Goal: Task Accomplishment & Management: Use online tool/utility

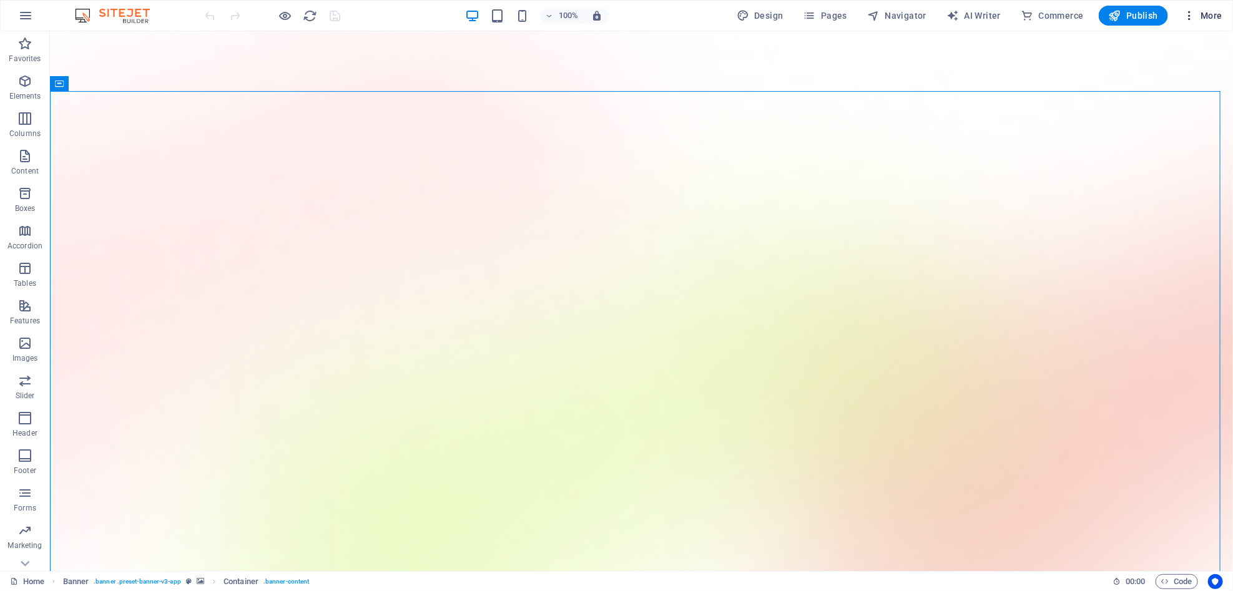
click at [1201, 17] on span "More" at bounding box center [1202, 15] width 39 height 12
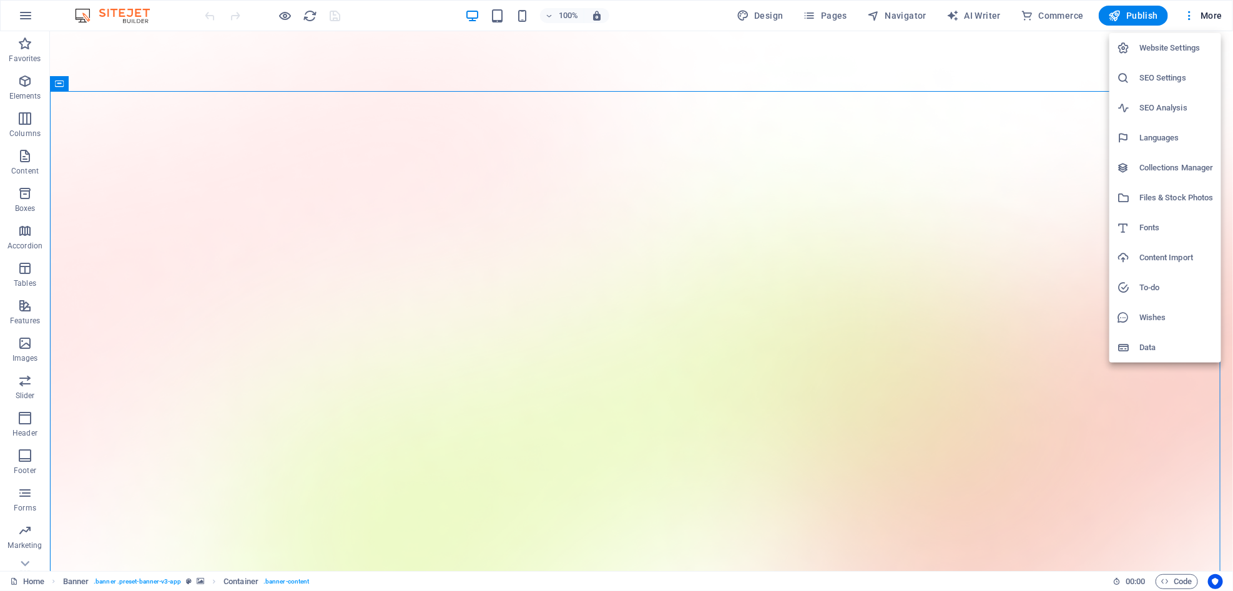
click at [1163, 583] on div at bounding box center [616, 295] width 1233 height 591
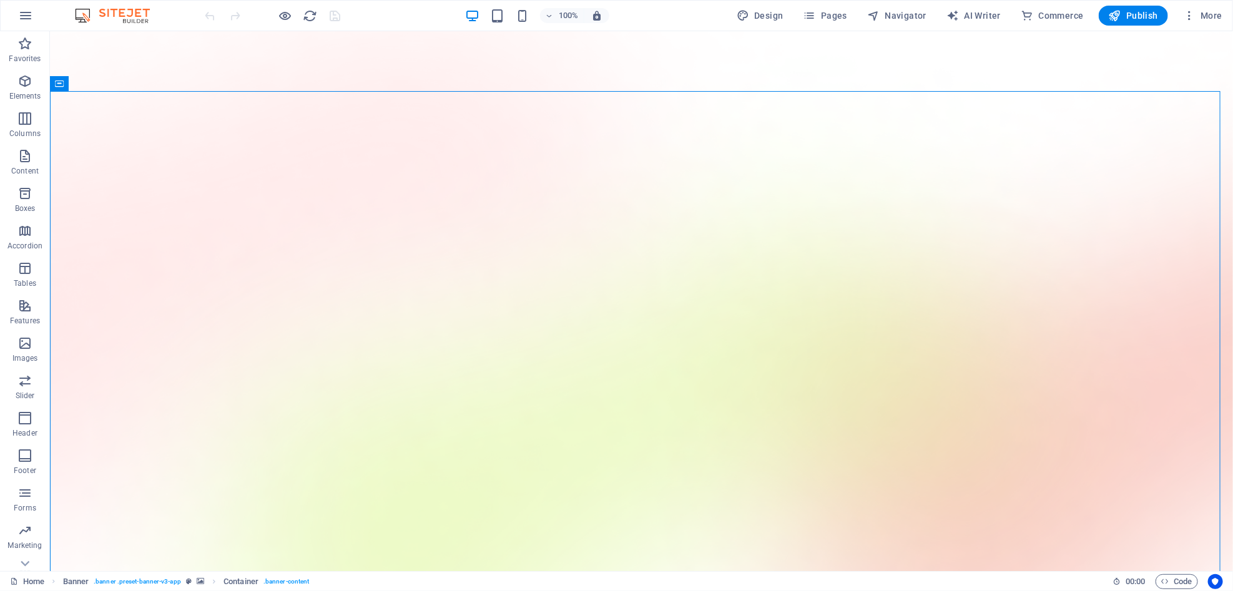
click at [1163, 583] on icon "button" at bounding box center [1165, 582] width 8 height 8
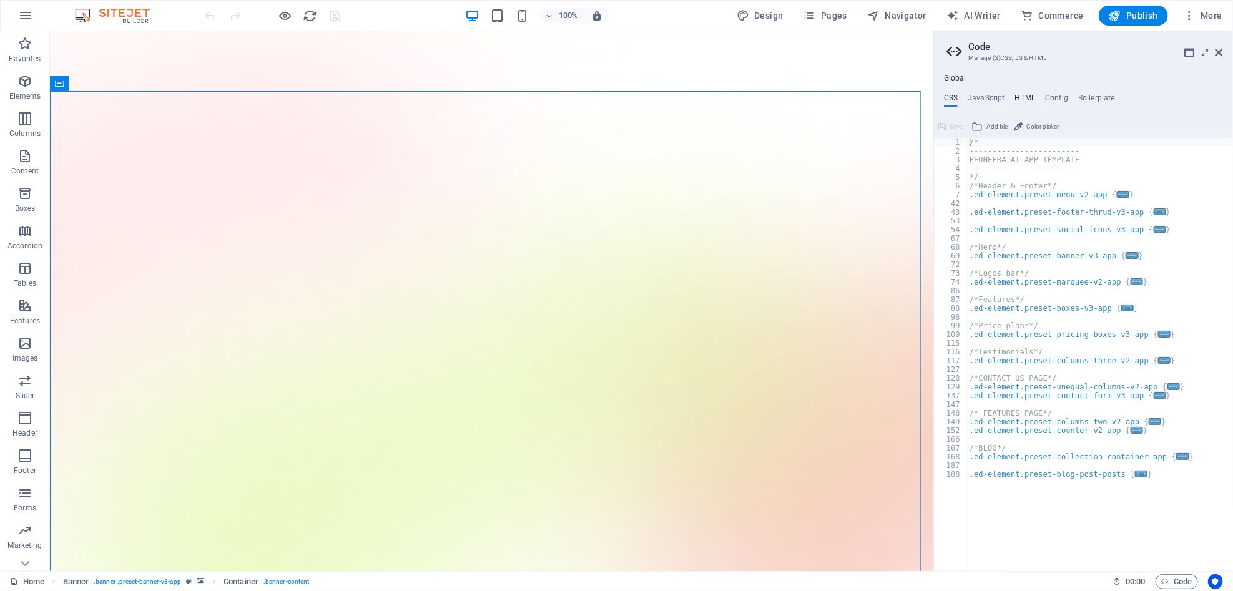
click at [1027, 102] on h4 "HTML" at bounding box center [1025, 101] width 21 height 14
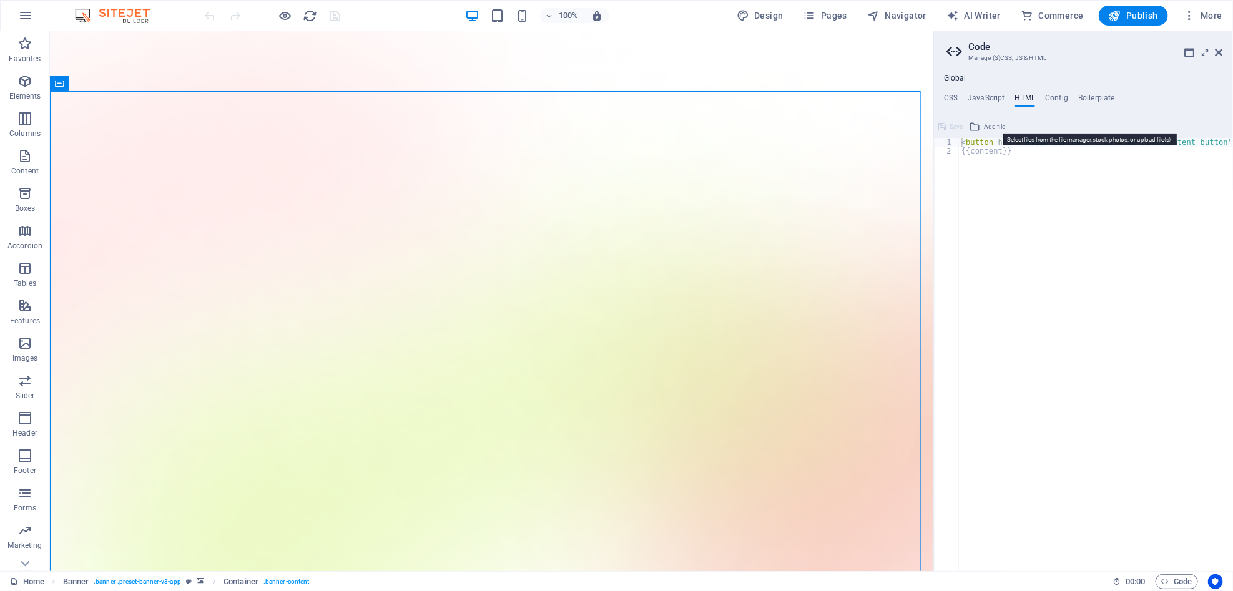
click at [987, 125] on span "Add file" at bounding box center [994, 126] width 21 height 15
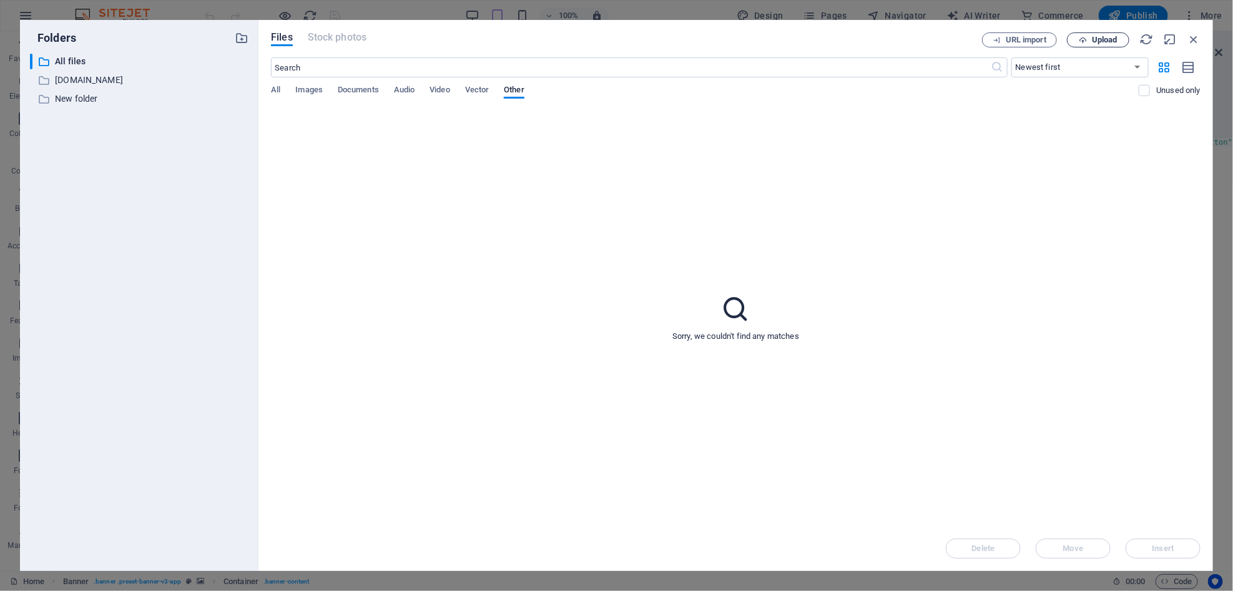
click at [1110, 42] on span "Upload" at bounding box center [1105, 39] width 26 height 7
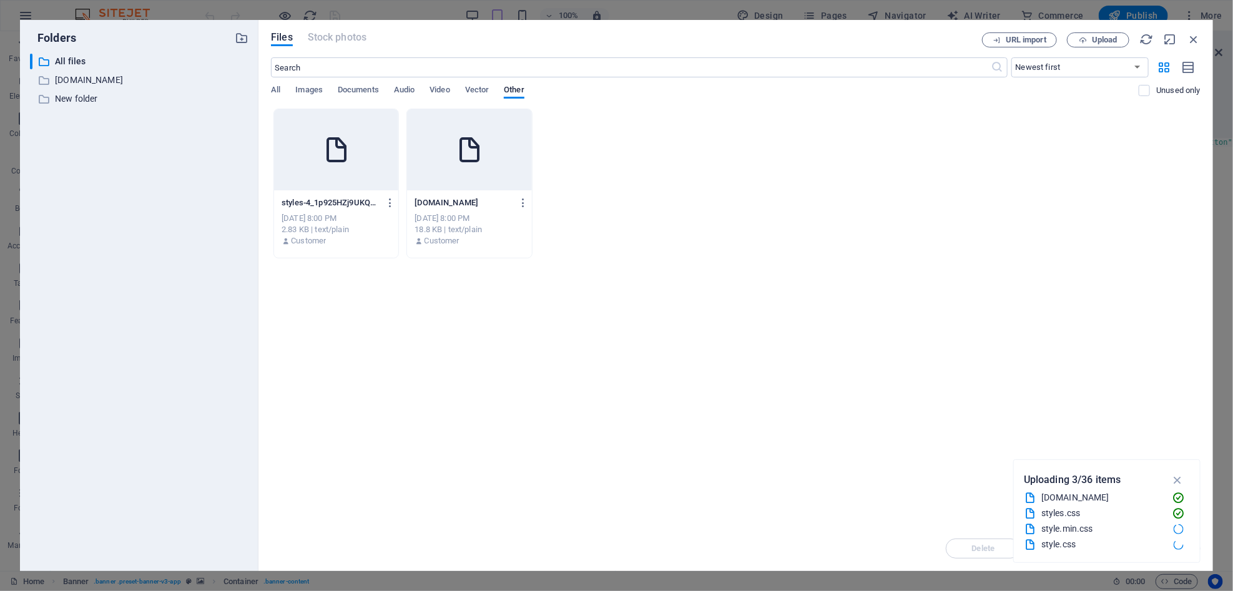
click at [800, 441] on div "Drop files here to upload them instantly styles-4_1p925HZj9UKQOrogepqw.css styl…" at bounding box center [736, 318] width 930 height 418
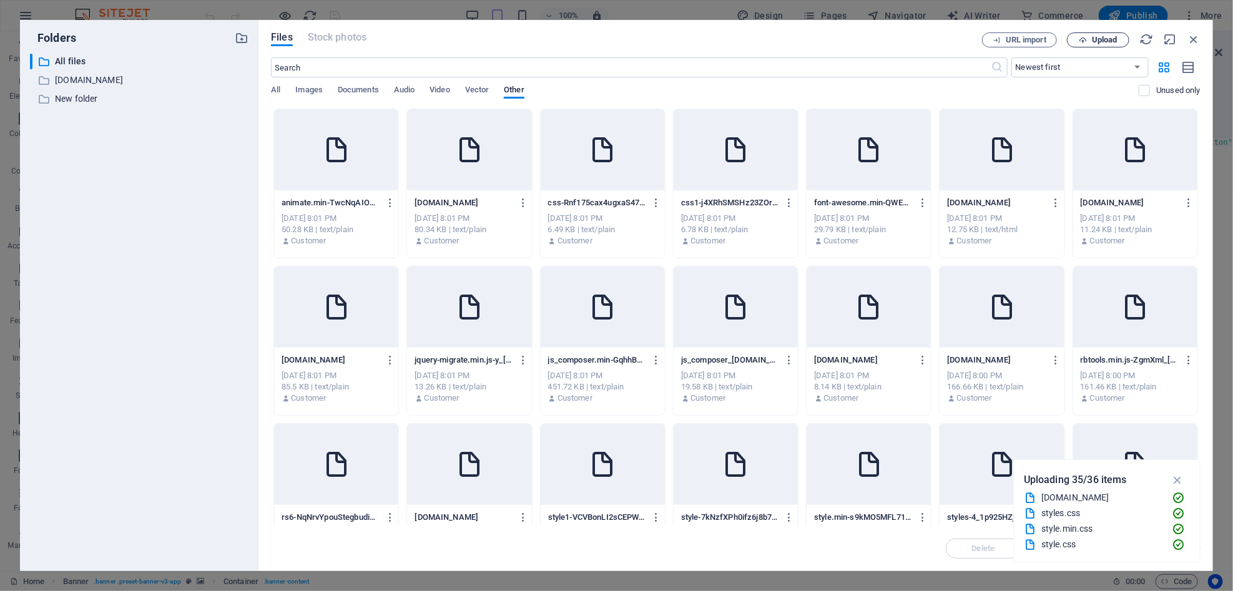
click at [1112, 37] on span "Upload" at bounding box center [1105, 39] width 26 height 7
drag, startPoint x: 1201, startPoint y: 180, endPoint x: 1202, endPoint y: 275, distance: 94.9
click at [1202, 275] on div "Files Stock photos URL import Upload ​ Newest first Oldest first Name (A-Z) Nam…" at bounding box center [736, 295] width 955 height 551
drag, startPoint x: 1202, startPoint y: 275, endPoint x: 1198, endPoint y: 331, distance: 56.3
click at [1198, 331] on div "Files Stock photos URL import Upload ​ Newest first Oldest first Name (A-Z) Nam…" at bounding box center [736, 295] width 955 height 551
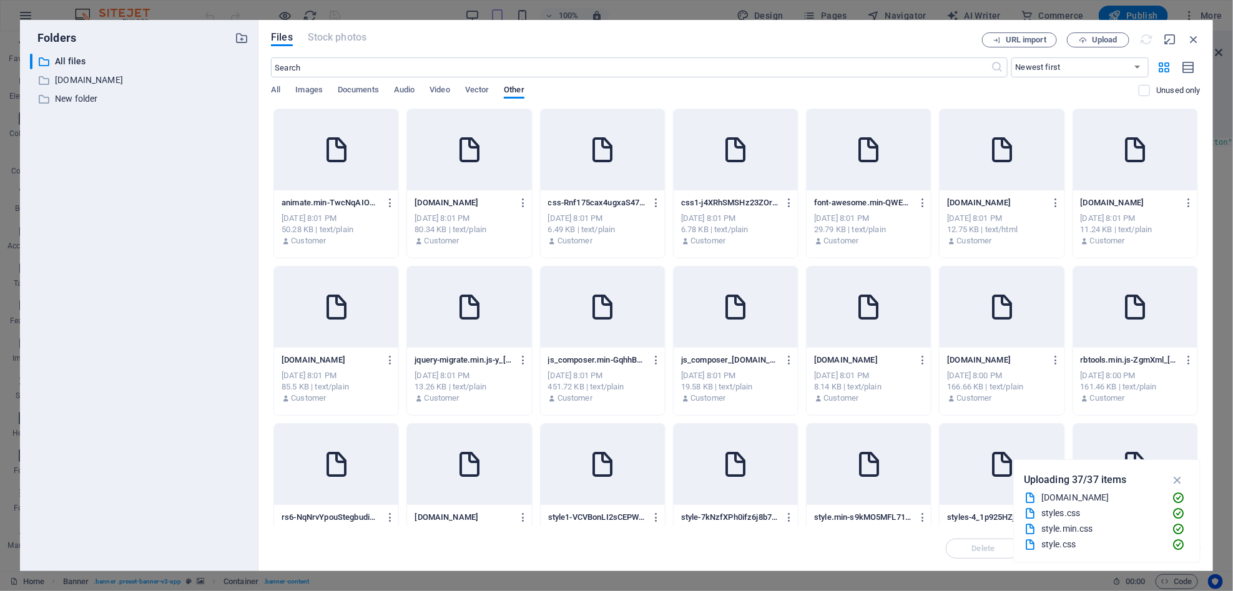
drag, startPoint x: 1198, startPoint y: 331, endPoint x: 1211, endPoint y: 157, distance: 174.7
click at [1211, 157] on div "Files Stock photos URL import Upload ​ Newest first Oldest first Name (A-Z) Nam…" at bounding box center [736, 295] width 955 height 551
click at [280, 88] on span "All" at bounding box center [275, 90] width 9 height 17
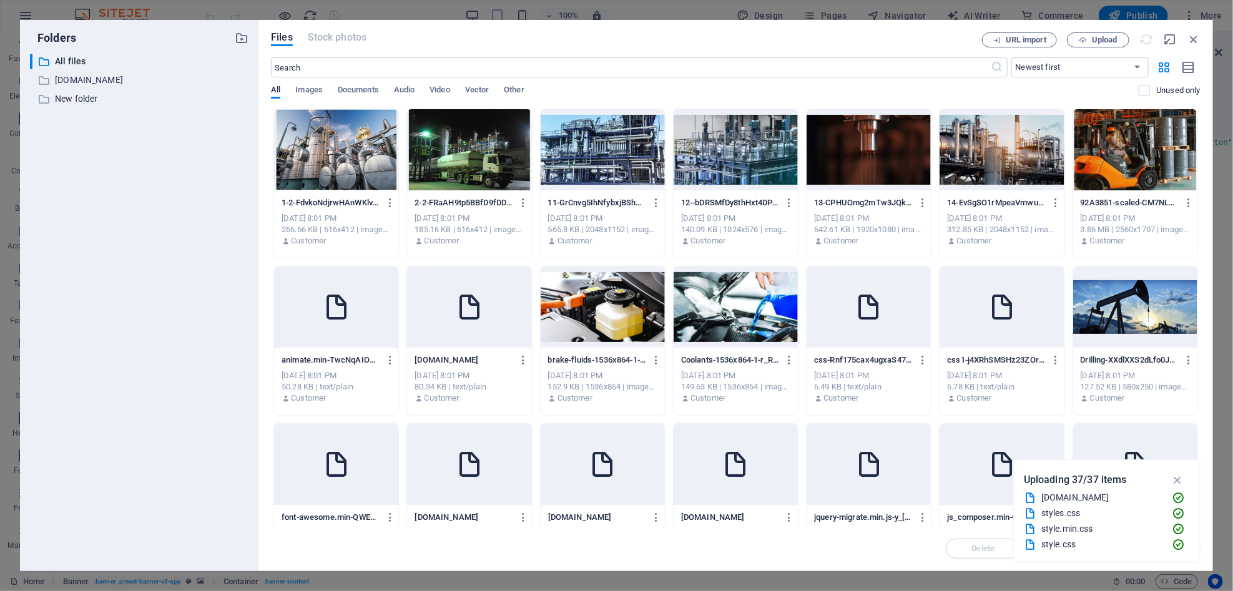
click at [1100, 31] on div "Files Stock photos URL import Upload ​ Newest first Oldest first Name (A-Z) Nam…" at bounding box center [736, 295] width 955 height 551
click at [1096, 38] on span "Upload" at bounding box center [1105, 39] width 26 height 7
click at [1181, 478] on icon "button" at bounding box center [1178, 480] width 14 height 14
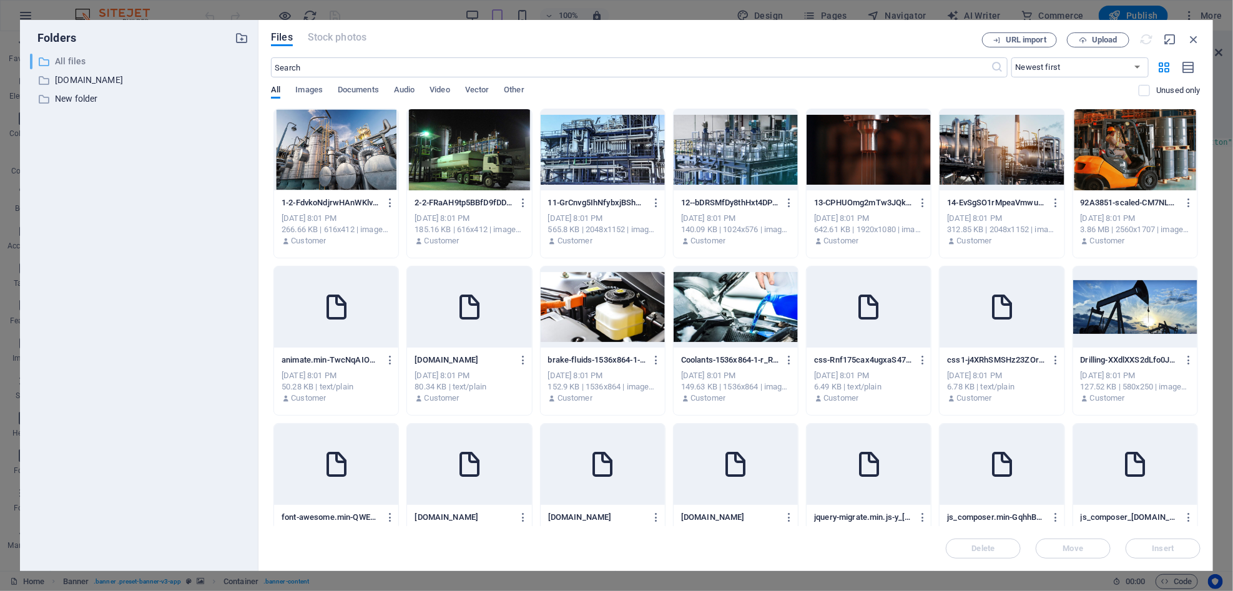
click at [114, 57] on p "All files" at bounding box center [140, 61] width 170 height 14
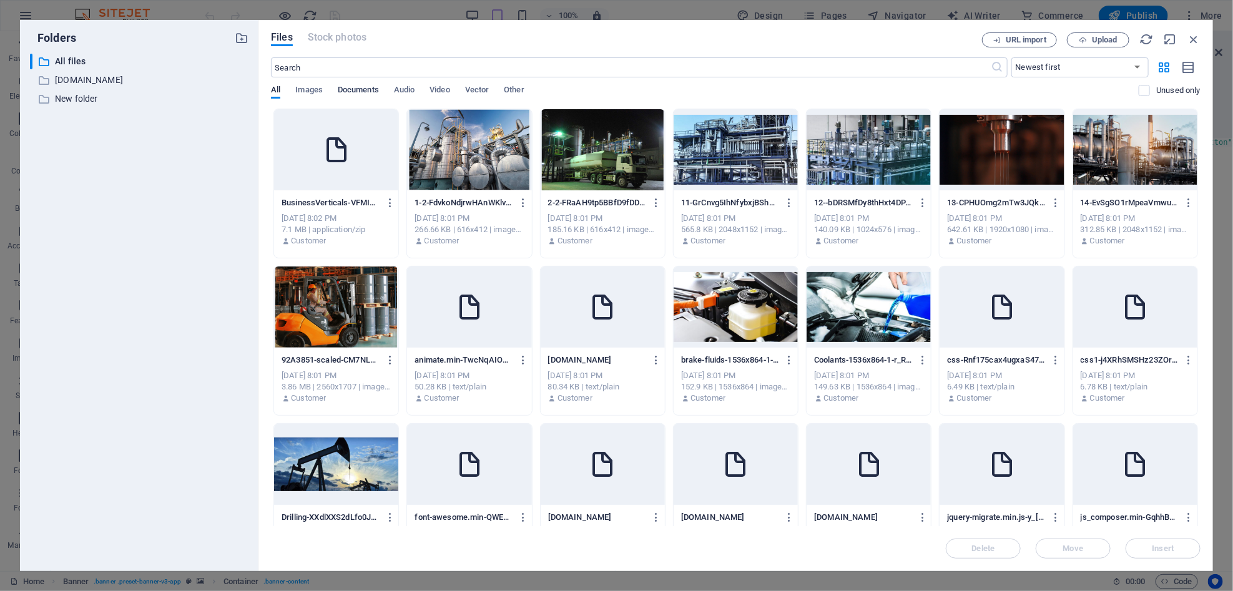
click at [352, 87] on span "Documents" at bounding box center [358, 90] width 41 height 17
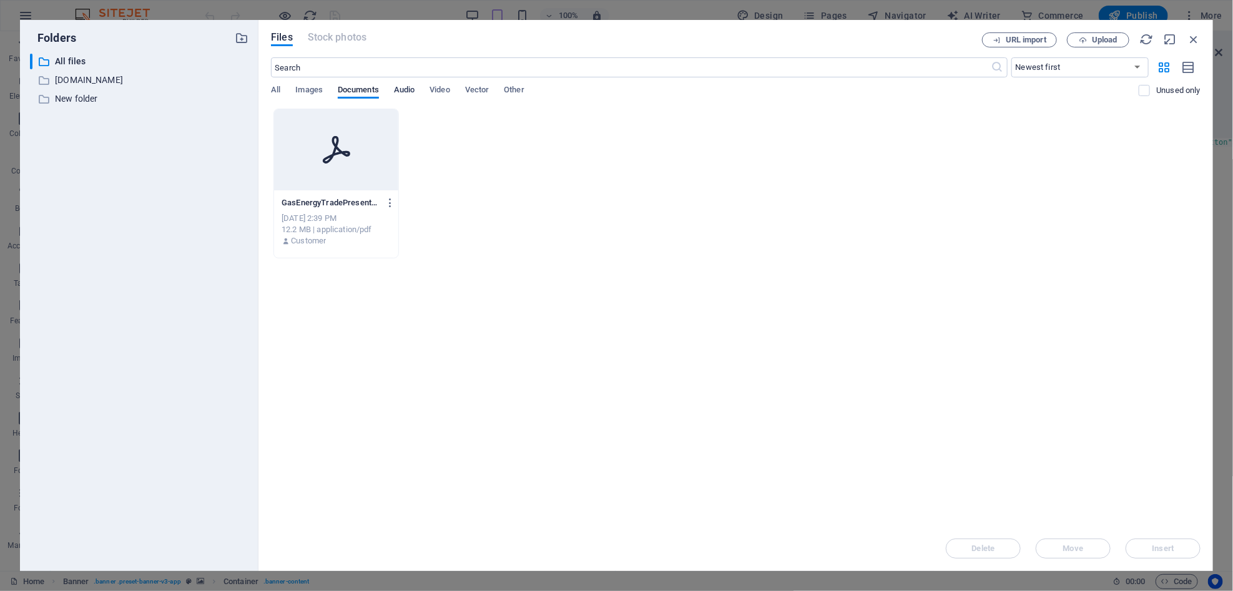
click at [401, 92] on span "Audio" at bounding box center [404, 90] width 21 height 17
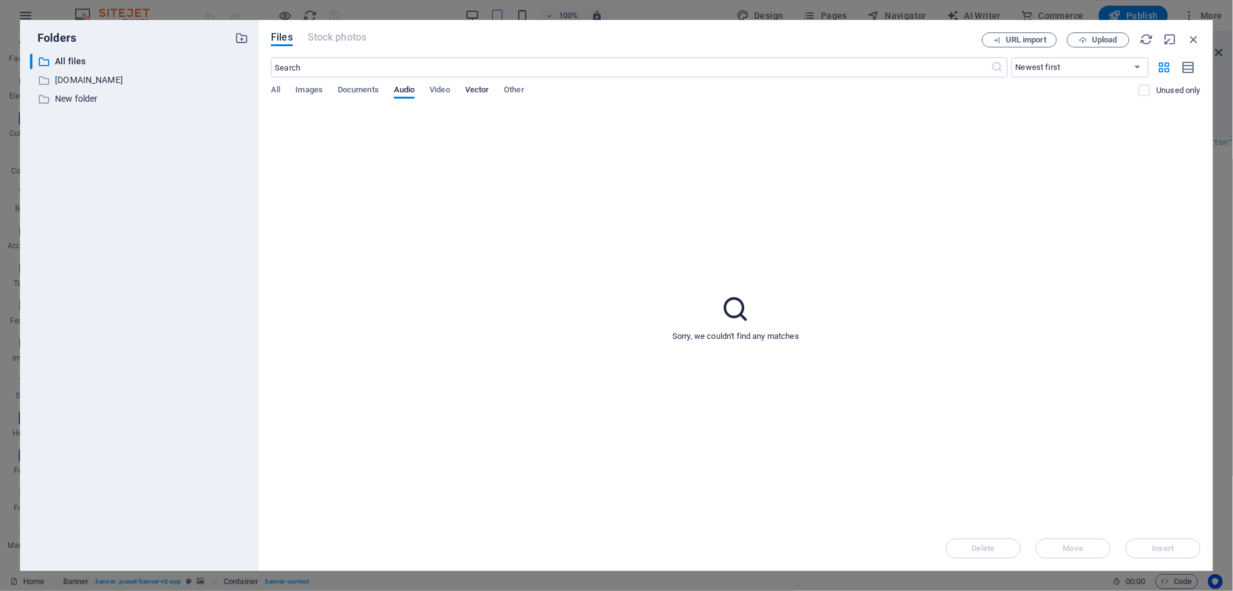
click at [475, 88] on span "Vector" at bounding box center [477, 90] width 24 height 17
click at [513, 87] on span "Other" at bounding box center [514, 90] width 20 height 17
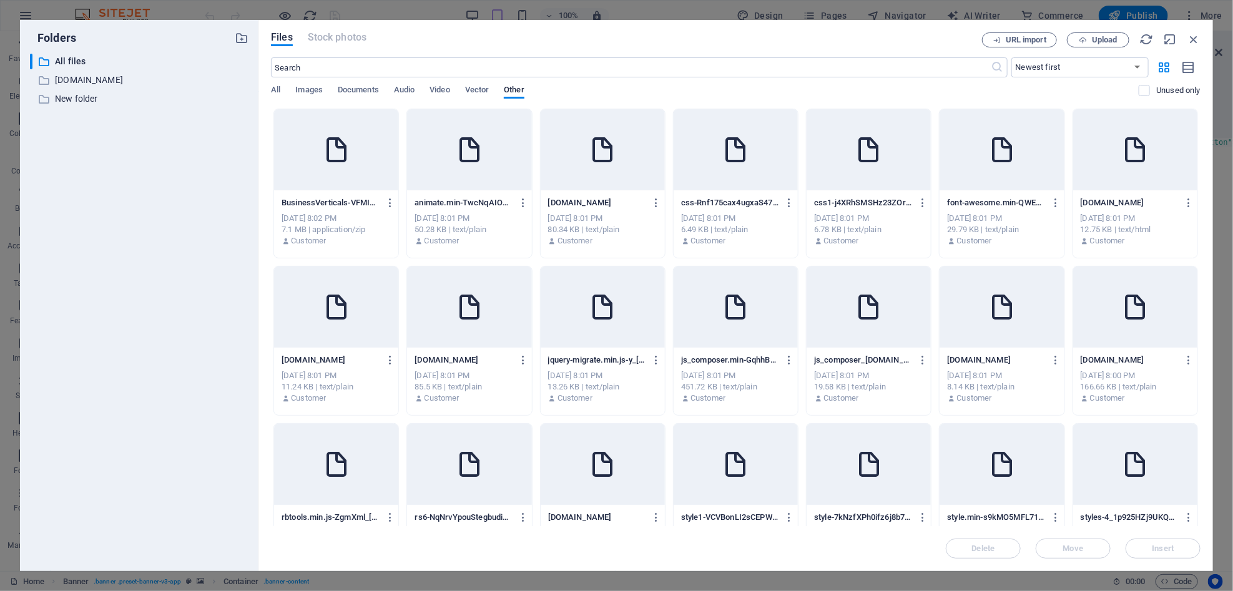
click at [357, 163] on div at bounding box center [336, 149] width 124 height 81
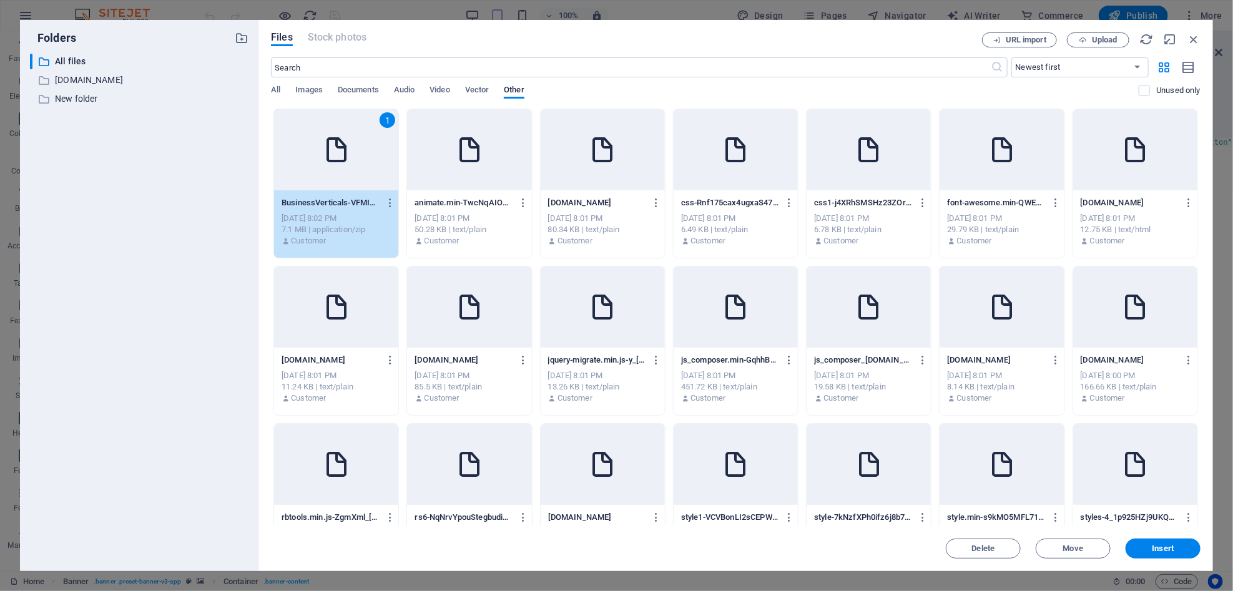
click at [357, 163] on div "1" at bounding box center [336, 149] width 124 height 81
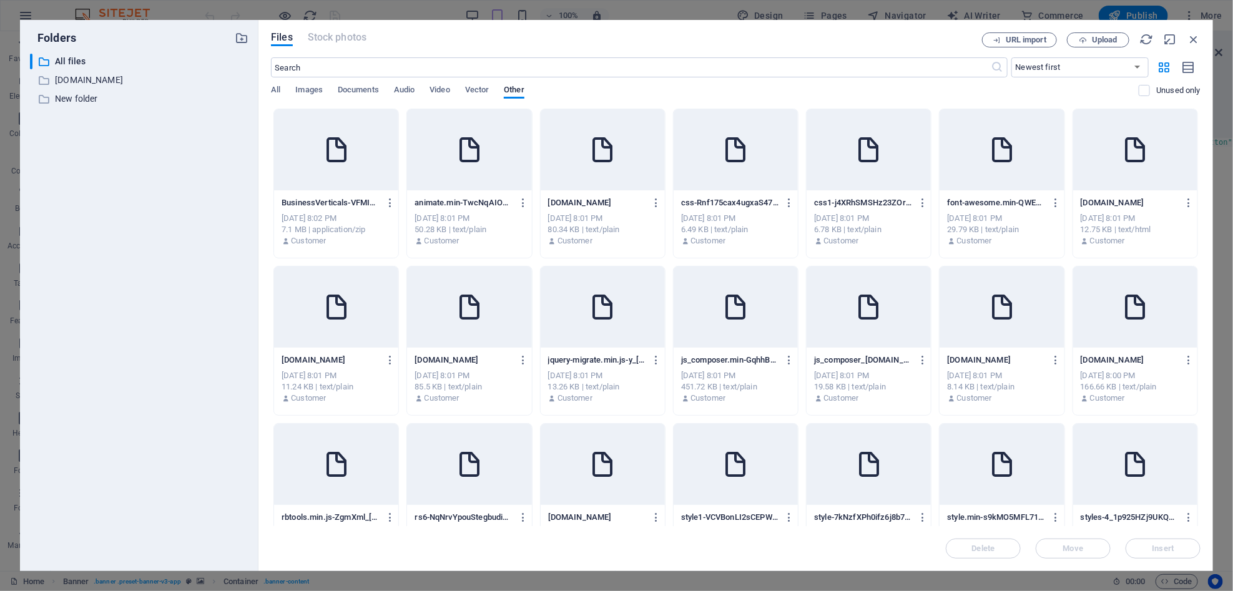
click at [293, 167] on div at bounding box center [336, 149] width 124 height 81
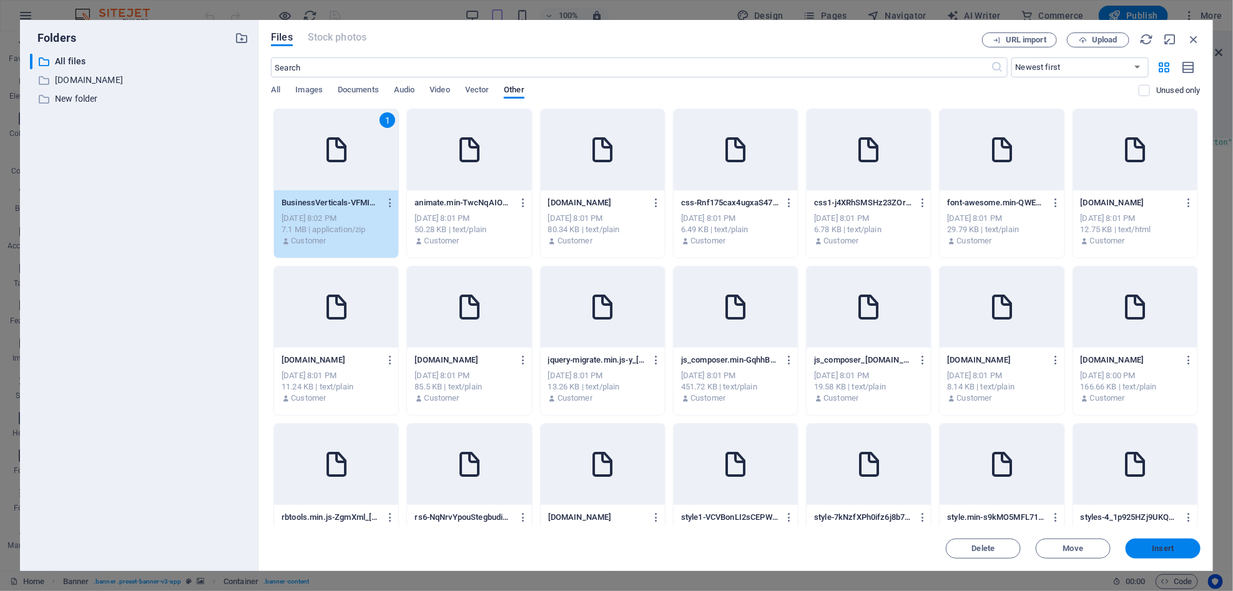
click at [1168, 551] on span "Insert" at bounding box center [1164, 548] width 22 height 7
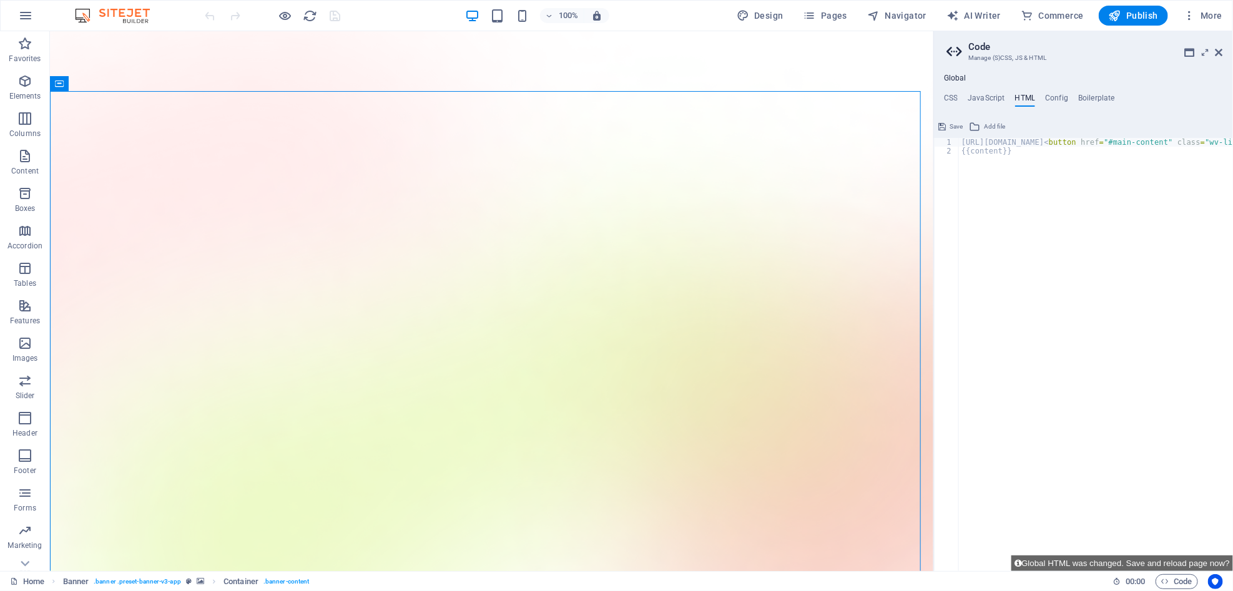
type textarea "{{content}}"
click at [964, 79] on h4 "Global" at bounding box center [955, 79] width 22 height 10
click at [979, 97] on h4 "JavaScript" at bounding box center [986, 101] width 37 height 14
type textarea "/* JS for preset "Menu V2" */"
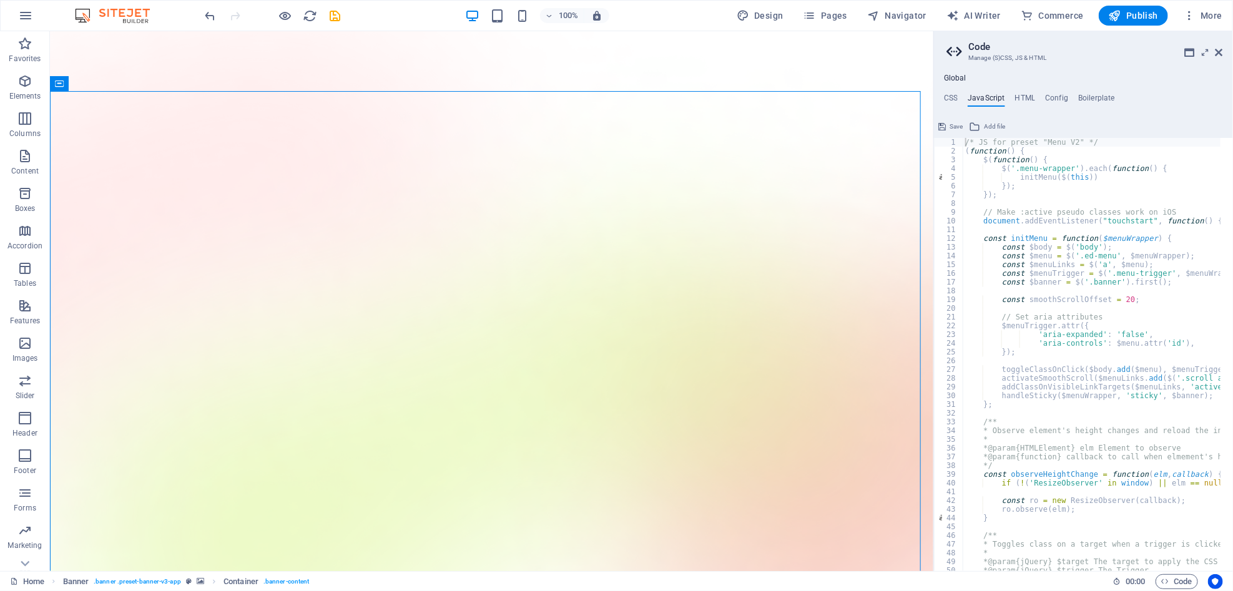
click at [1015, 100] on h4 "HTML" at bounding box center [1025, 101] width 21 height 14
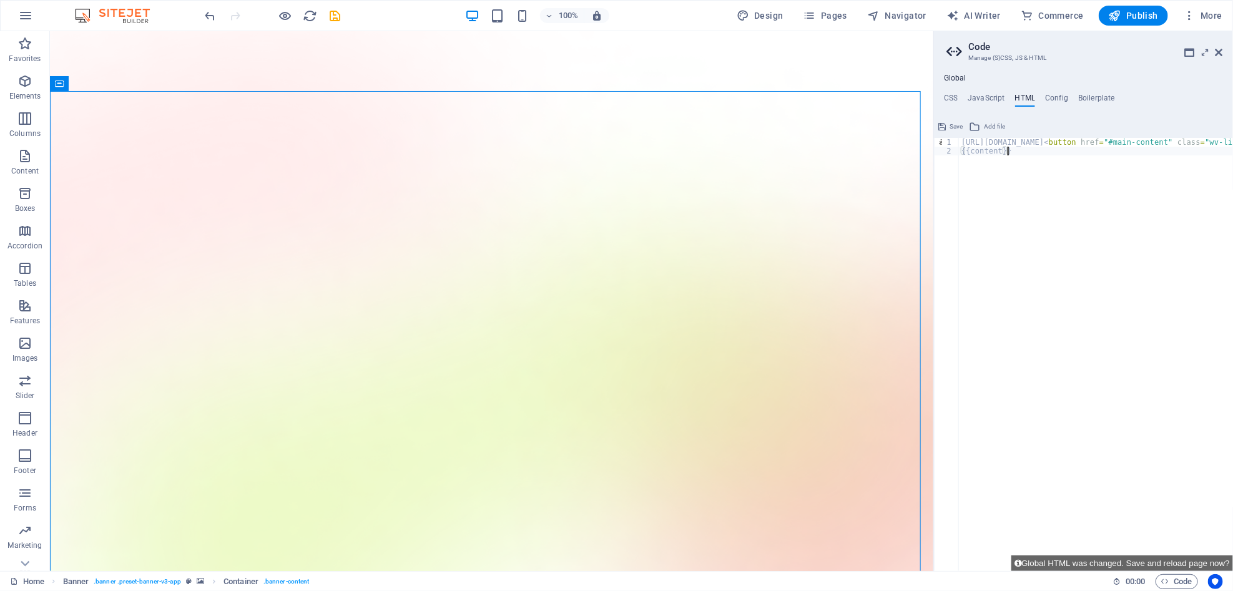
type textarea "https://cdn1.site-media.eu/images/0/18871861/BusinessVerticals-VFMINNOVAREFINER…"
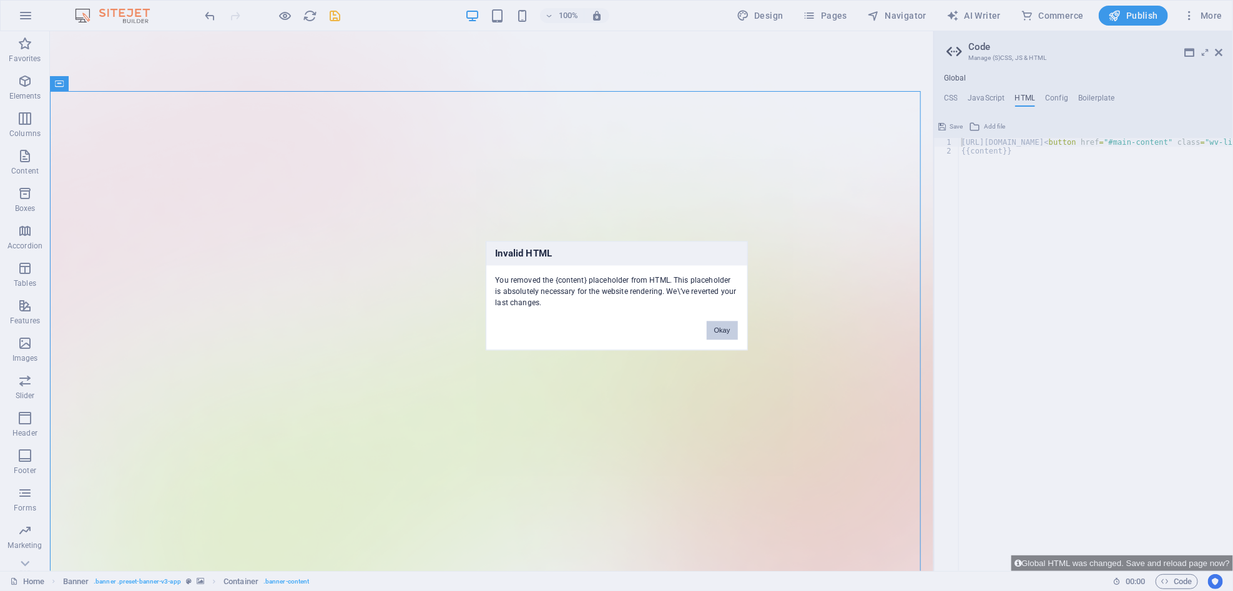
click at [722, 332] on button "Okay" at bounding box center [722, 330] width 31 height 19
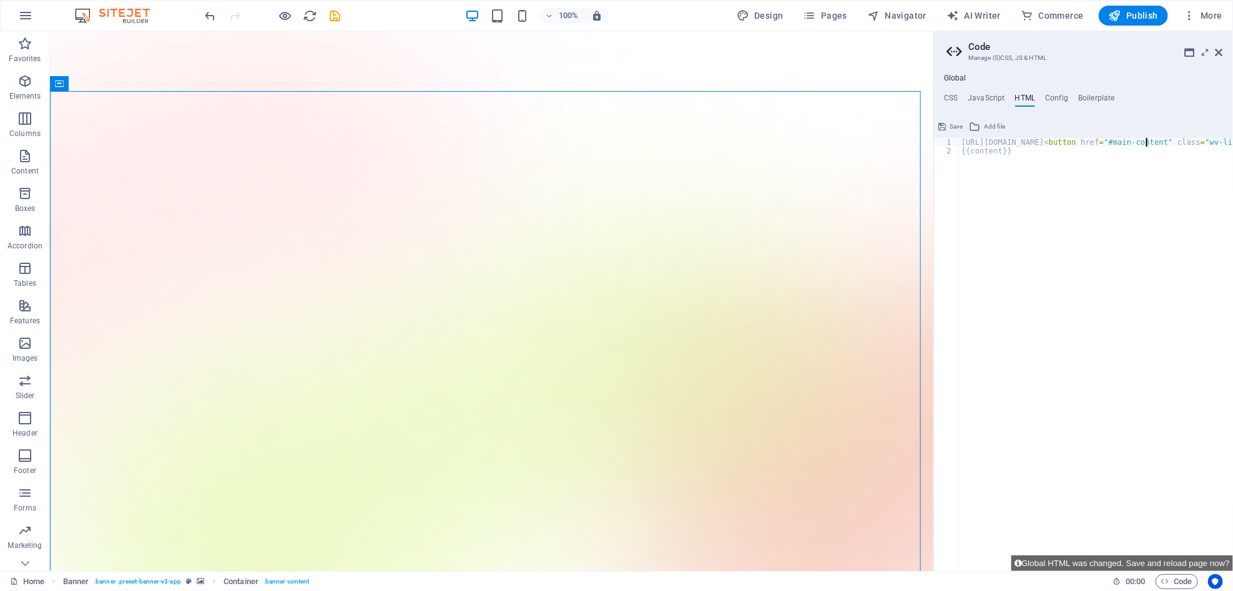
type textarea "h"
drag, startPoint x: 1074, startPoint y: 107, endPoint x: 1095, endPoint y: 89, distance: 28.3
click at [1095, 89] on div "Global CSS JavaScript HTML Config Boilerplate /* 1 2 3 4 5 6 7 42 43 53 54 67 6…" at bounding box center [1083, 323] width 299 height 498
click at [1090, 104] on h4 "Boilerplate" at bounding box center [1096, 101] width 37 height 14
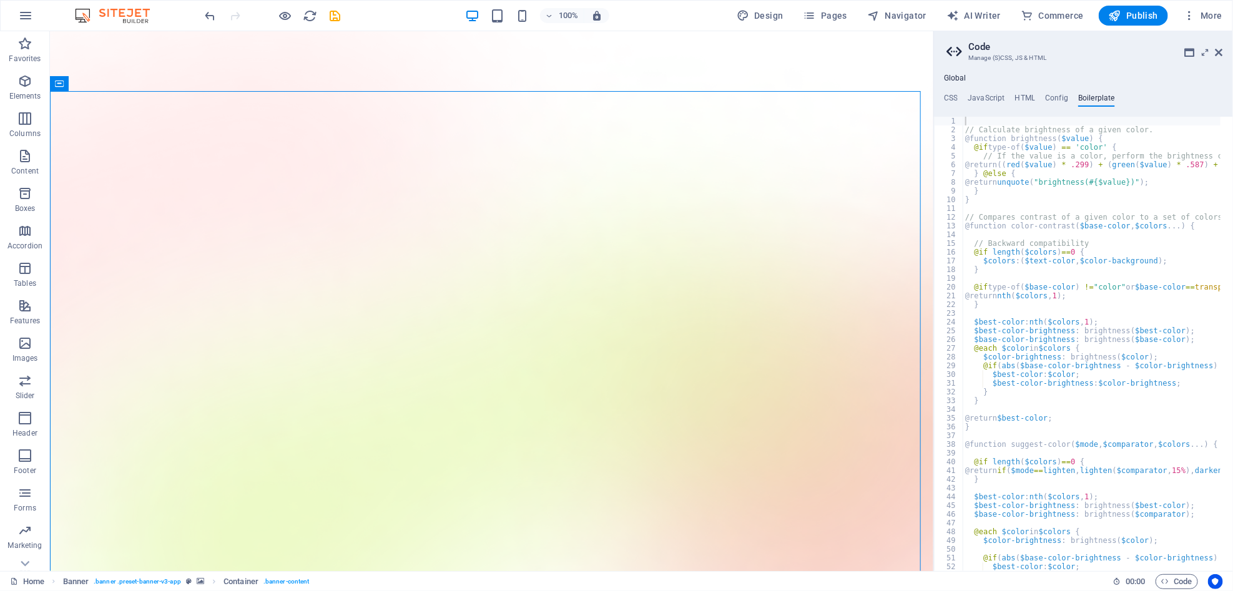
click at [1041, 97] on ul "CSS JavaScript HTML Config Boilerplate" at bounding box center [1083, 101] width 299 height 14
click at [1015, 94] on h4 "HTML" at bounding box center [1025, 101] width 21 height 14
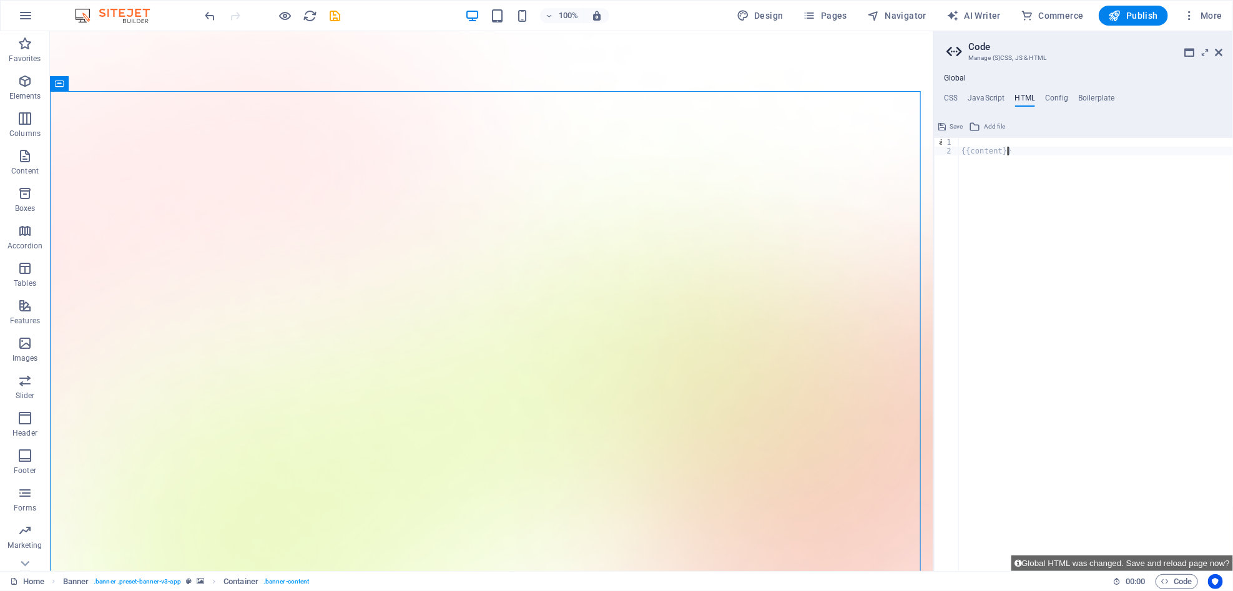
click at [1020, 152] on div "{{content}}" at bounding box center [1096, 363] width 274 height 451
click at [985, 131] on span "Add file" at bounding box center [994, 126] width 21 height 15
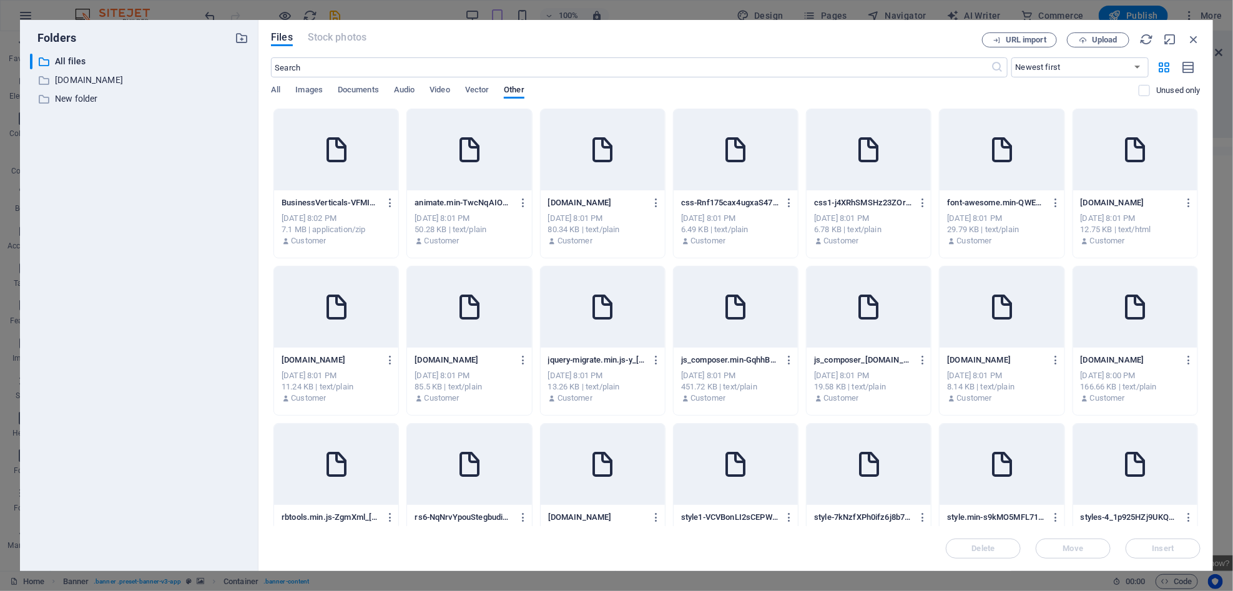
click at [384, 179] on div at bounding box center [336, 149] width 124 height 81
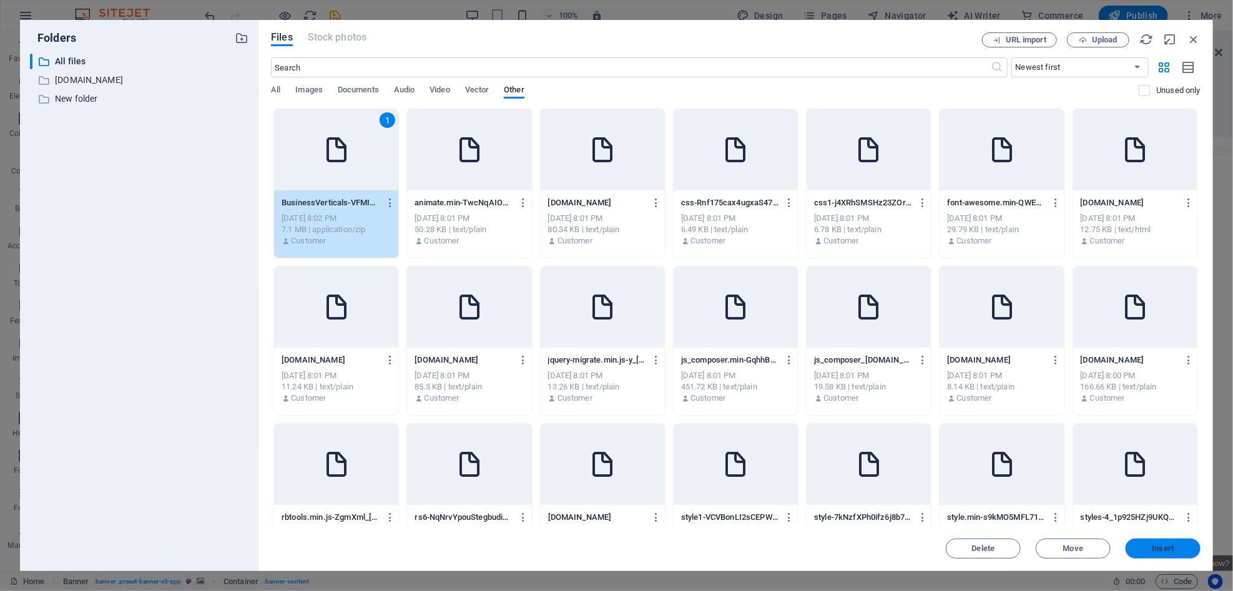
click at [1186, 549] on span "Insert" at bounding box center [1163, 548] width 65 height 7
type textarea "{{content}}https://cdn1.site-media.eu/images/0/18871861/BusinessVerticals-VFMIN…"
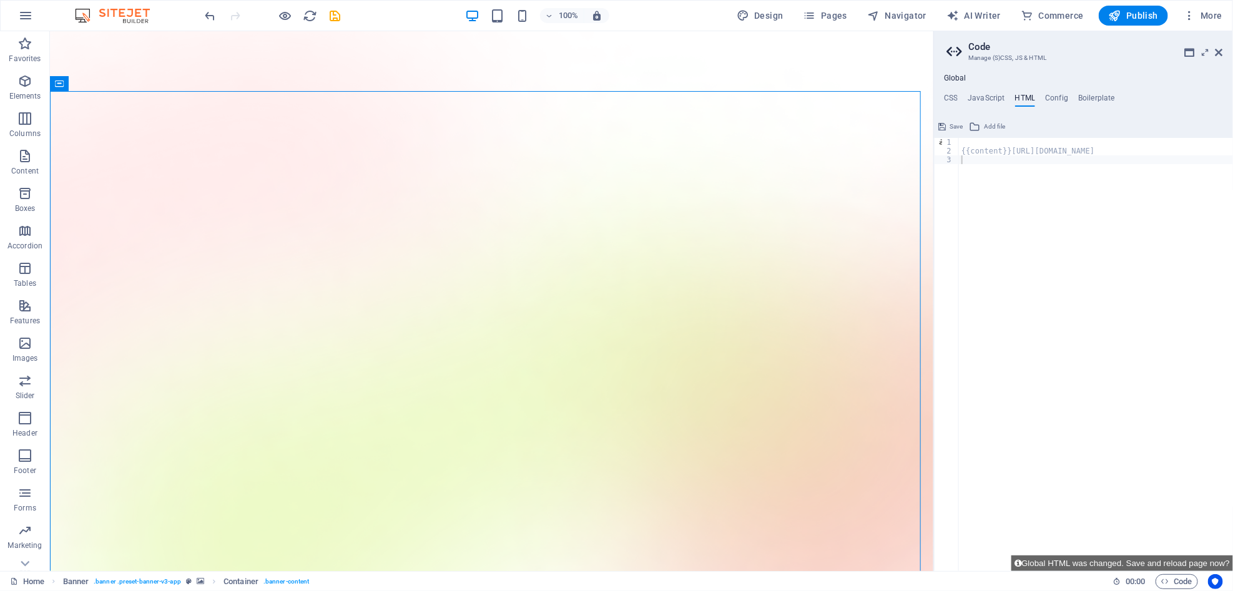
click at [959, 127] on span "Save" at bounding box center [956, 126] width 13 height 15
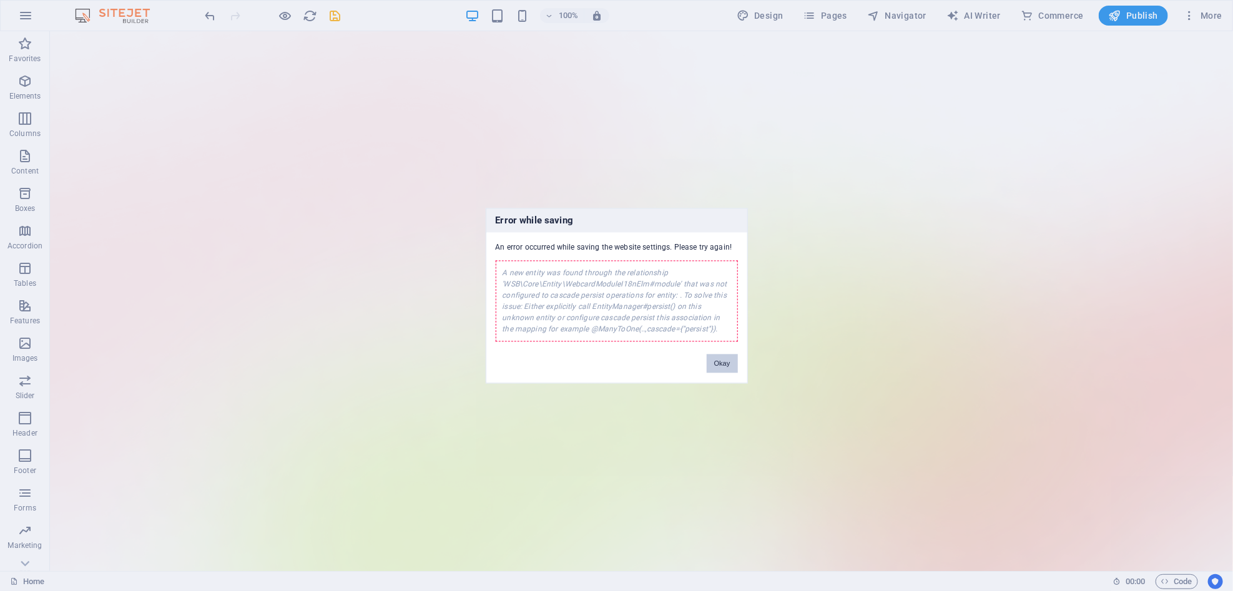
click at [716, 355] on button "Okay" at bounding box center [722, 363] width 31 height 19
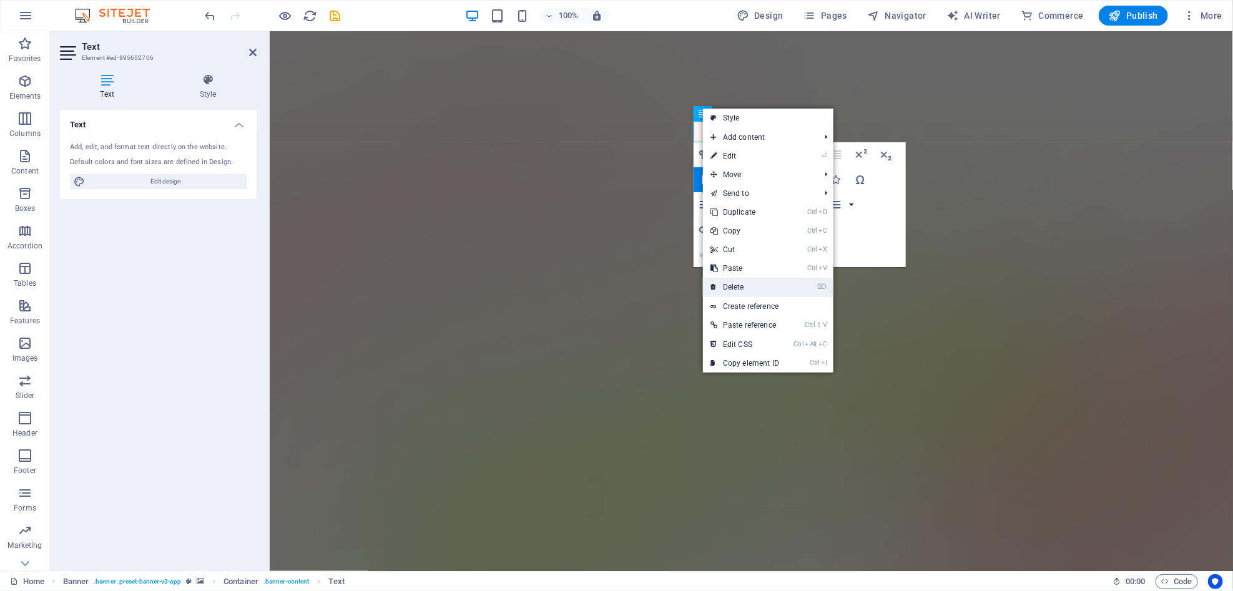
click at [753, 283] on link "⌦ Delete" at bounding box center [745, 287] width 84 height 19
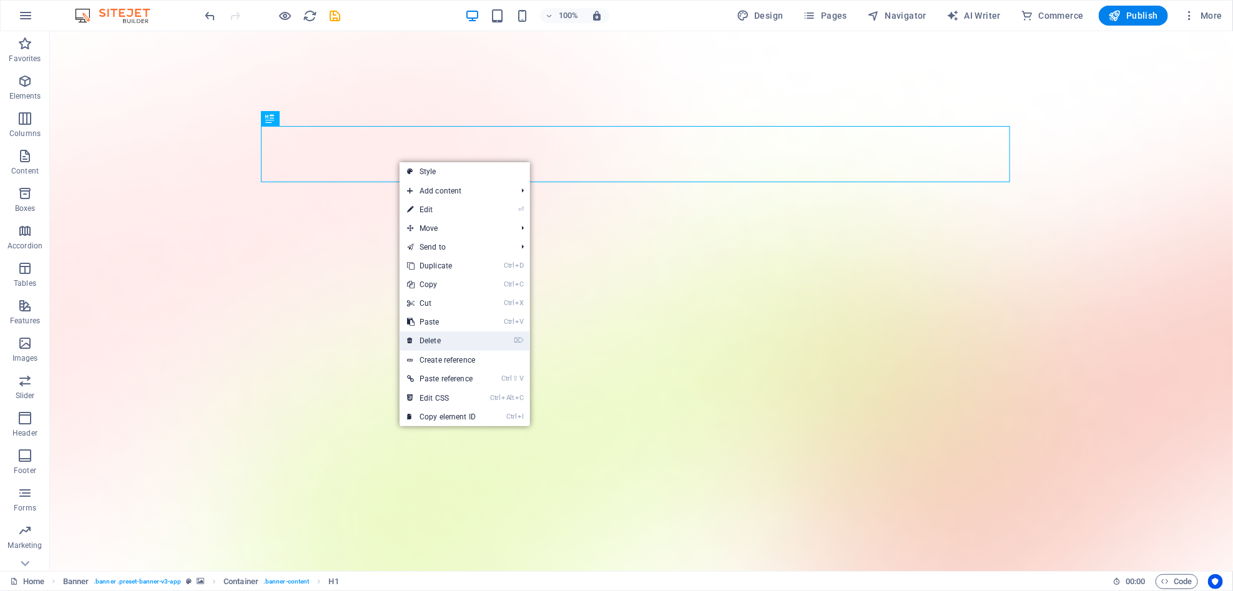
click at [419, 338] on link "⌦ Delete" at bounding box center [442, 341] width 84 height 19
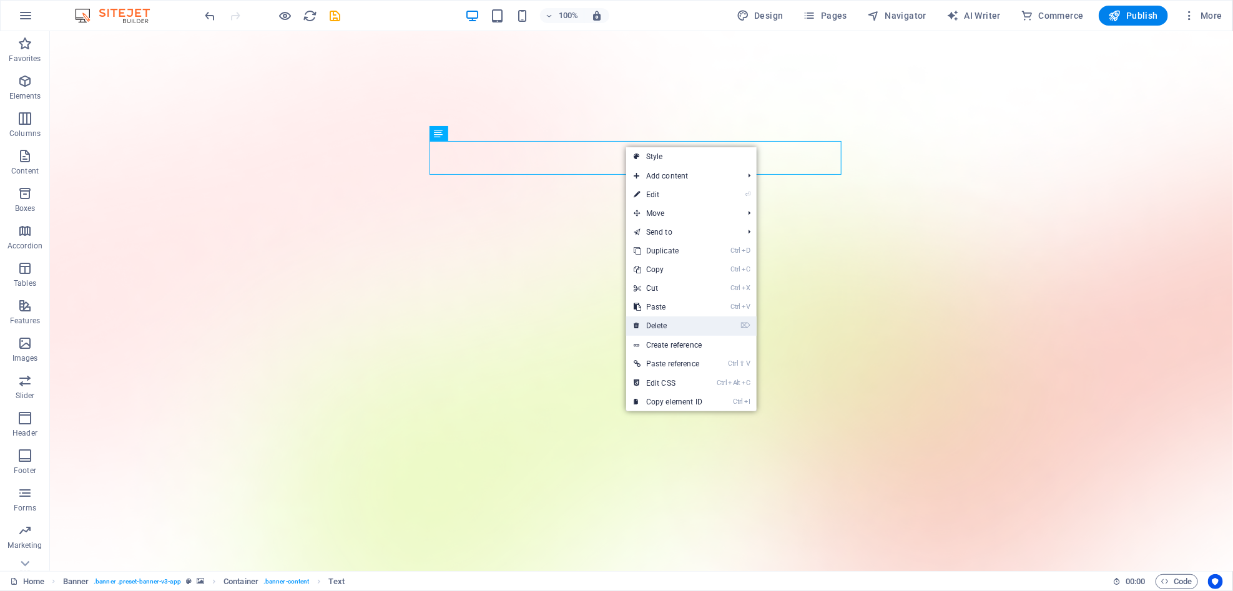
click at [649, 320] on link "⌦ Delete" at bounding box center [668, 326] width 84 height 19
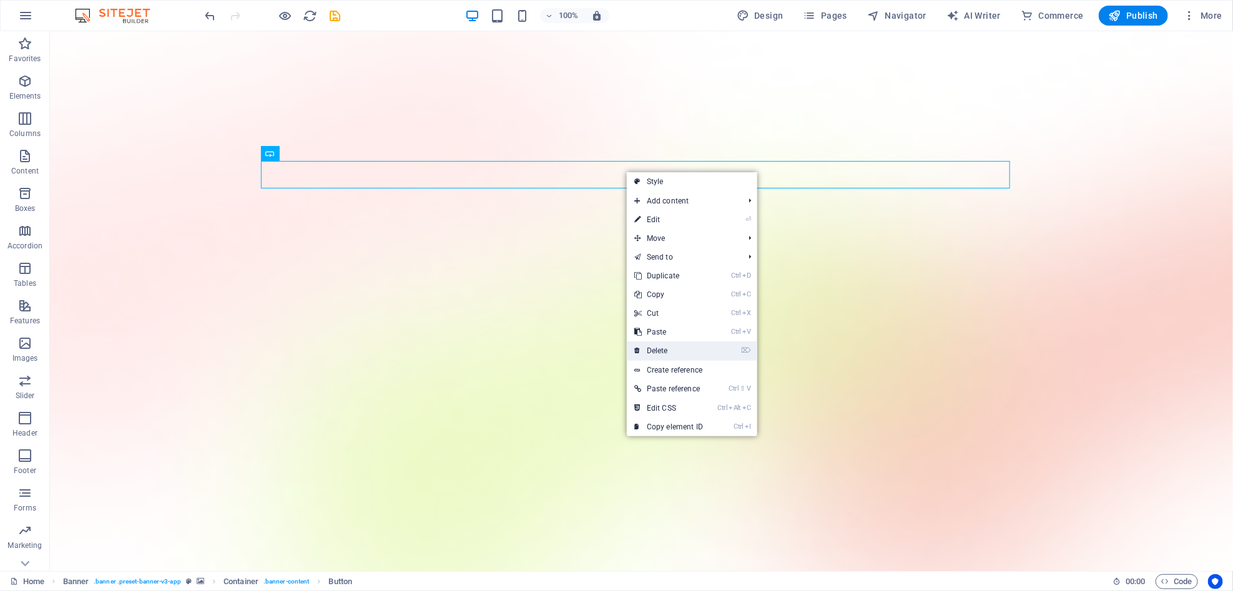
click at [659, 342] on link "⌦ Delete" at bounding box center [669, 351] width 84 height 19
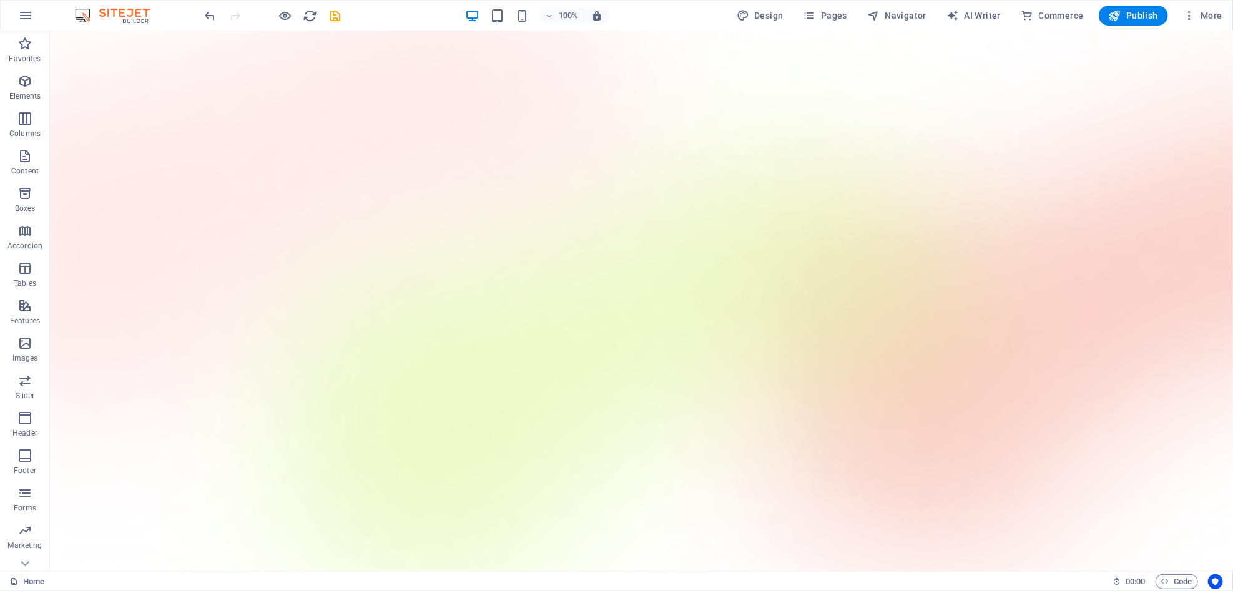
scroll to position [138, 0]
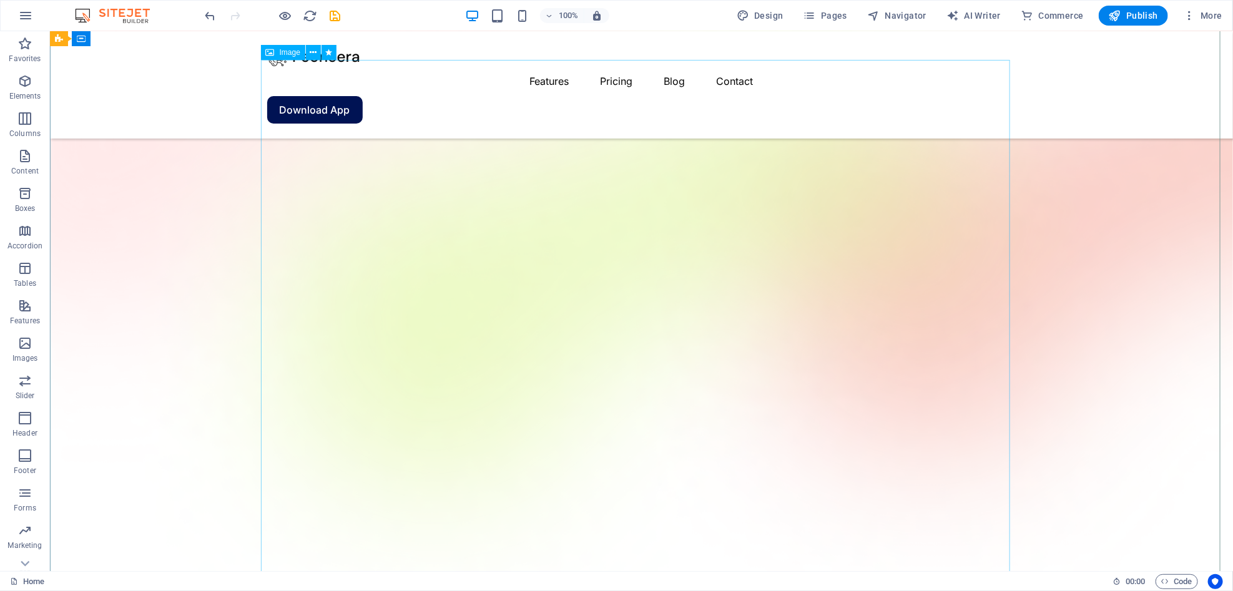
select select "%"
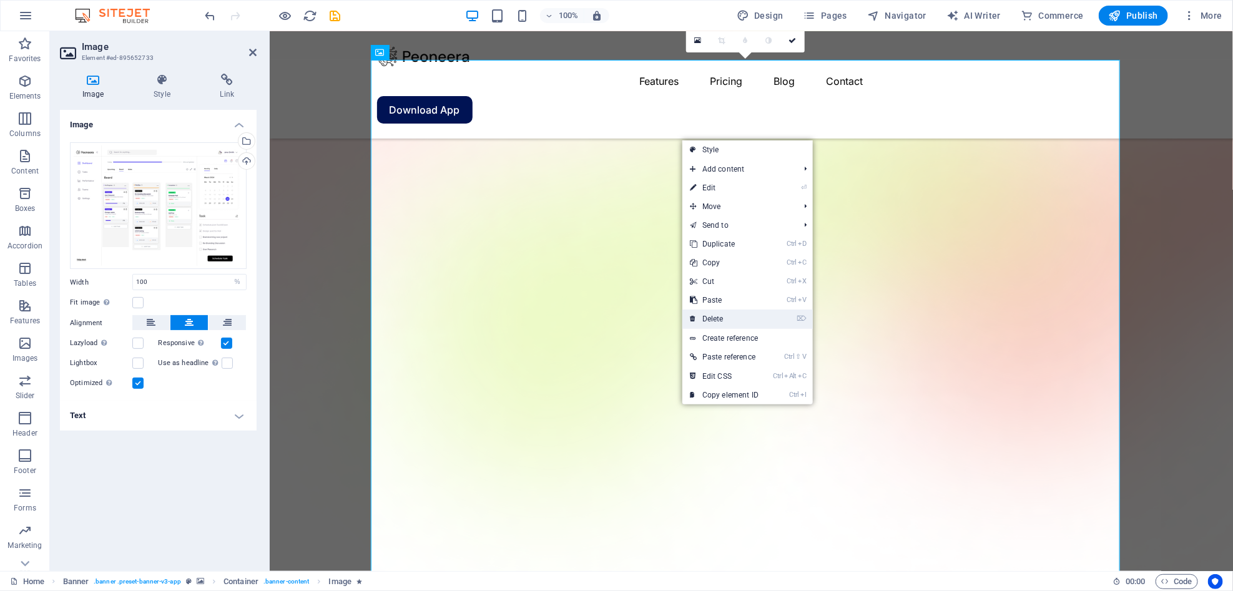
click at [723, 313] on link "⌦ Delete" at bounding box center [724, 319] width 84 height 19
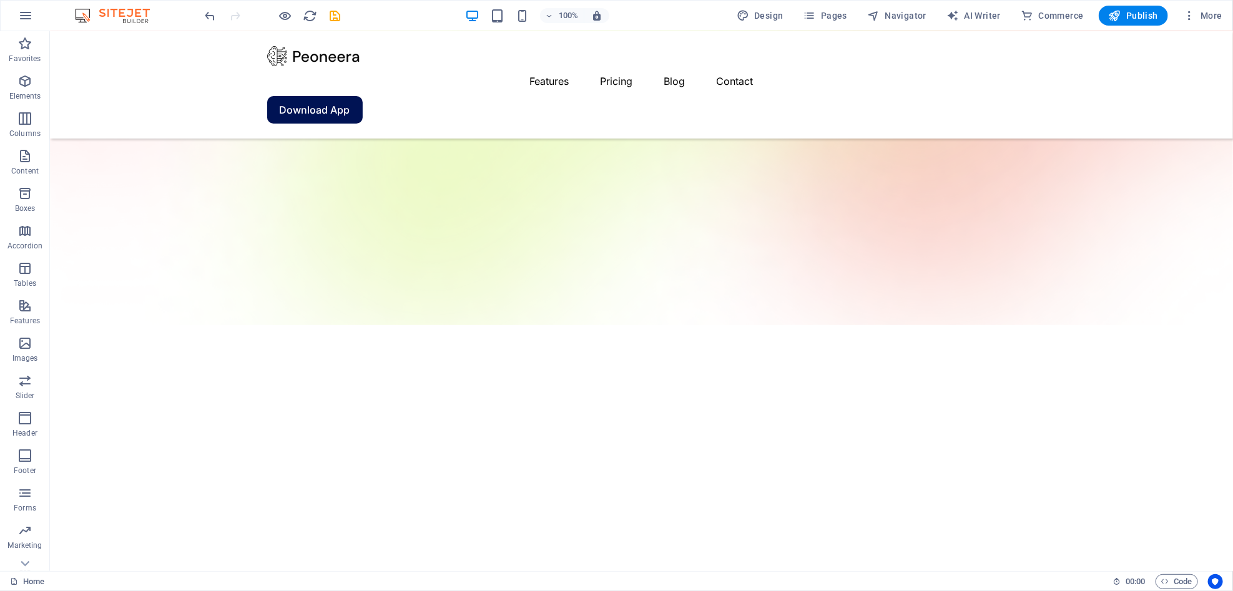
scroll to position [0, 0]
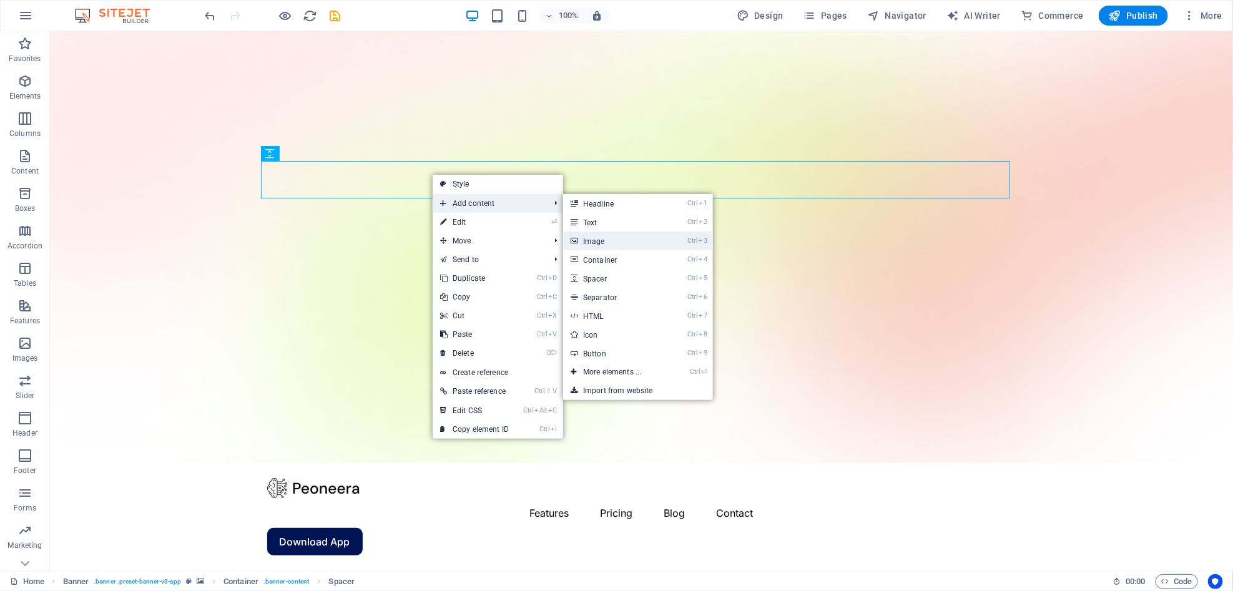
click at [600, 247] on link "Ctrl 3 Image" at bounding box center [614, 241] width 103 height 19
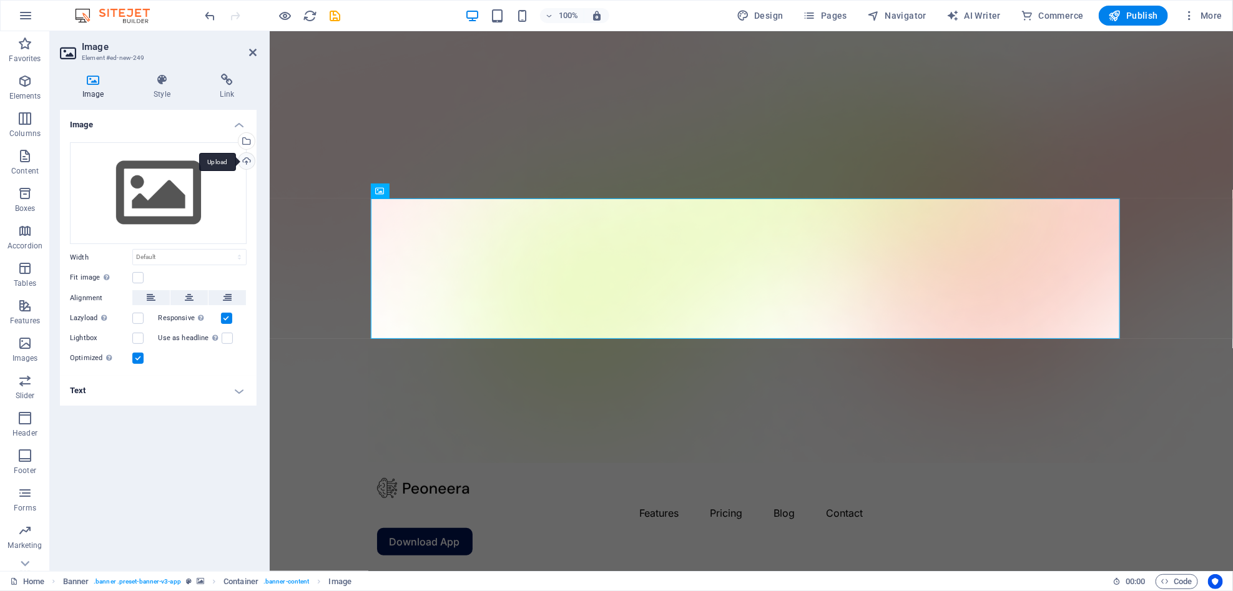
click at [248, 161] on div "Upload" at bounding box center [245, 162] width 19 height 19
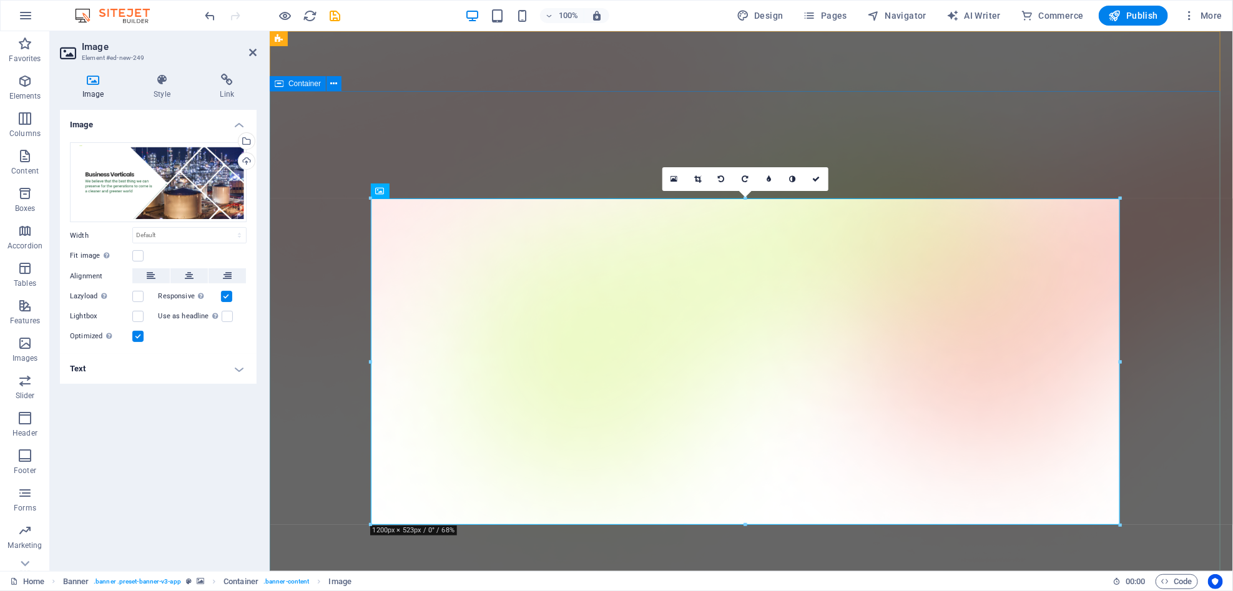
drag, startPoint x: 638, startPoint y: 231, endPoint x: 319, endPoint y: 161, distance: 326.0
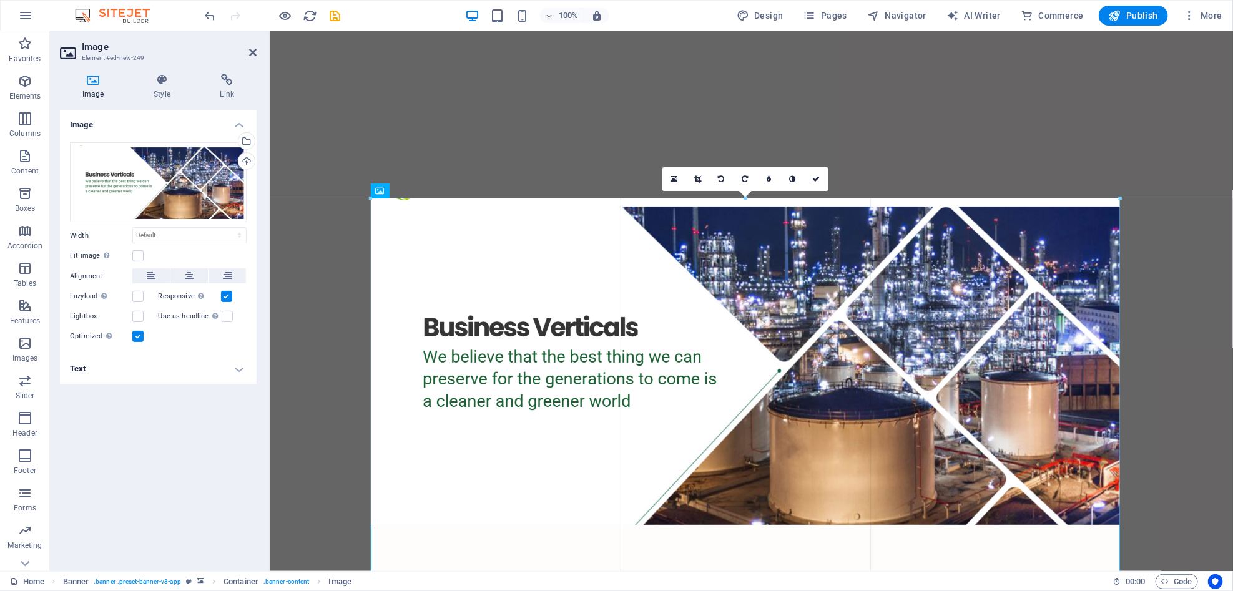
drag, startPoint x: 370, startPoint y: 196, endPoint x: 222, endPoint y: -79, distance: 311.8
click at [222, 0] on html "VFM INNOVA Home Favorites Elements Columns Content Boxes Accordion Tables Featu…" at bounding box center [616, 295] width 1233 height 591
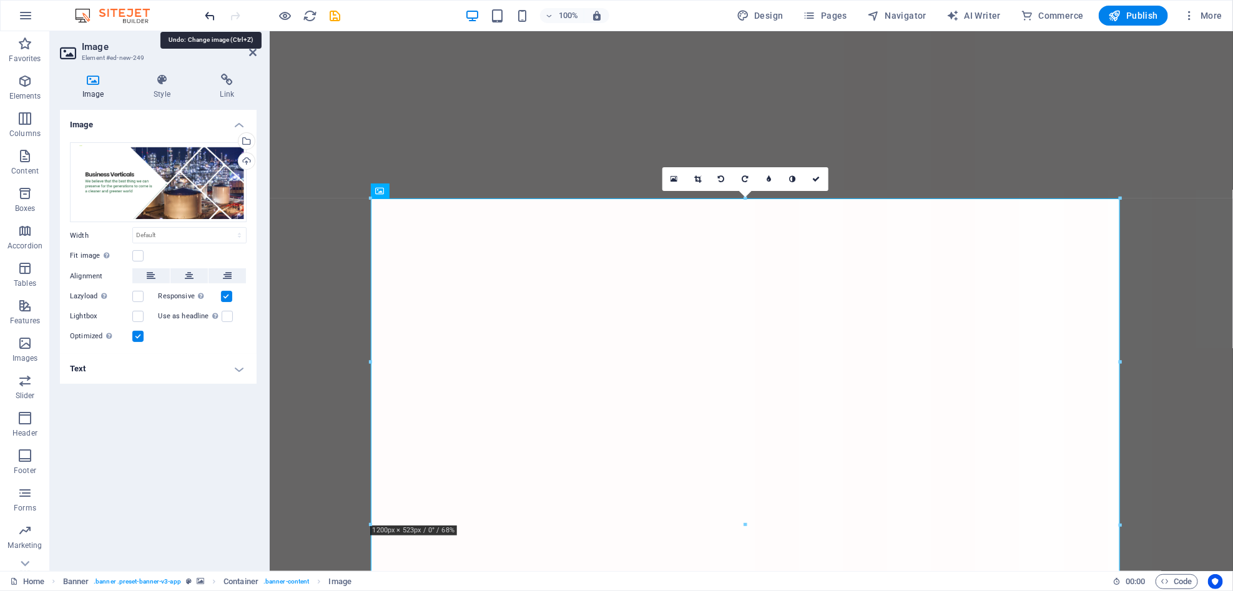
click at [204, 14] on icon "undo" at bounding box center [211, 16] width 14 height 14
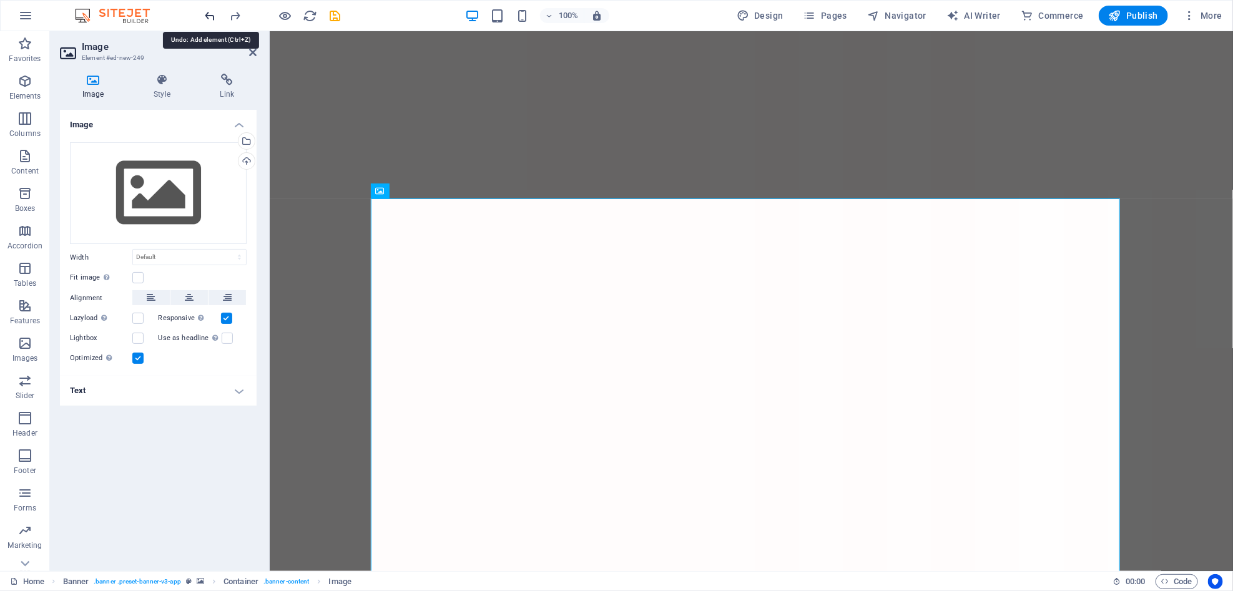
click at [204, 14] on icon "undo" at bounding box center [211, 16] width 14 height 14
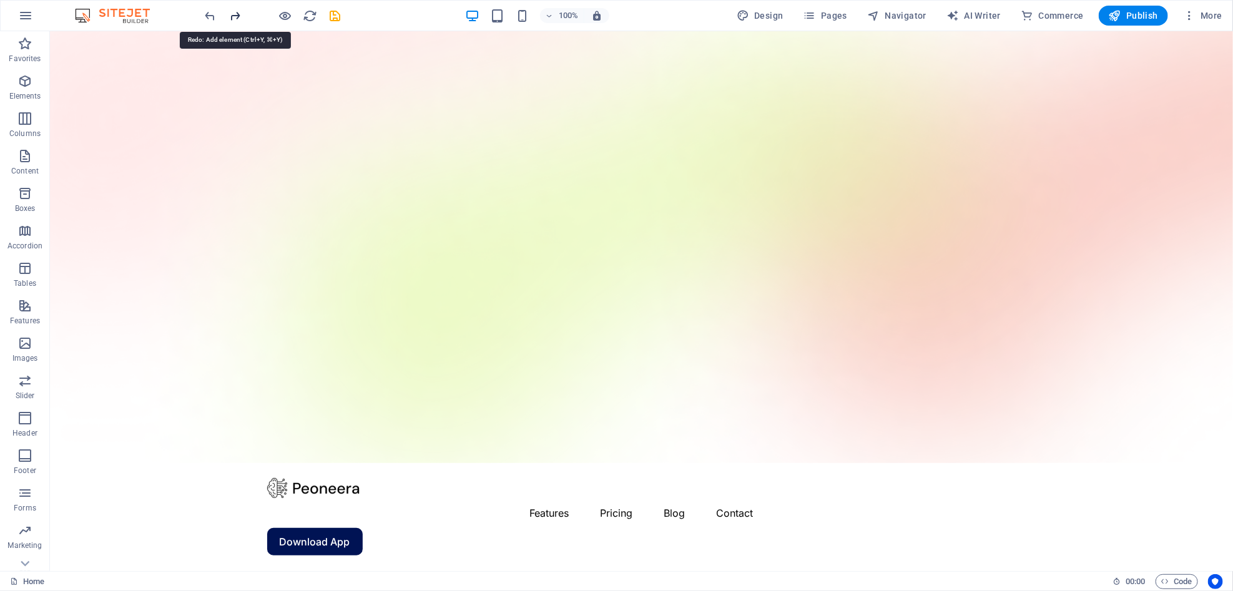
click at [242, 22] on icon "redo" at bounding box center [236, 16] width 14 height 14
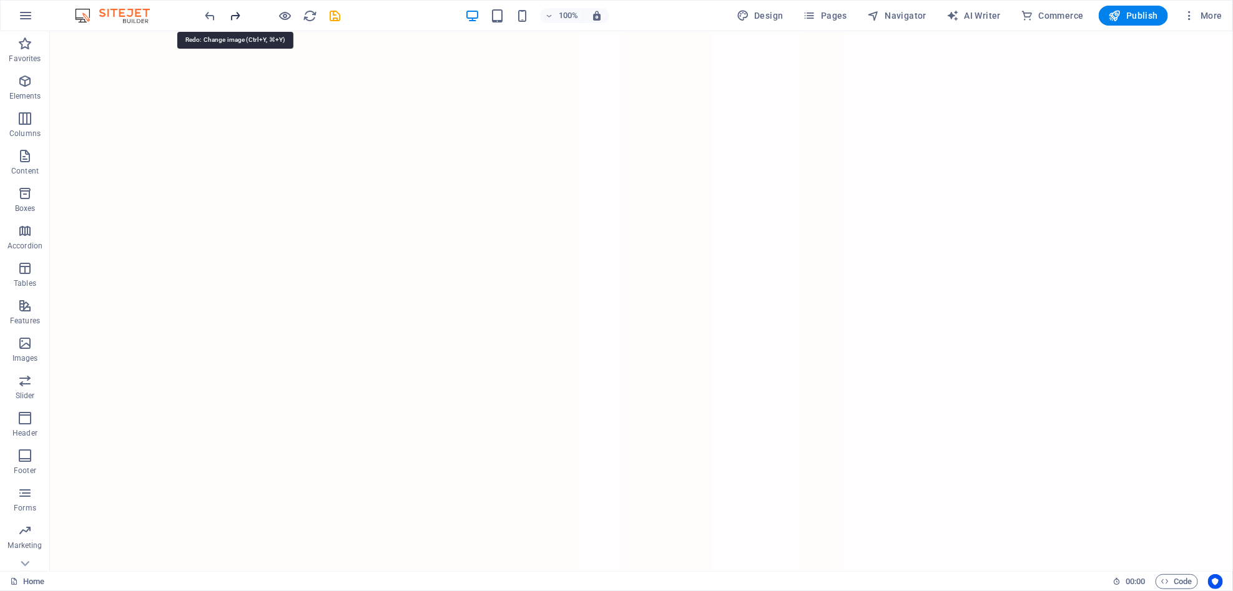
click at [242, 22] on icon "redo" at bounding box center [236, 16] width 14 height 14
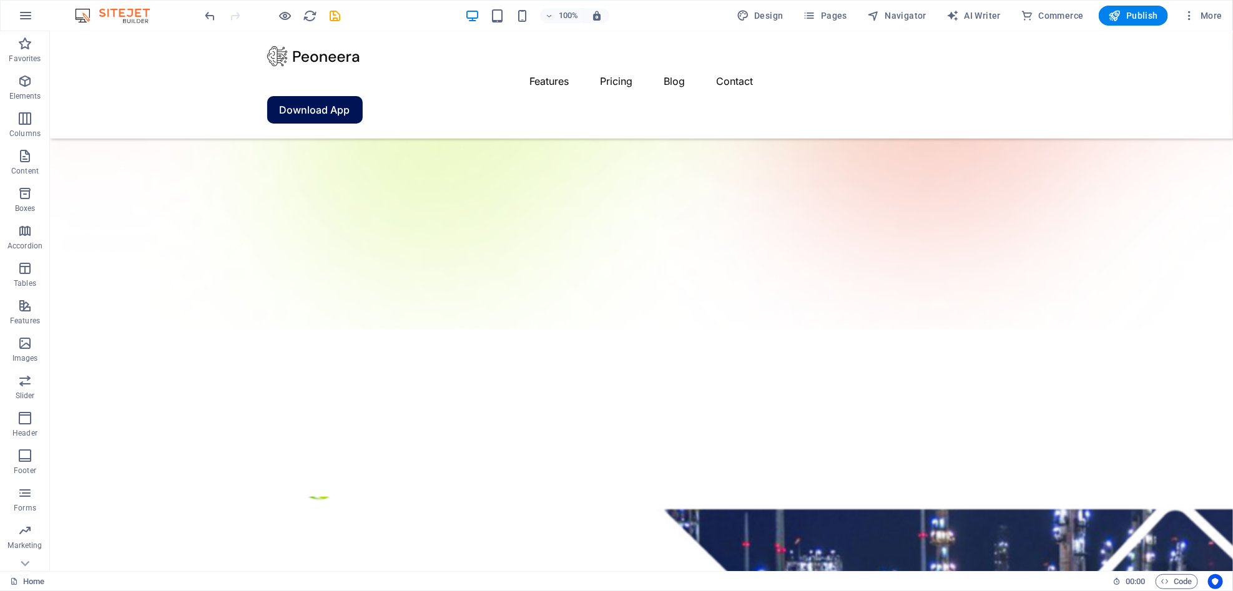
scroll to position [253, 0]
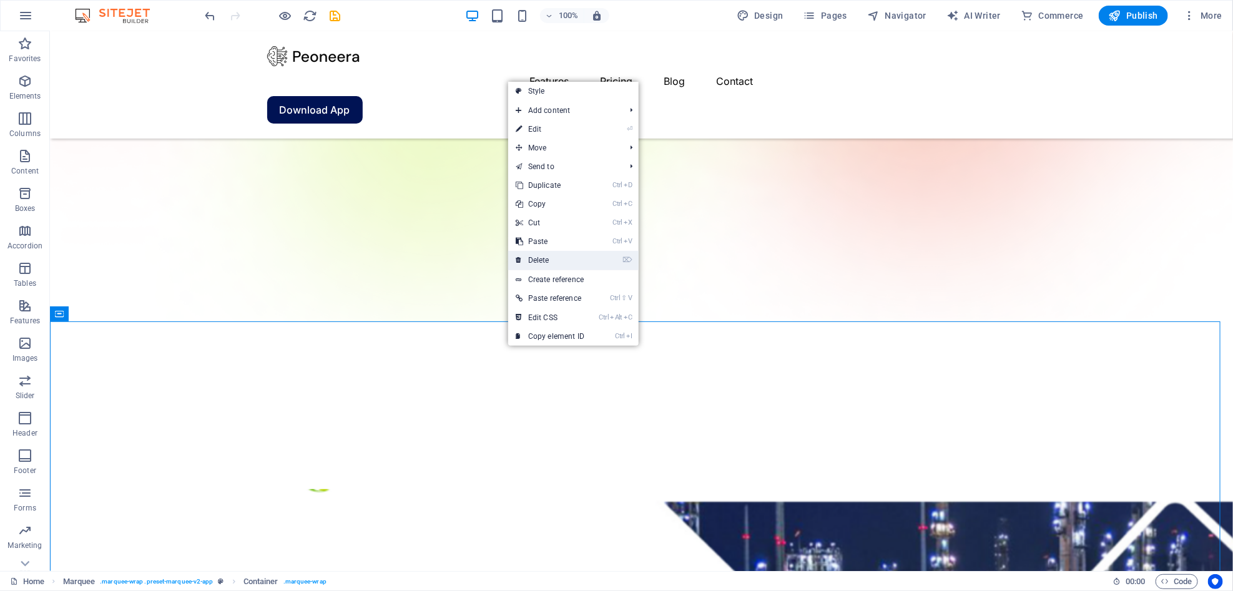
click at [557, 267] on link "⌦ Delete" at bounding box center [550, 260] width 84 height 19
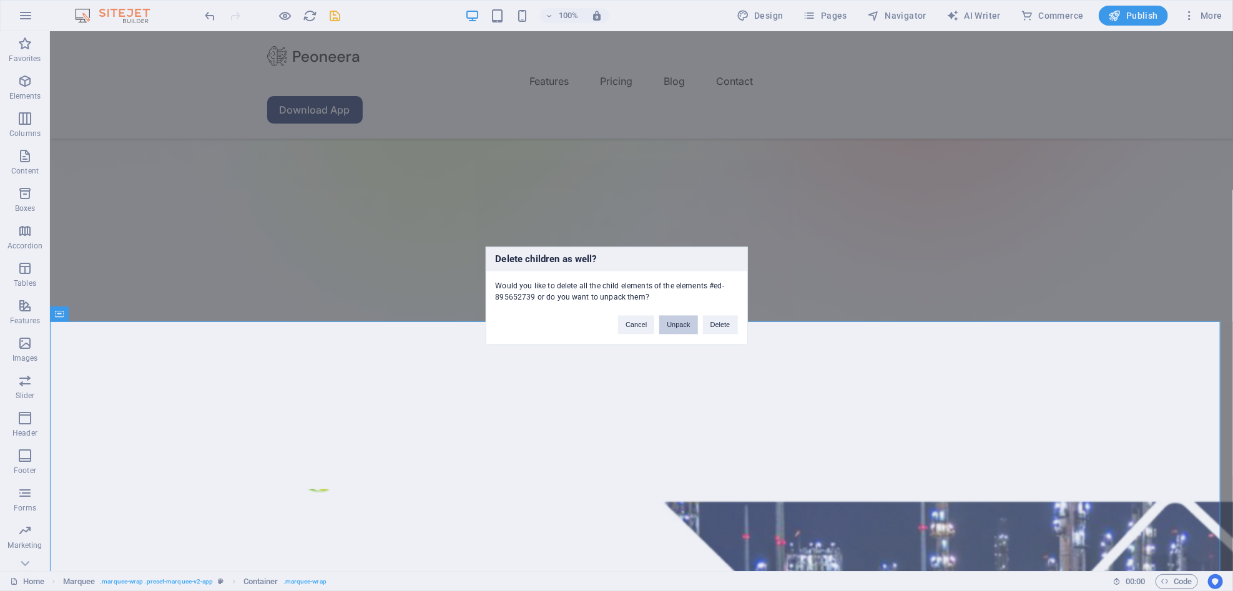
click at [682, 326] on button "Unpack" at bounding box center [678, 324] width 38 height 19
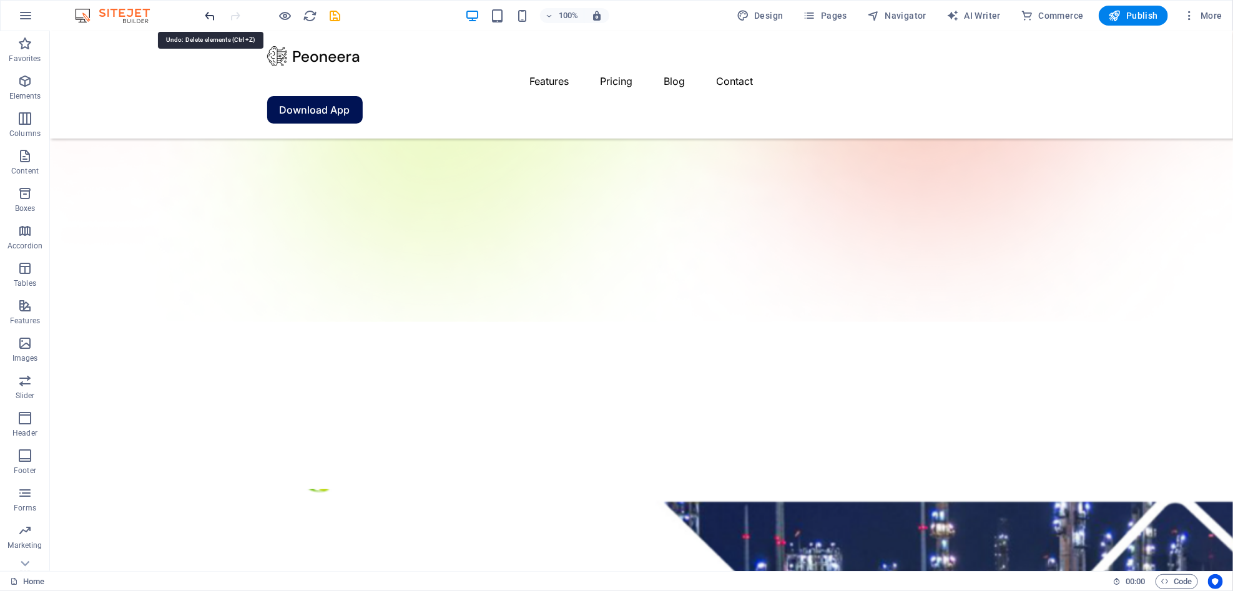
click at [208, 18] on icon "undo" at bounding box center [211, 16] width 14 height 14
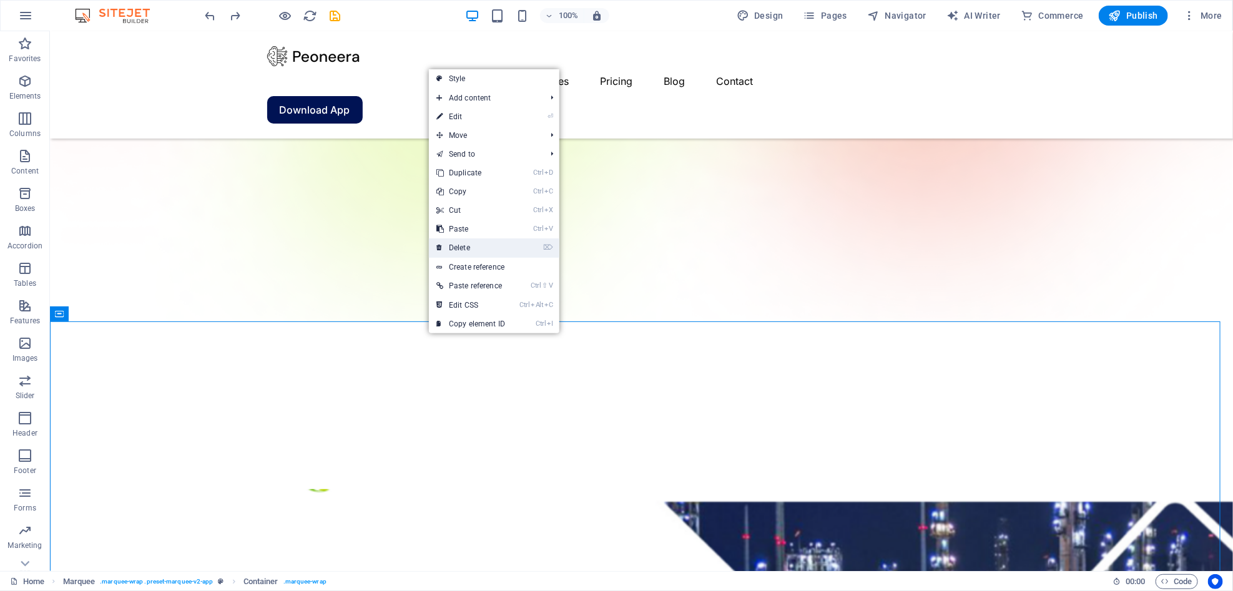
click at [485, 244] on link "⌦ Delete" at bounding box center [471, 248] width 84 height 19
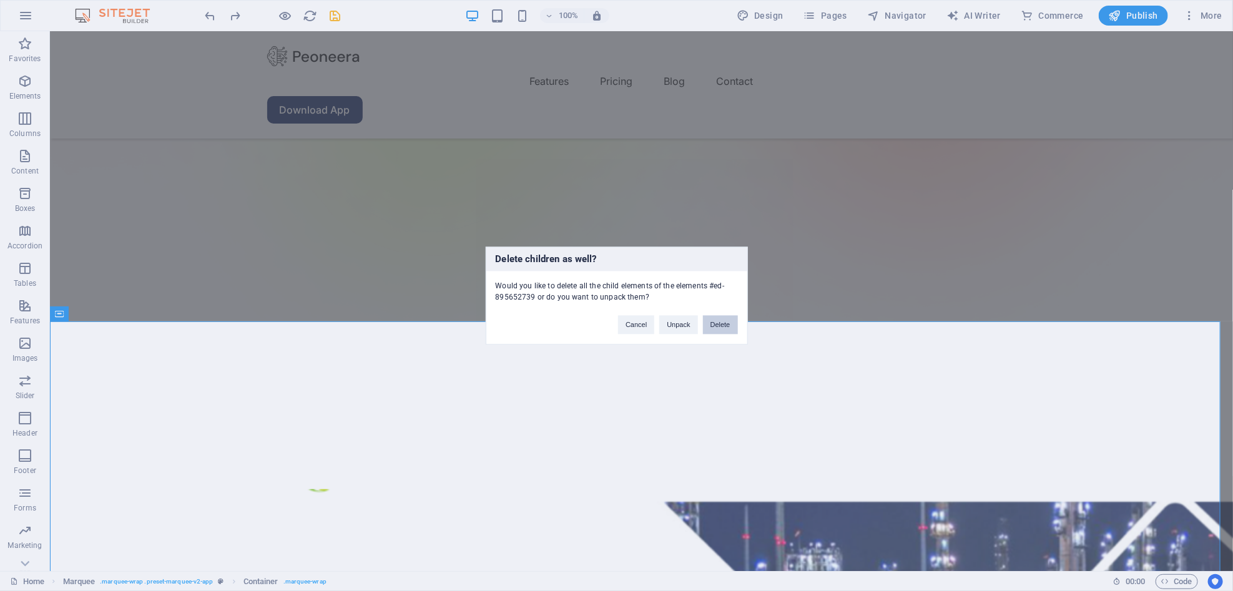
click at [720, 327] on button "Delete" at bounding box center [720, 324] width 35 height 19
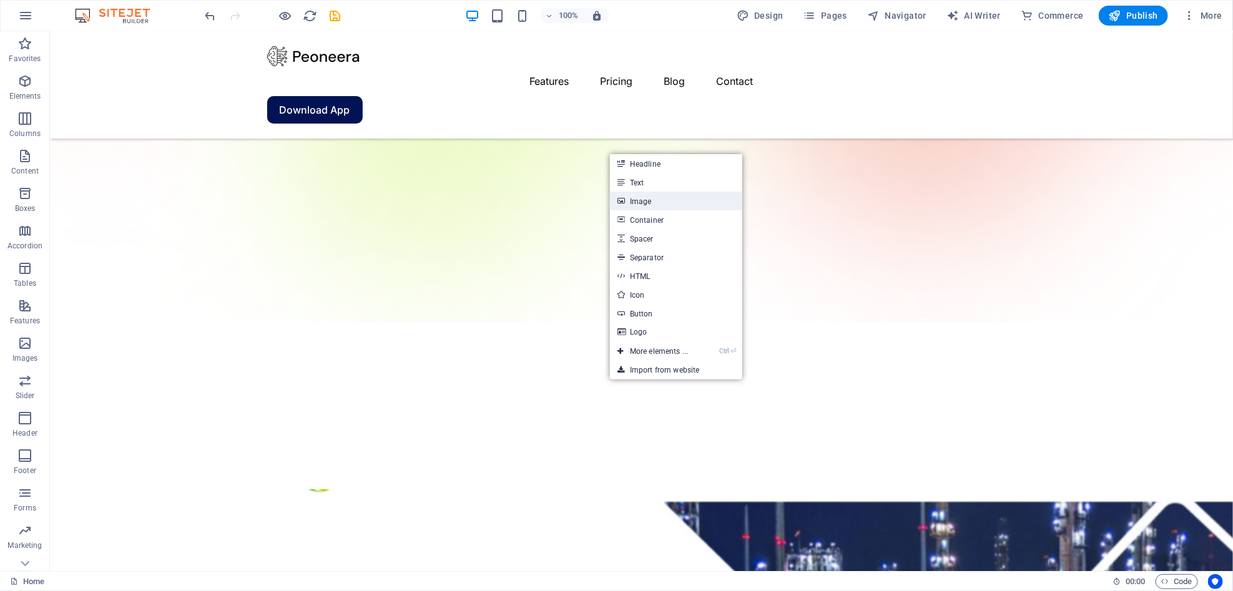
click at [652, 203] on link "Image" at bounding box center [676, 201] width 132 height 19
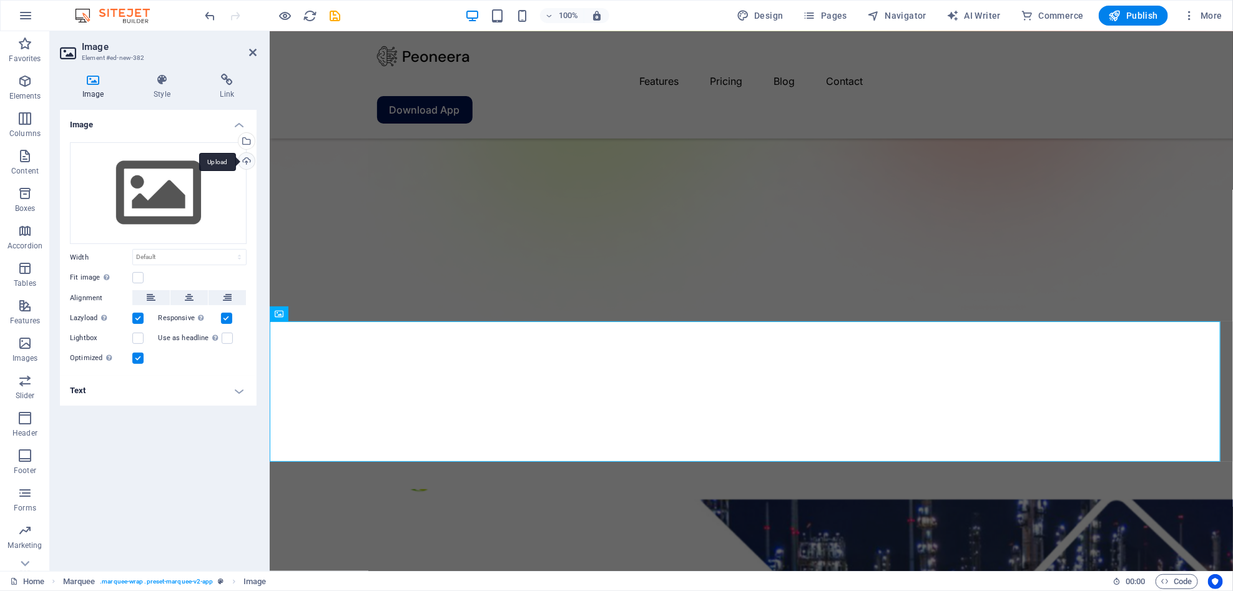
click at [251, 167] on div "Upload" at bounding box center [245, 162] width 19 height 19
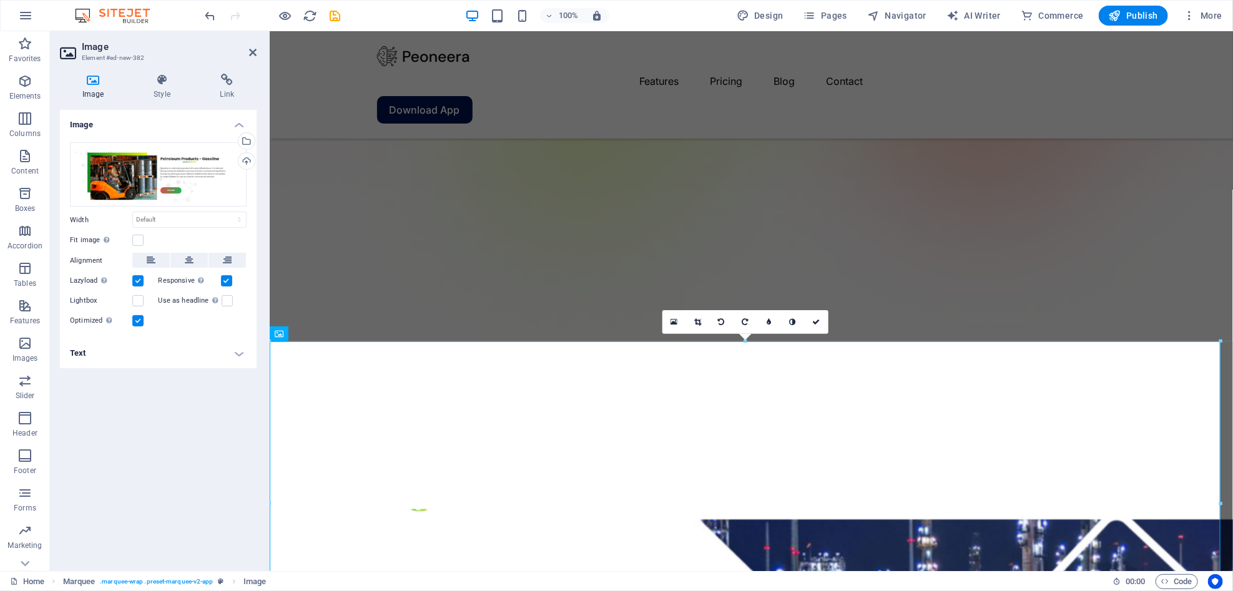
scroll to position [240, 0]
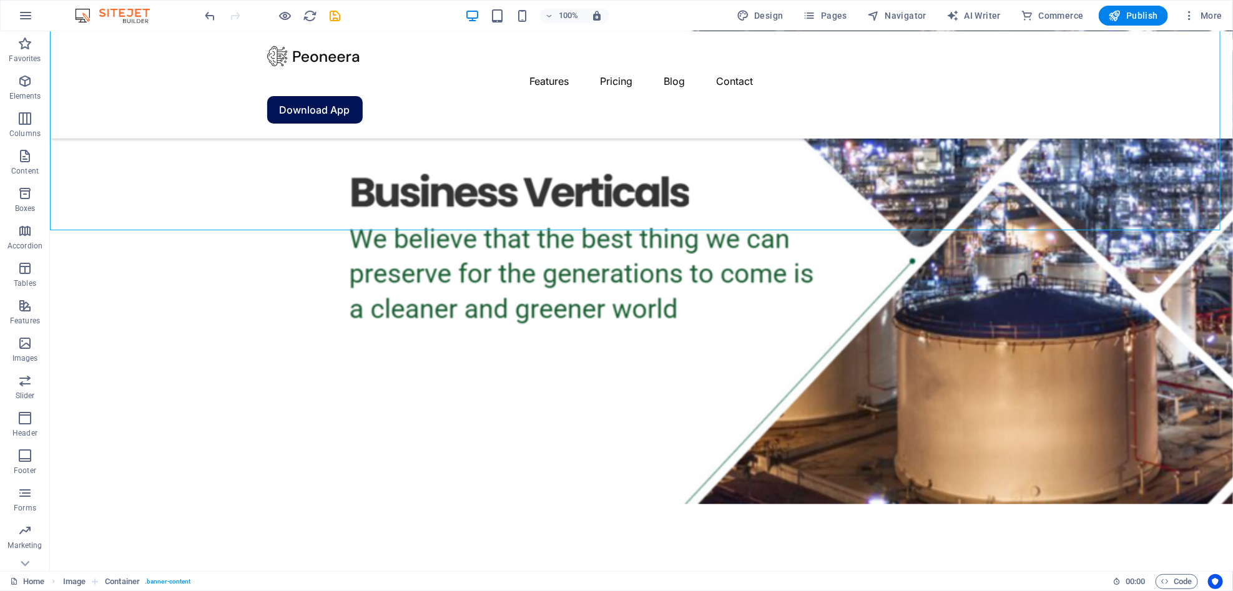
scroll to position [744, 0]
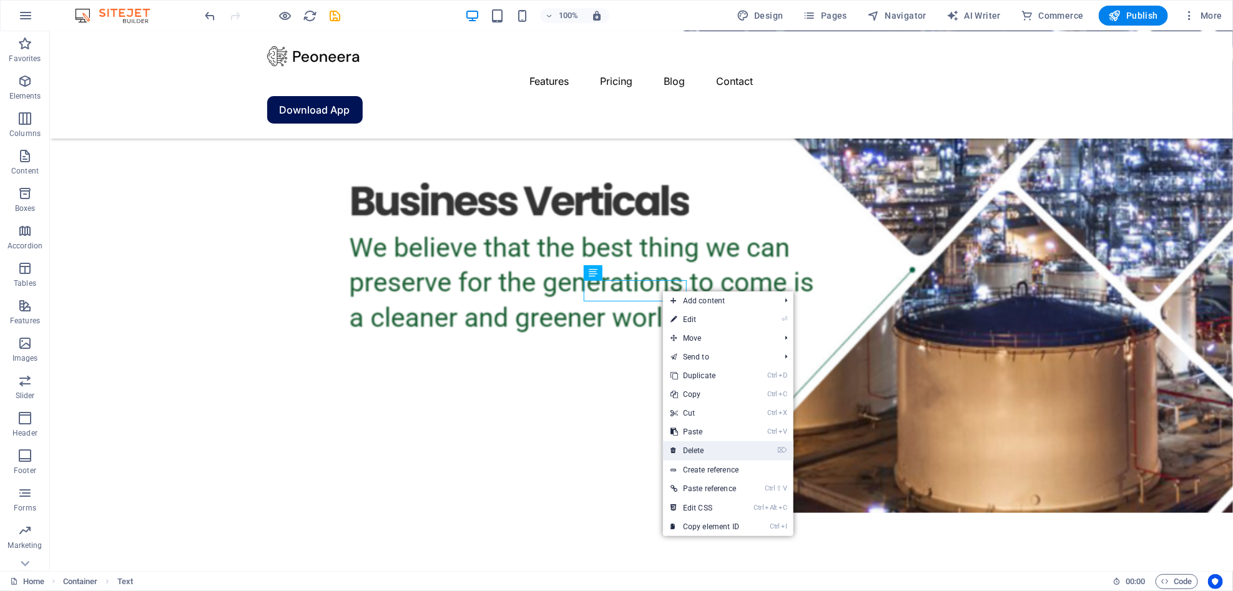
click at [704, 451] on link "⌦ Delete" at bounding box center [705, 450] width 84 height 19
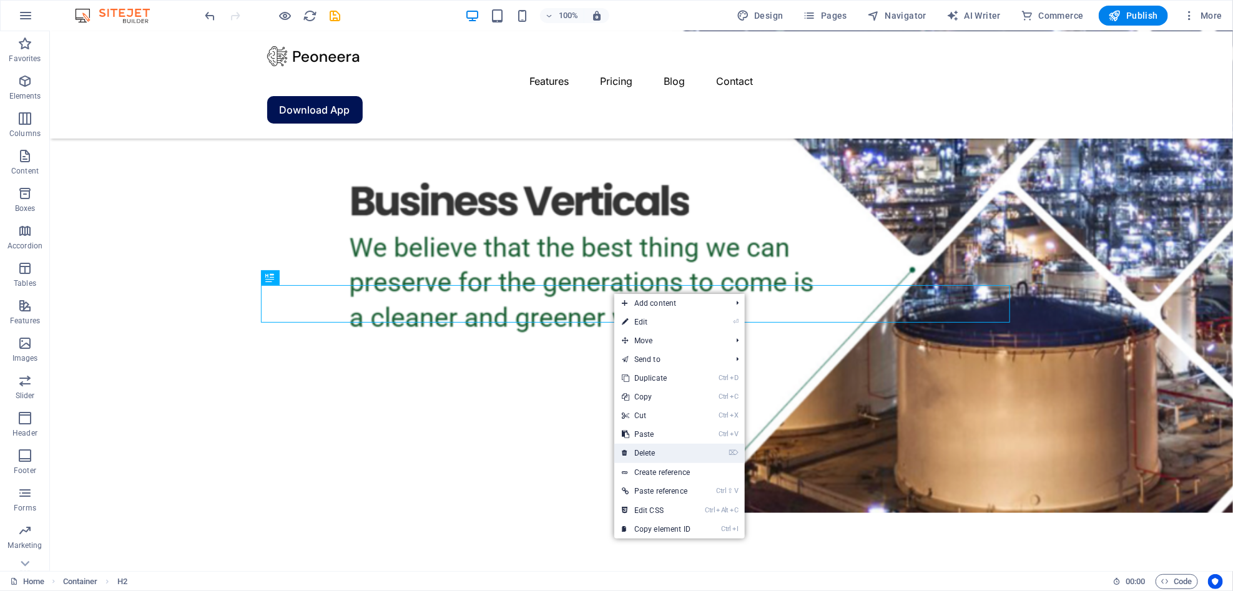
click at [651, 459] on link "⌦ Delete" at bounding box center [656, 453] width 84 height 19
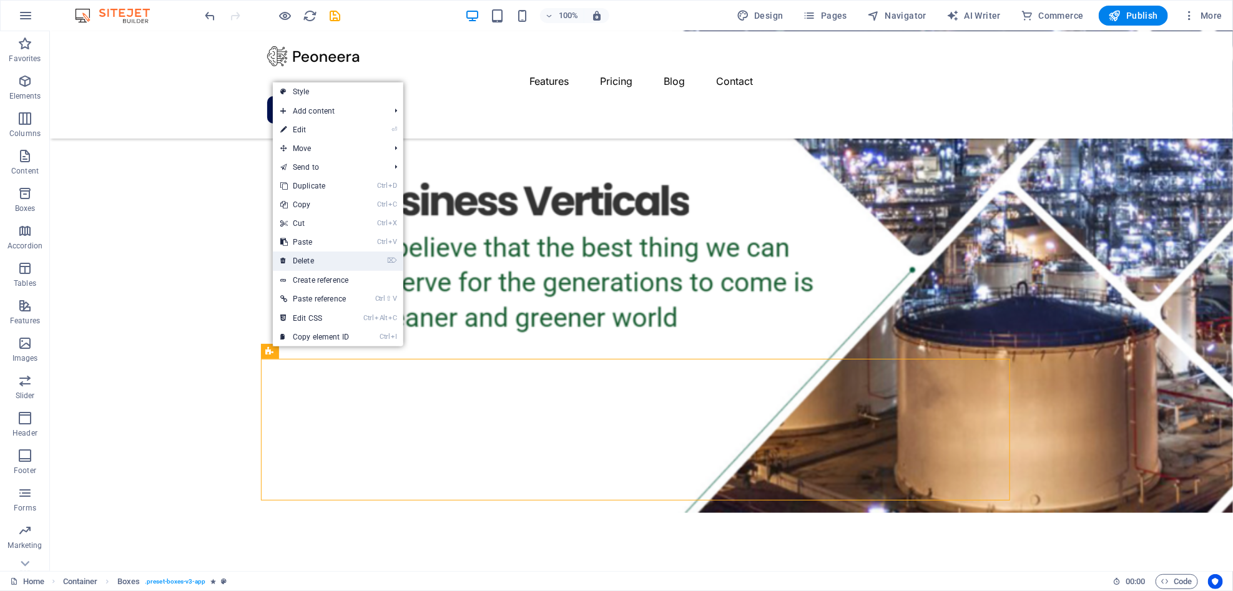
click at [332, 256] on link "⌦ Delete" at bounding box center [315, 261] width 84 height 19
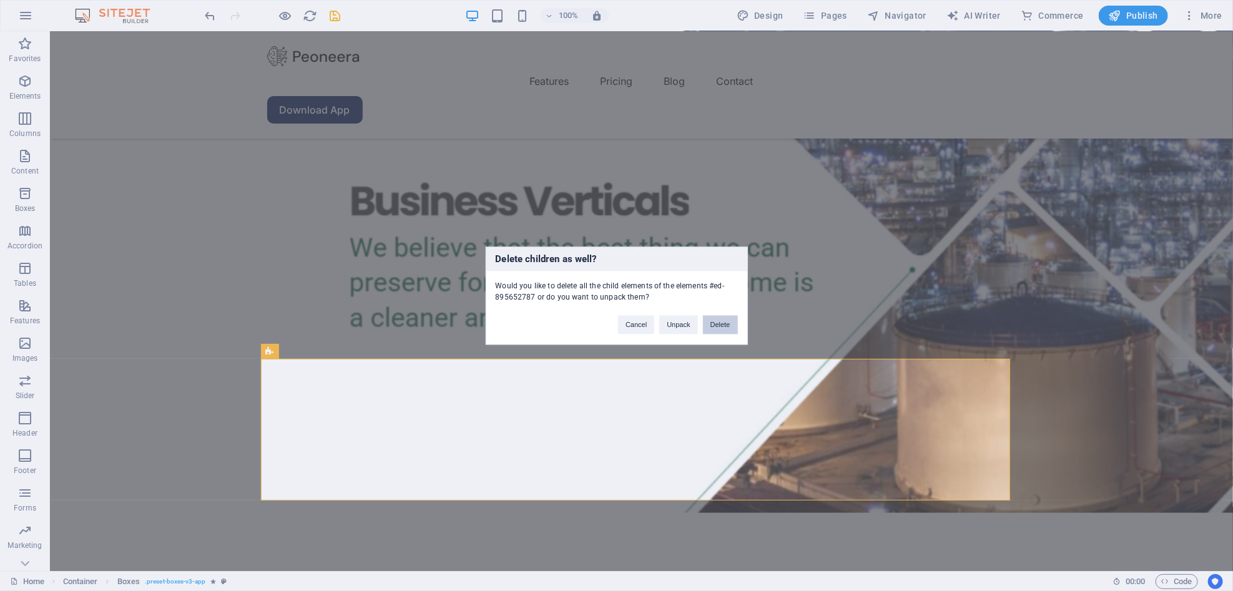
click at [729, 330] on button "Delete" at bounding box center [720, 324] width 35 height 19
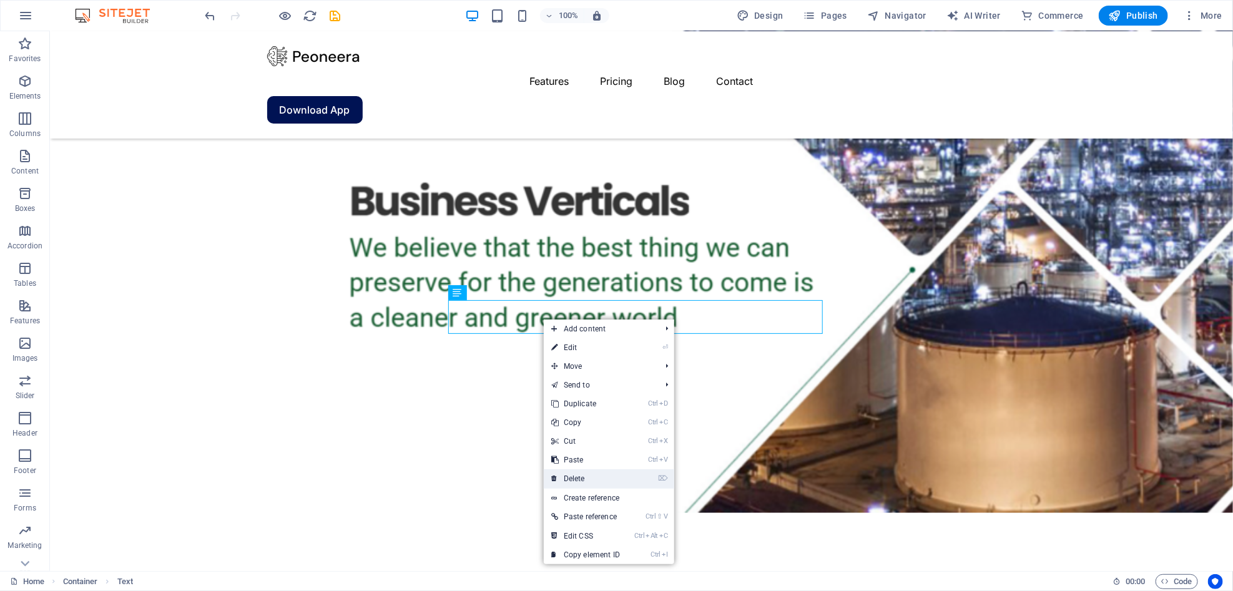
click at [571, 477] on link "⌦ Delete" at bounding box center [586, 479] width 84 height 19
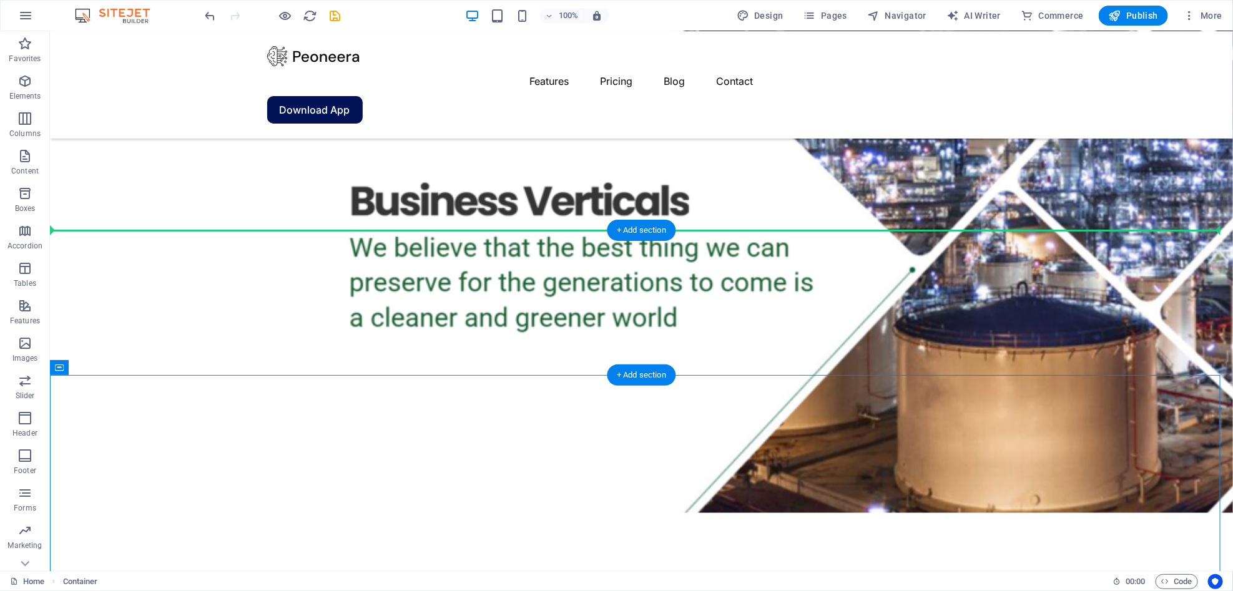
drag, startPoint x: 621, startPoint y: 508, endPoint x: 456, endPoint y: 272, distance: 287.5
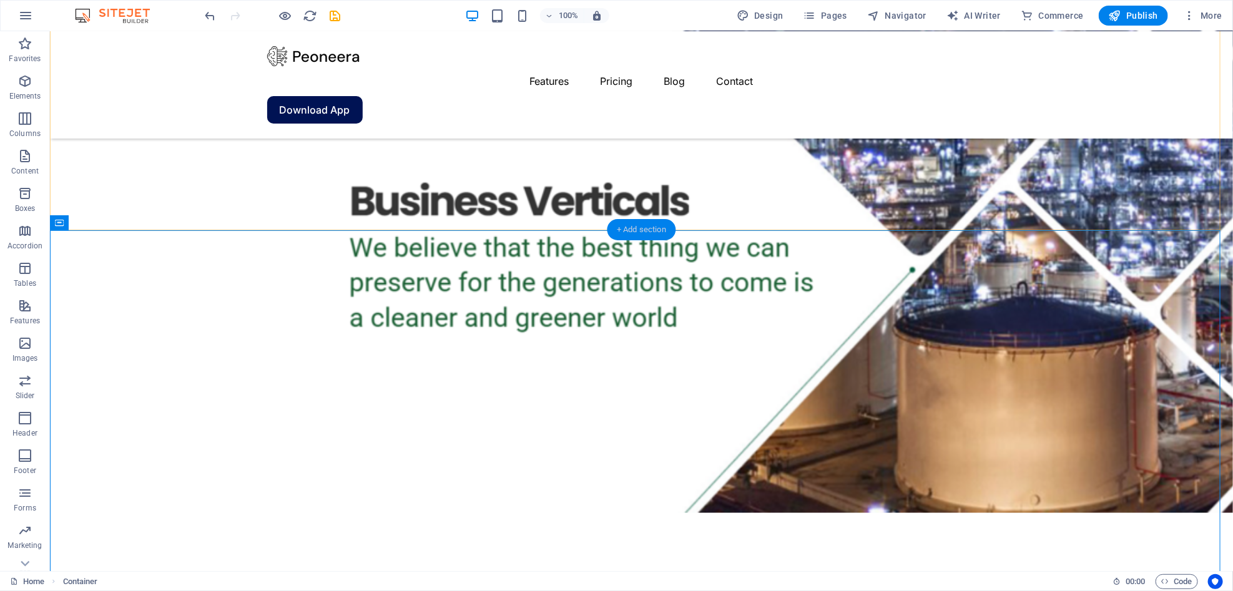
click at [646, 227] on div "+ Add section" at bounding box center [641, 229] width 69 height 21
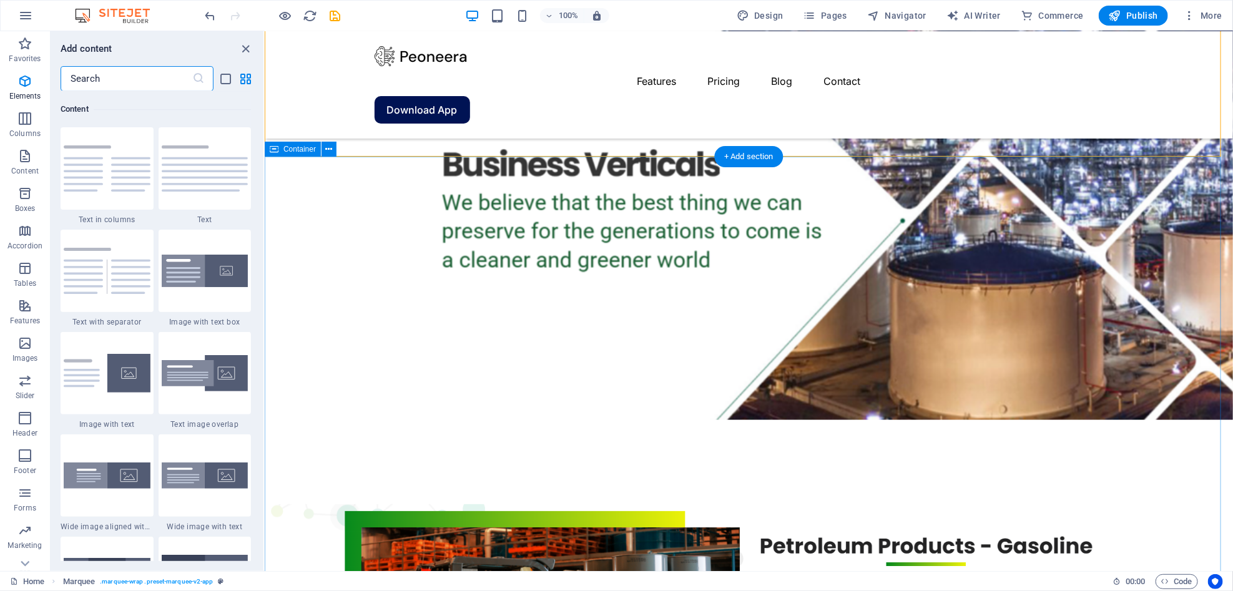
scroll to position [2287, 0]
drag, startPoint x: 273, startPoint y: 172, endPoint x: 288, endPoint y: 170, distance: 15.0
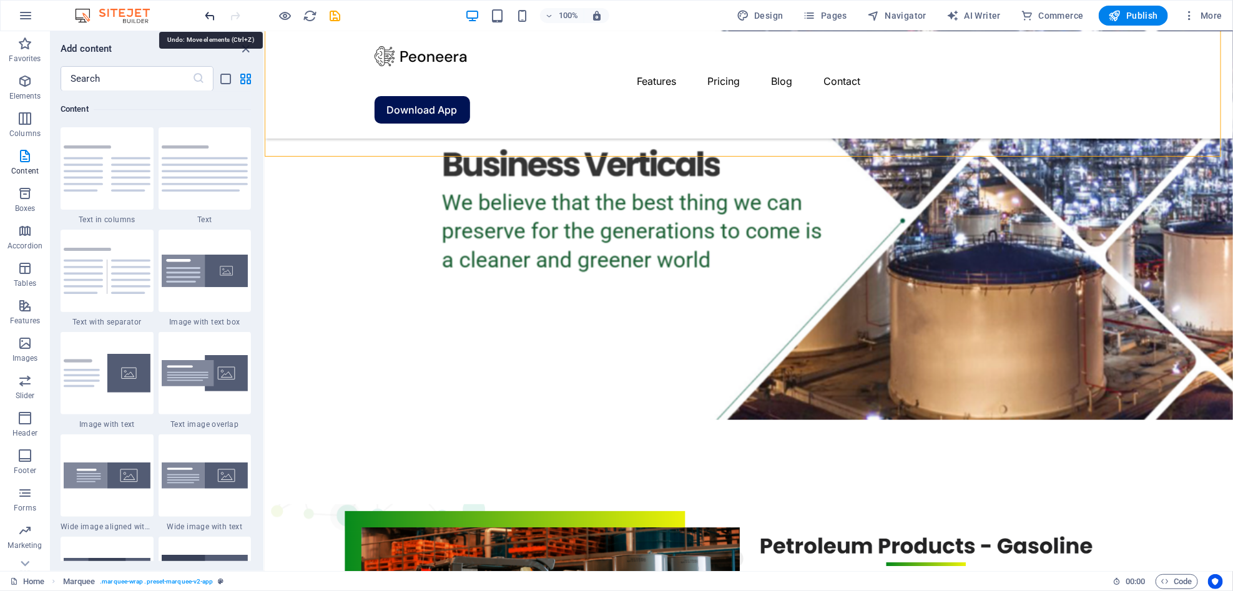
click at [205, 17] on icon "undo" at bounding box center [211, 16] width 14 height 14
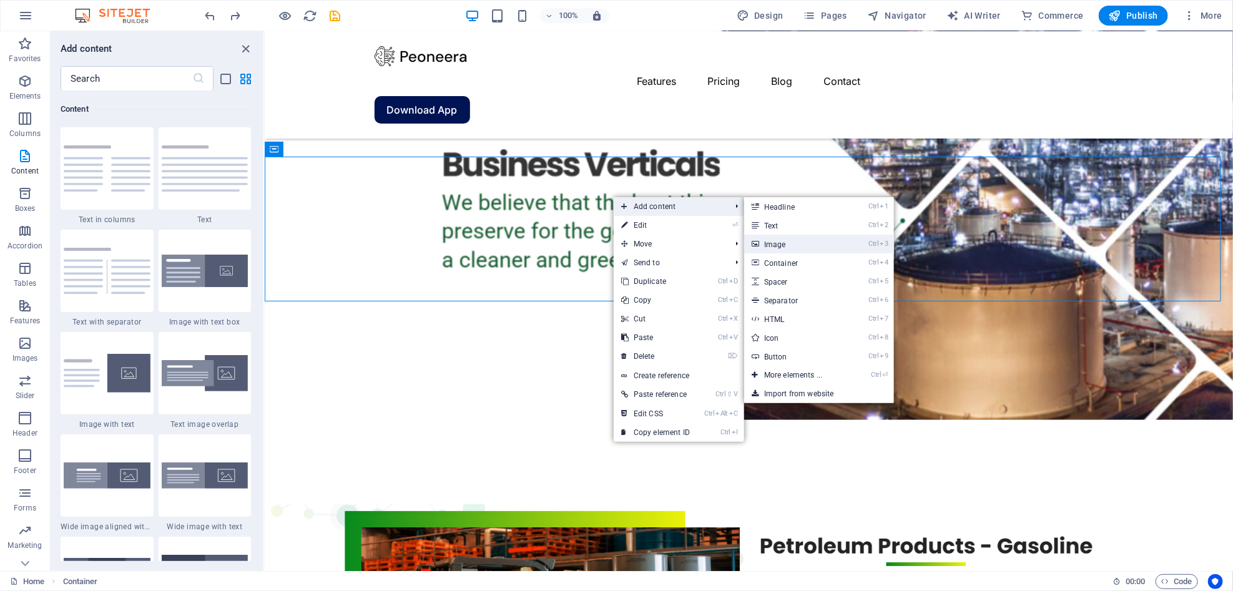
click at [785, 240] on link "Ctrl 3 Image" at bounding box center [795, 244] width 103 height 19
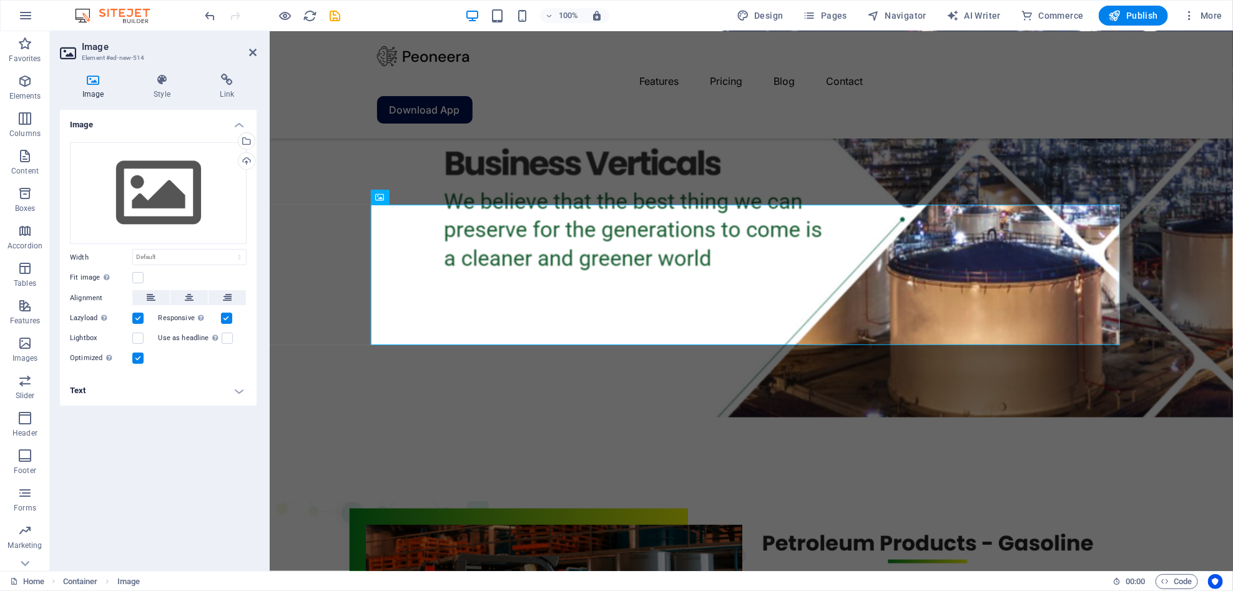
click at [219, 57] on h3 "Element #ed-new-514" at bounding box center [157, 57] width 150 height 11
drag, startPoint x: 488, startPoint y: 87, endPoint x: 363, endPoint y: 76, distance: 125.4
click at [247, 158] on div "Upload" at bounding box center [245, 162] width 19 height 19
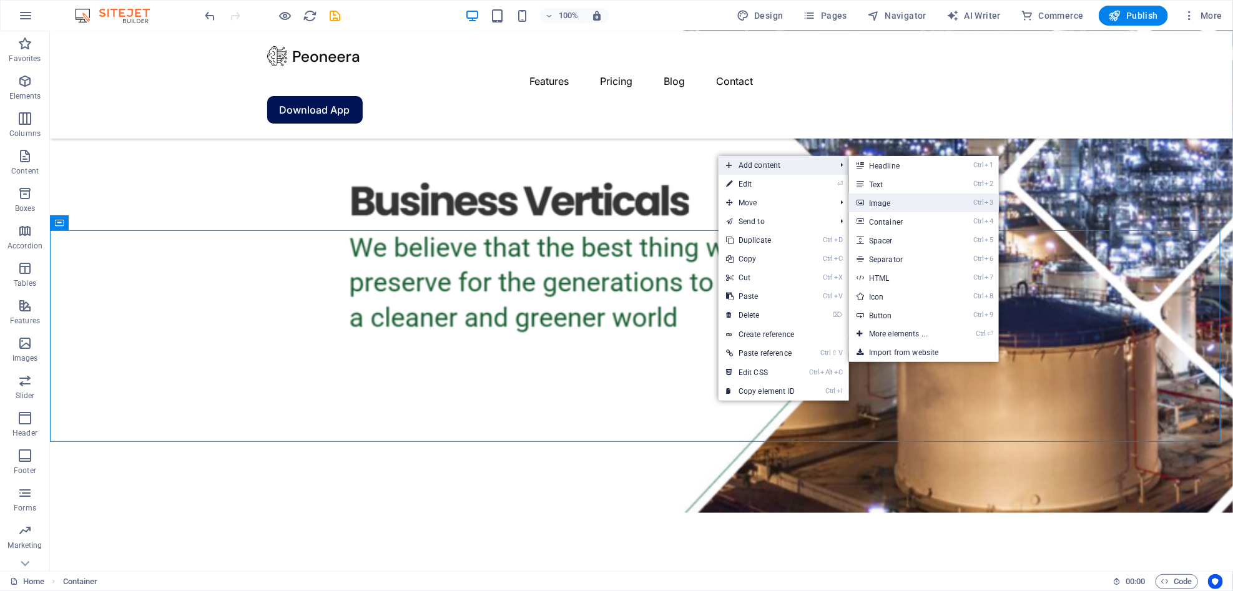
click at [885, 207] on link "Ctrl 3 Image" at bounding box center [900, 203] width 103 height 19
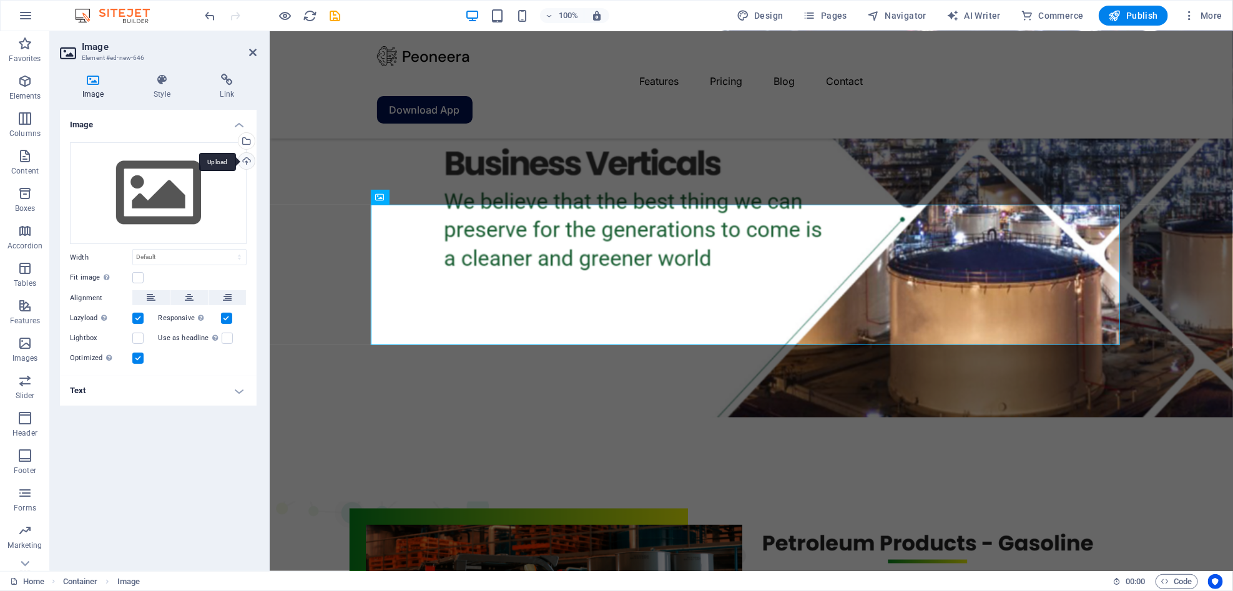
click at [250, 160] on div "Upload" at bounding box center [245, 162] width 19 height 19
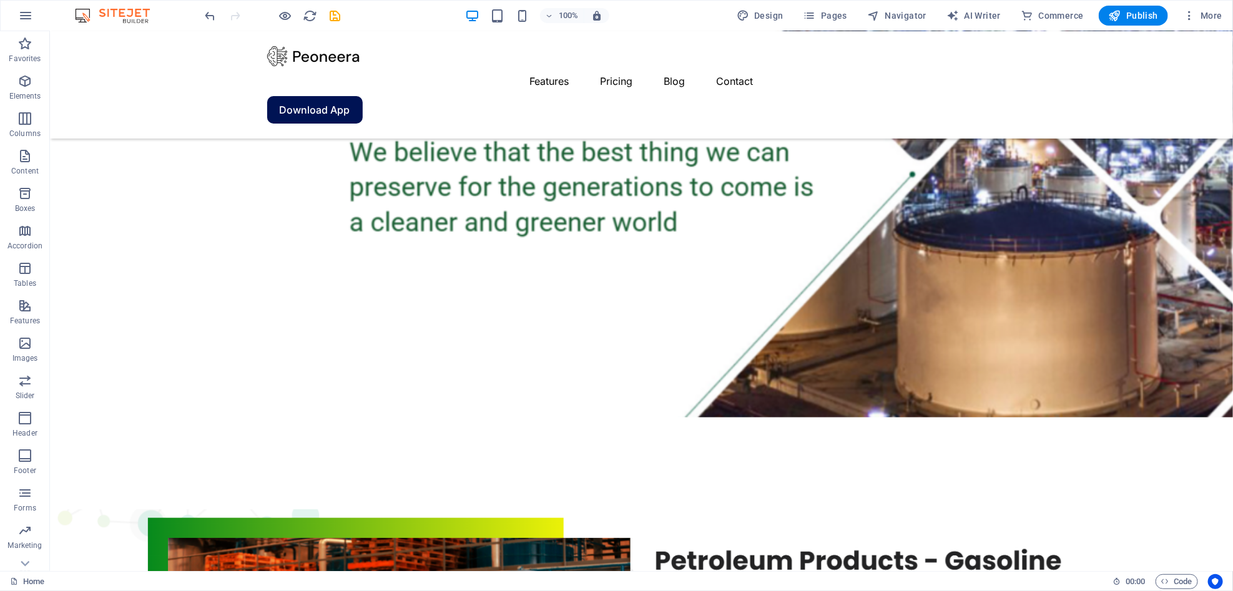
scroll to position [0, 0]
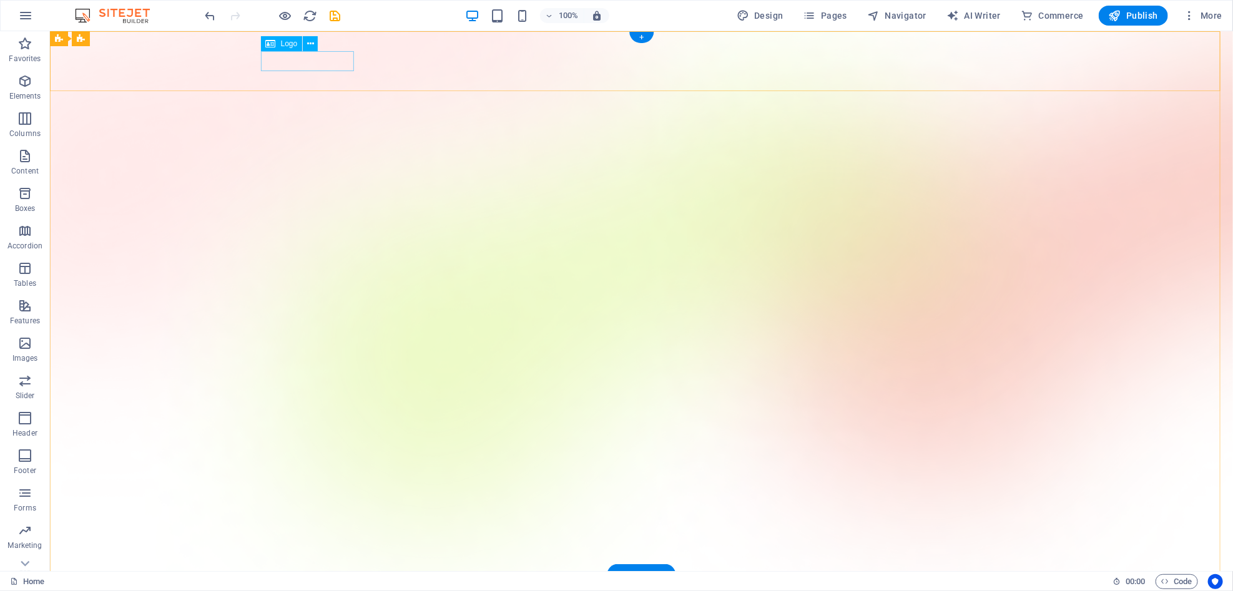
click at [332, 589] on div at bounding box center [641, 599] width 749 height 20
select select "px"
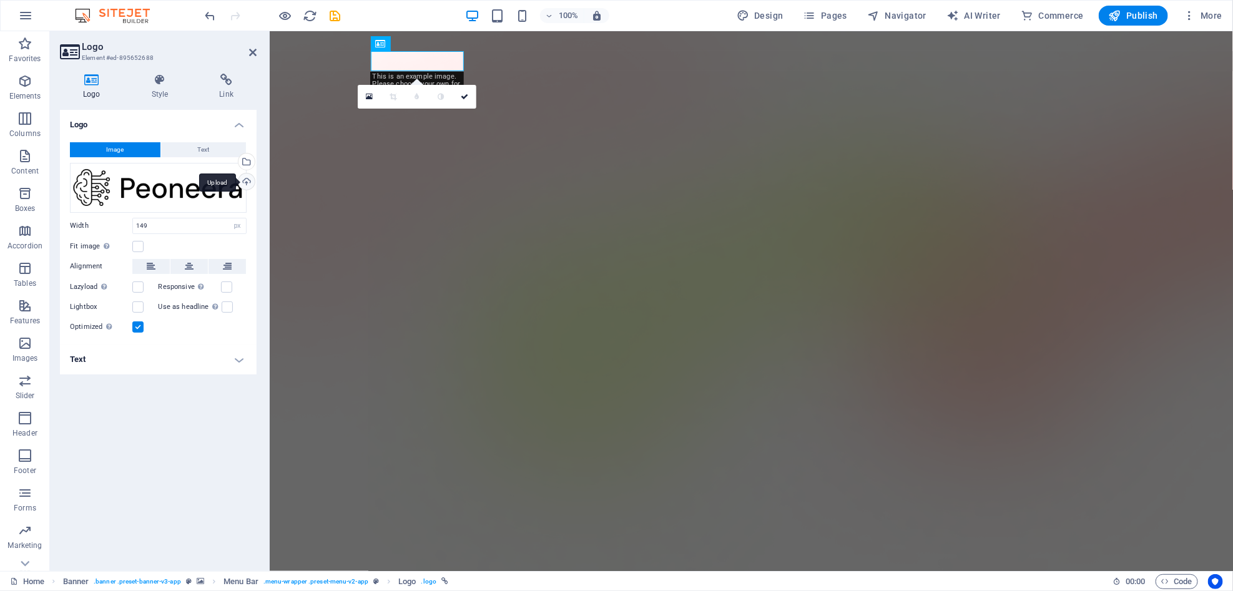
click at [244, 179] on div "Upload" at bounding box center [245, 183] width 19 height 19
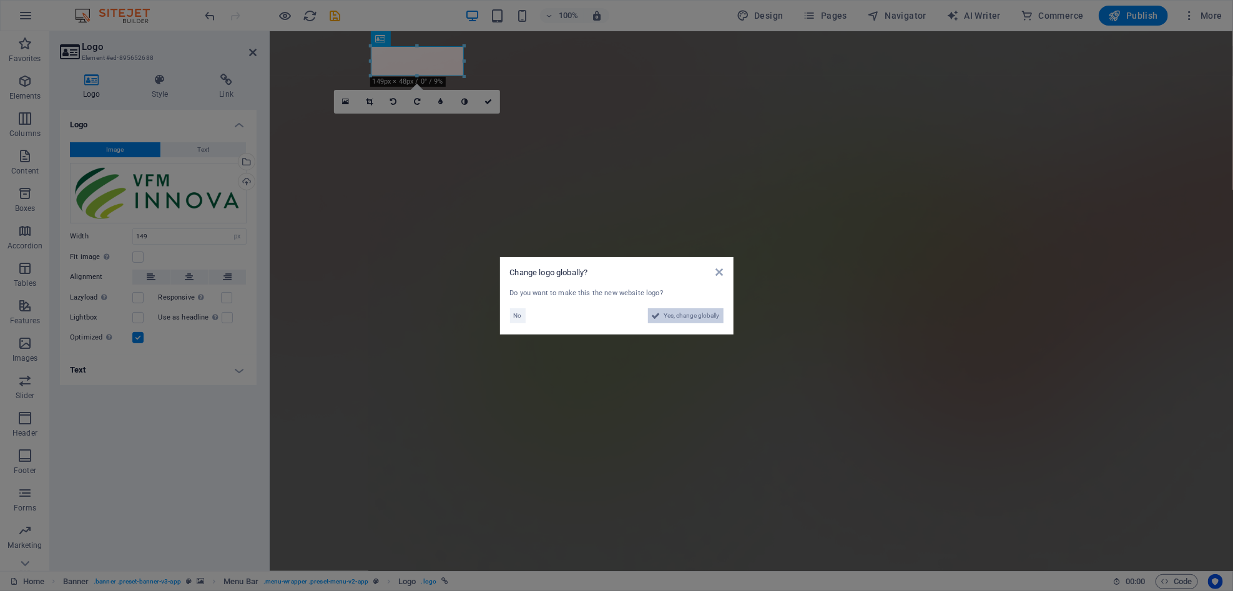
click at [672, 320] on span "Yes, change globally" at bounding box center [692, 315] width 56 height 15
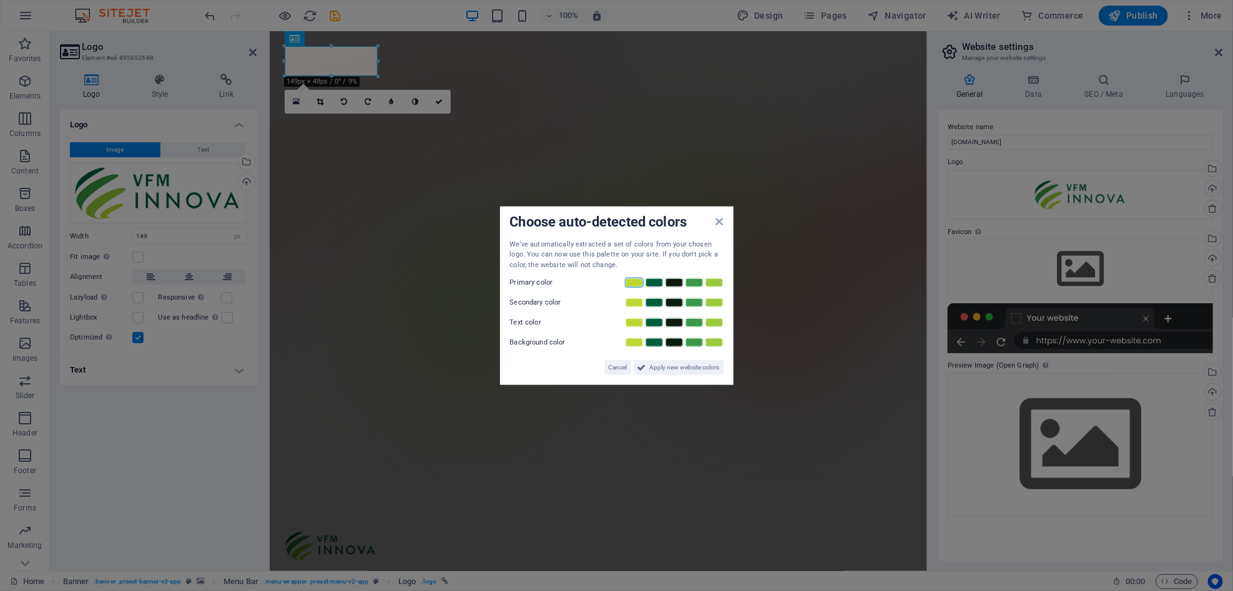
click at [637, 282] on link at bounding box center [634, 283] width 19 height 10
click at [631, 282] on link at bounding box center [634, 283] width 19 height 10
click at [631, 283] on link at bounding box center [634, 283] width 19 height 10
click at [631, 280] on link at bounding box center [634, 283] width 19 height 10
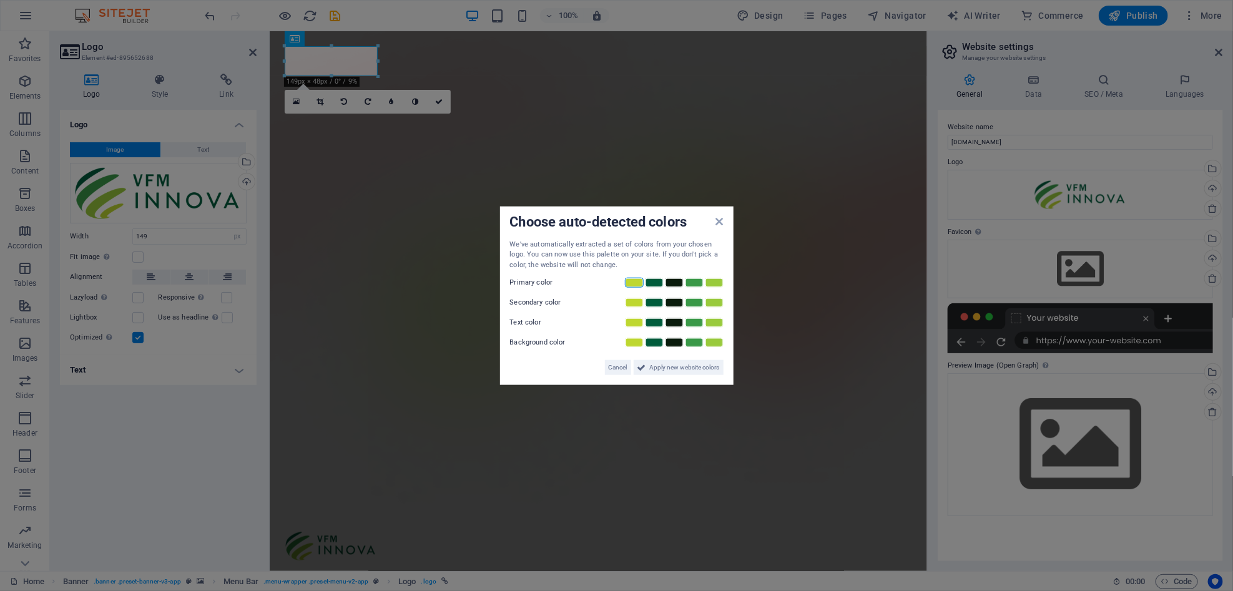
click at [631, 280] on link at bounding box center [634, 283] width 19 height 10
click at [672, 303] on link at bounding box center [674, 303] width 19 height 10
click at [628, 283] on link at bounding box center [634, 283] width 19 height 10
click at [698, 322] on link at bounding box center [694, 323] width 19 height 10
click at [675, 323] on link at bounding box center [674, 323] width 19 height 10
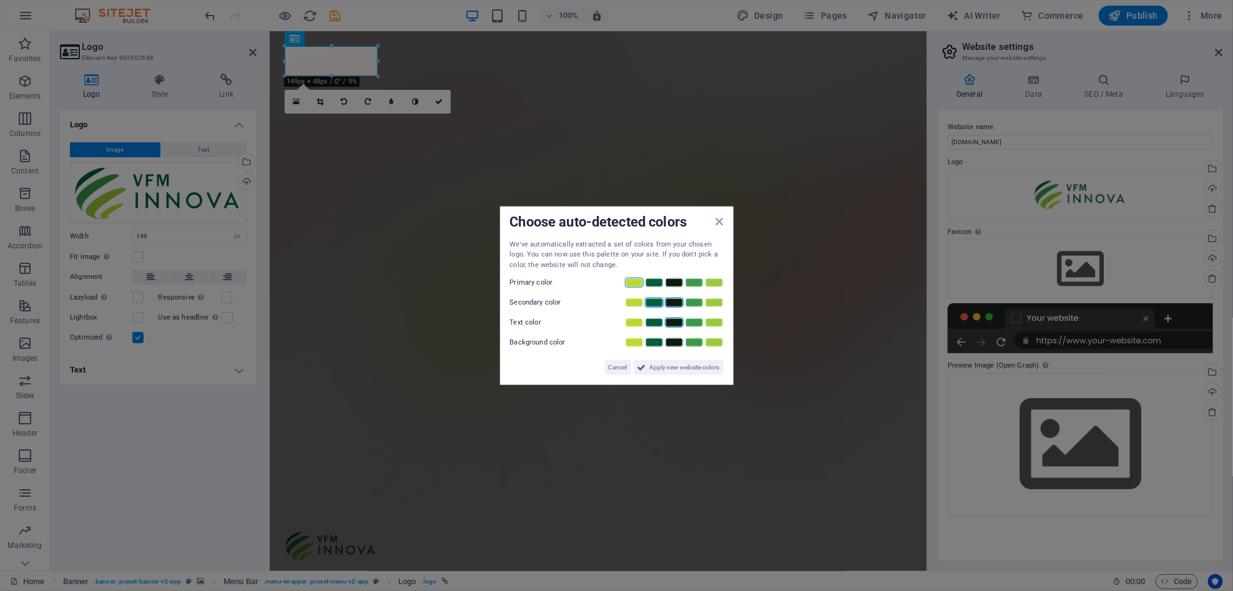
click at [652, 300] on link at bounding box center [654, 303] width 19 height 10
click at [717, 340] on link at bounding box center [714, 343] width 19 height 10
click at [654, 368] on span "Apply new website colors" at bounding box center [685, 367] width 70 height 15
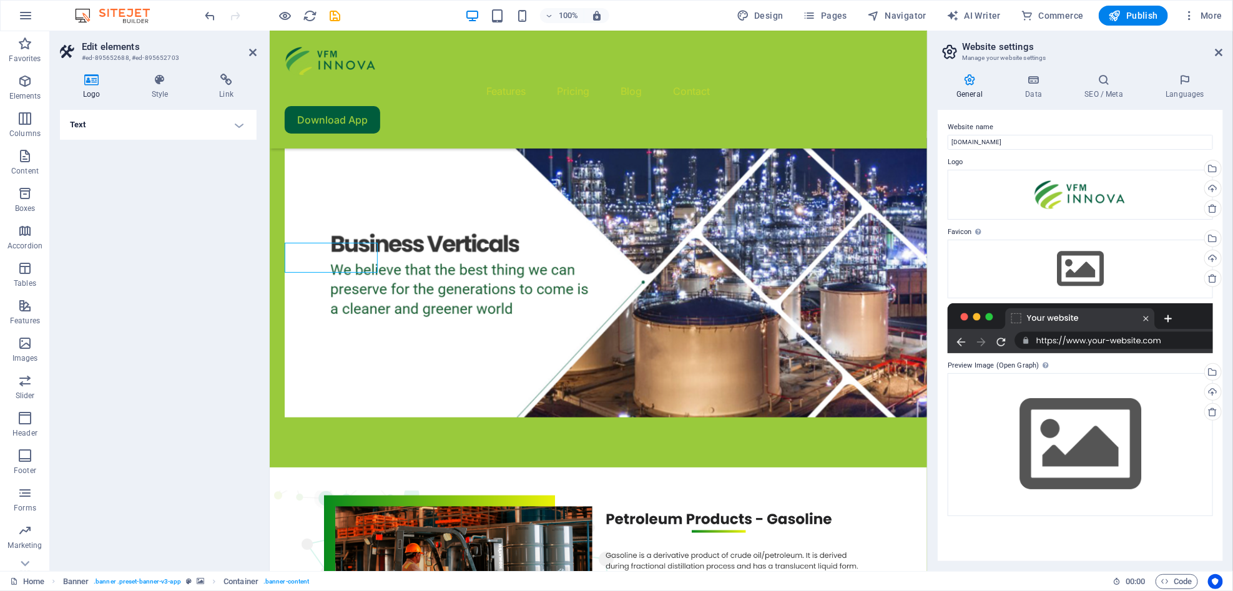
scroll to position [544, 0]
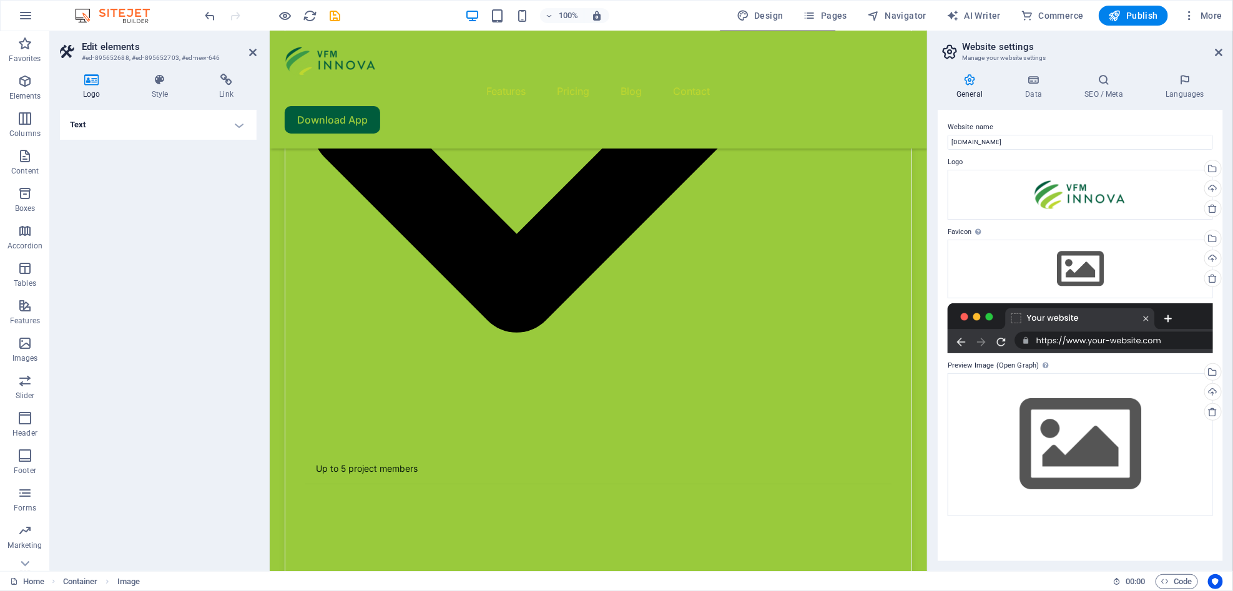
scroll to position [2411, 0]
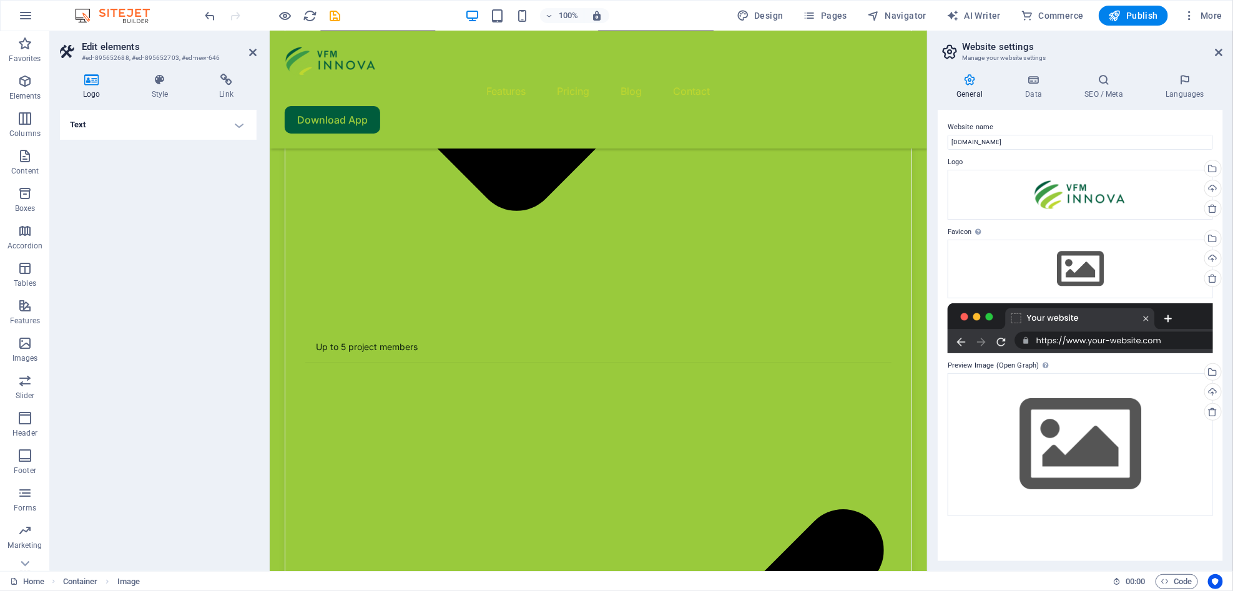
drag, startPoint x: 921, startPoint y: 434, endPoint x: 1199, endPoint y: 543, distance: 299.2
click at [180, 95] on h4 "Style" at bounding box center [163, 87] width 68 height 26
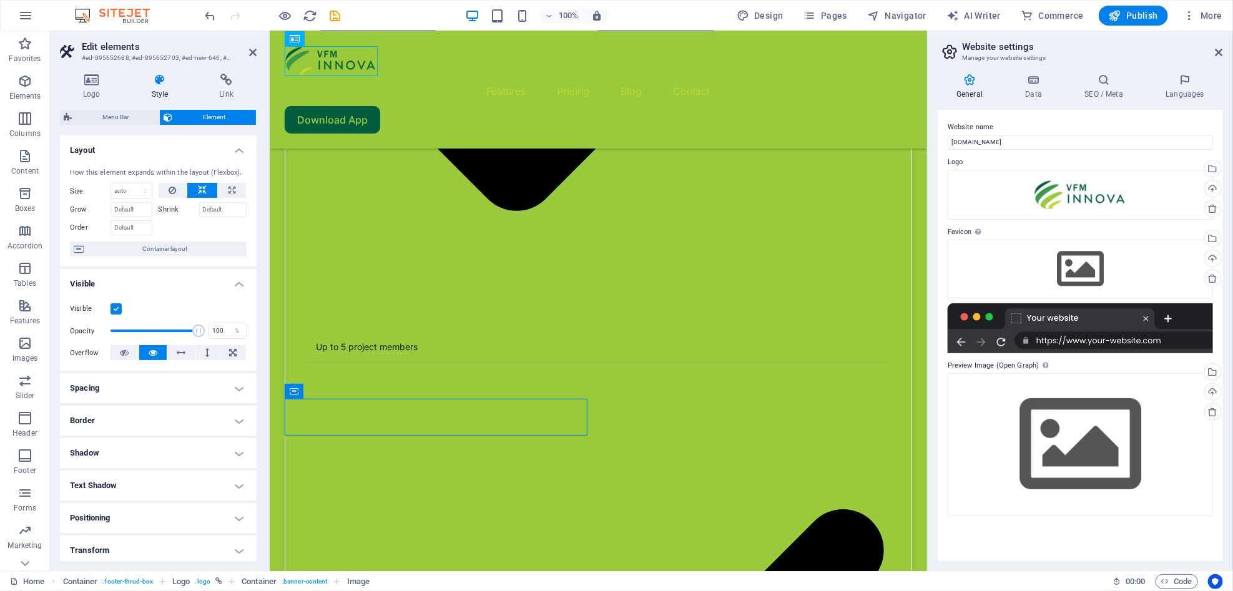
click at [159, 96] on h4 "Style" at bounding box center [163, 87] width 68 height 26
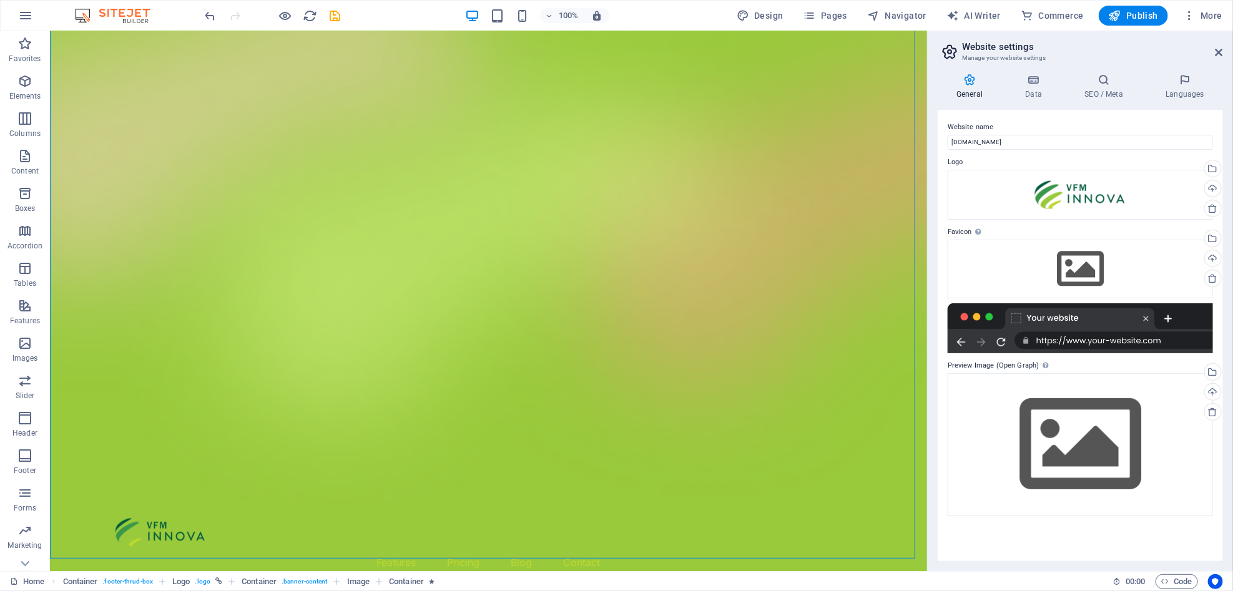
scroll to position [0, 0]
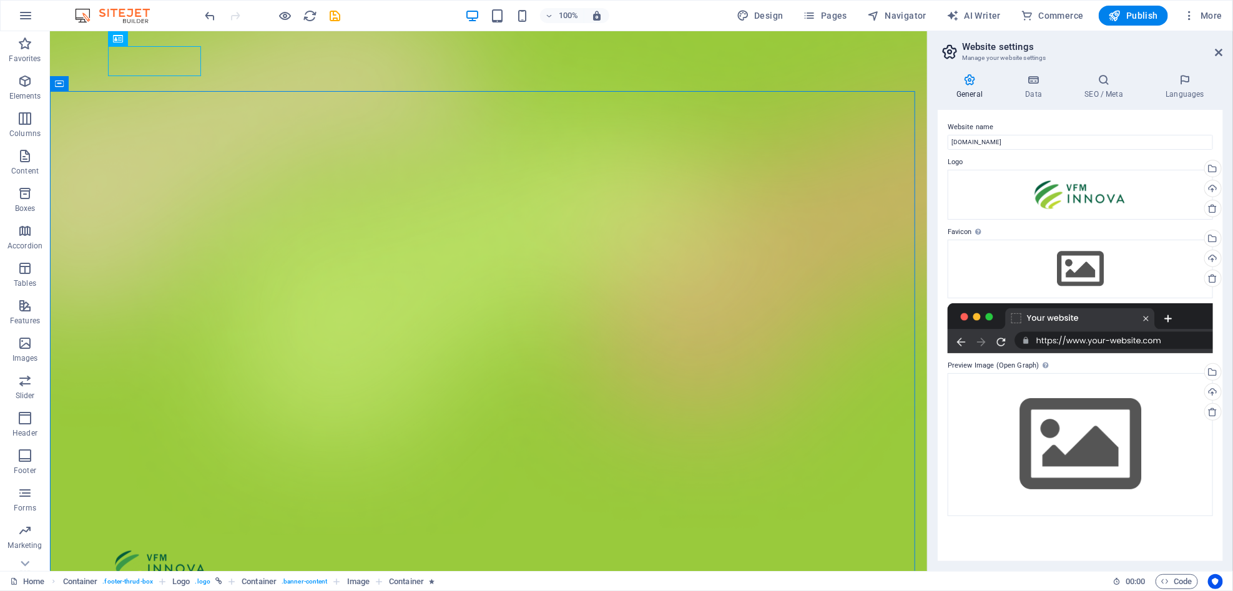
drag, startPoint x: 923, startPoint y: 481, endPoint x: 996, endPoint y: 58, distance: 429.5
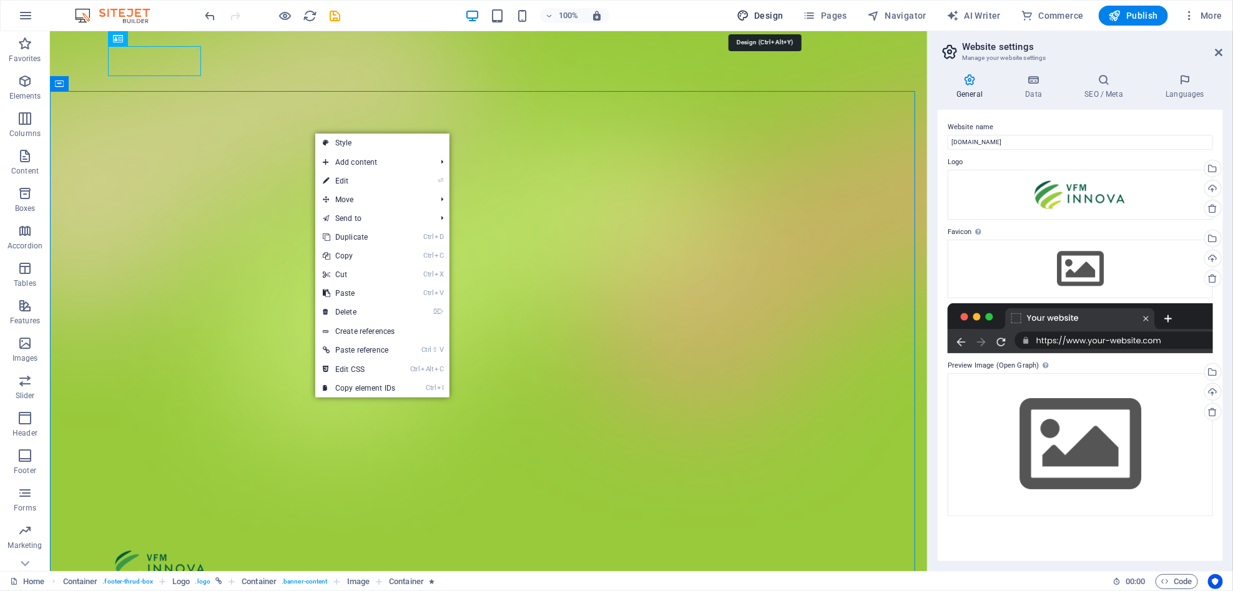
click at [757, 18] on span "Design" at bounding box center [760, 15] width 47 height 12
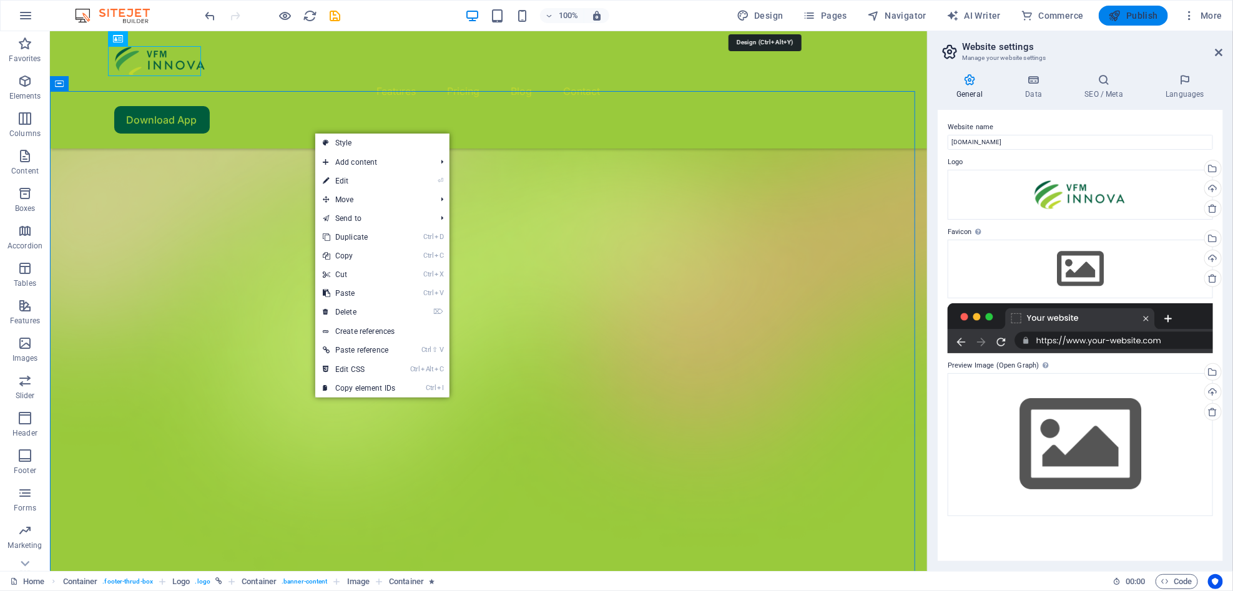
select select "600"
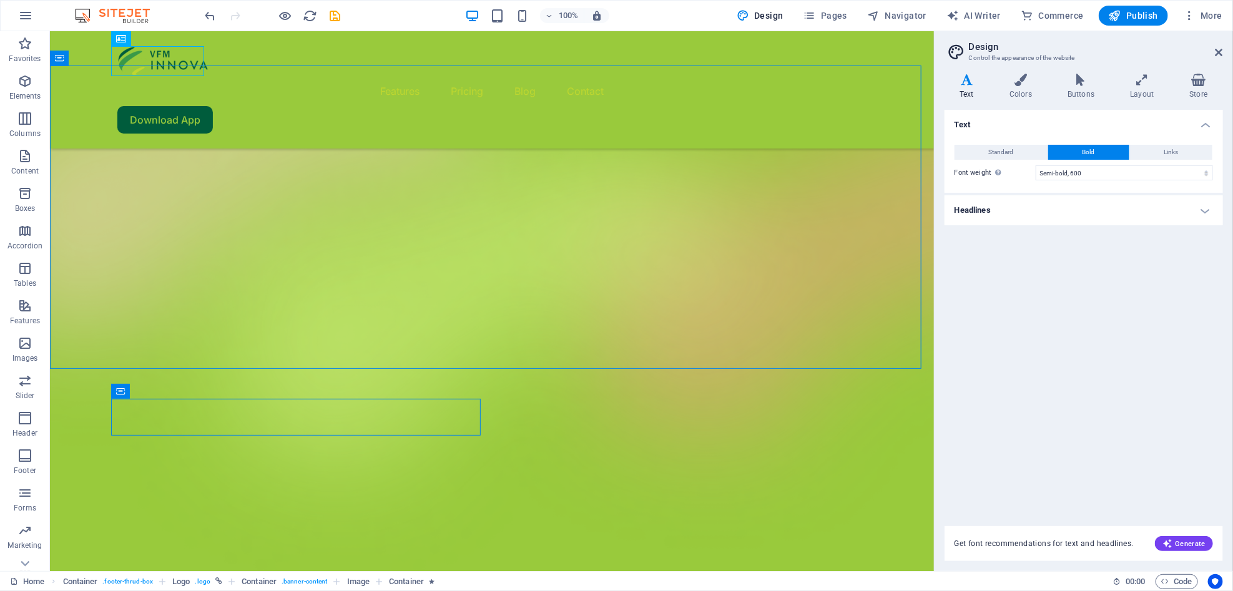
scroll to position [2518, 0]
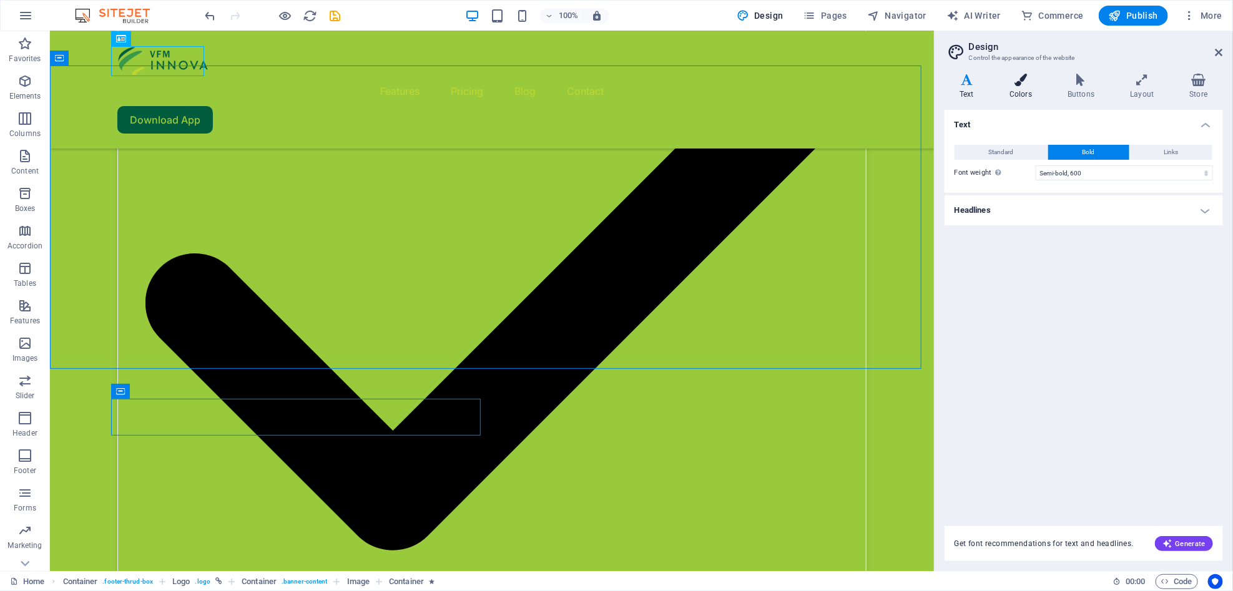
click at [1025, 82] on icon at bounding box center [1021, 80] width 53 height 12
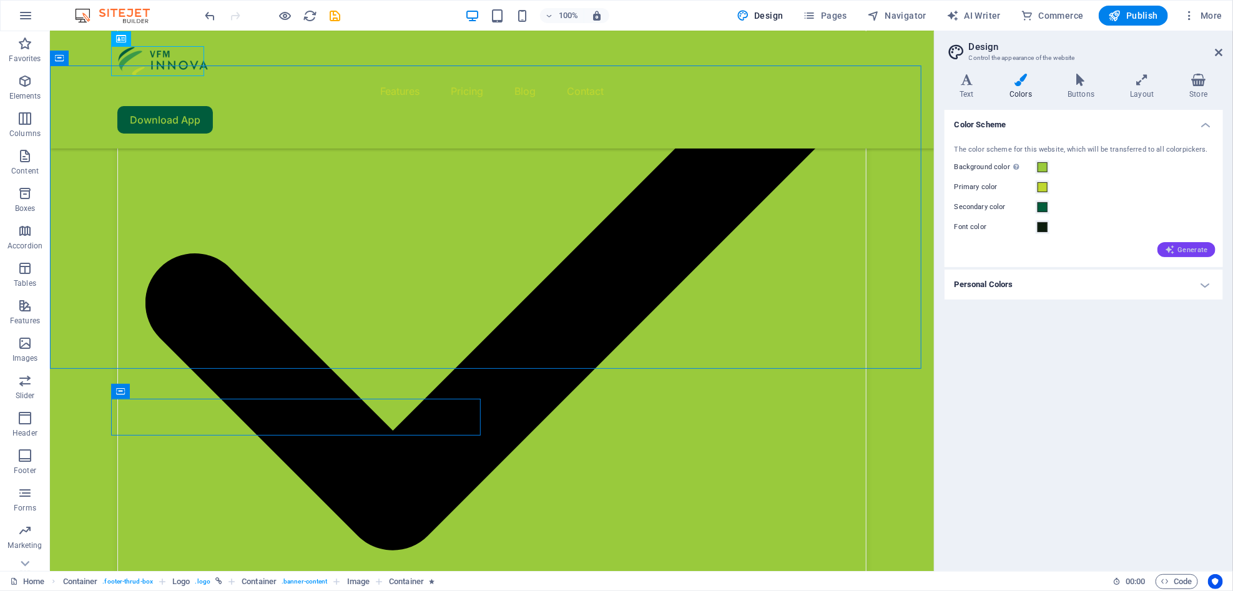
click at [1175, 247] on icon "button" at bounding box center [1170, 250] width 10 height 10
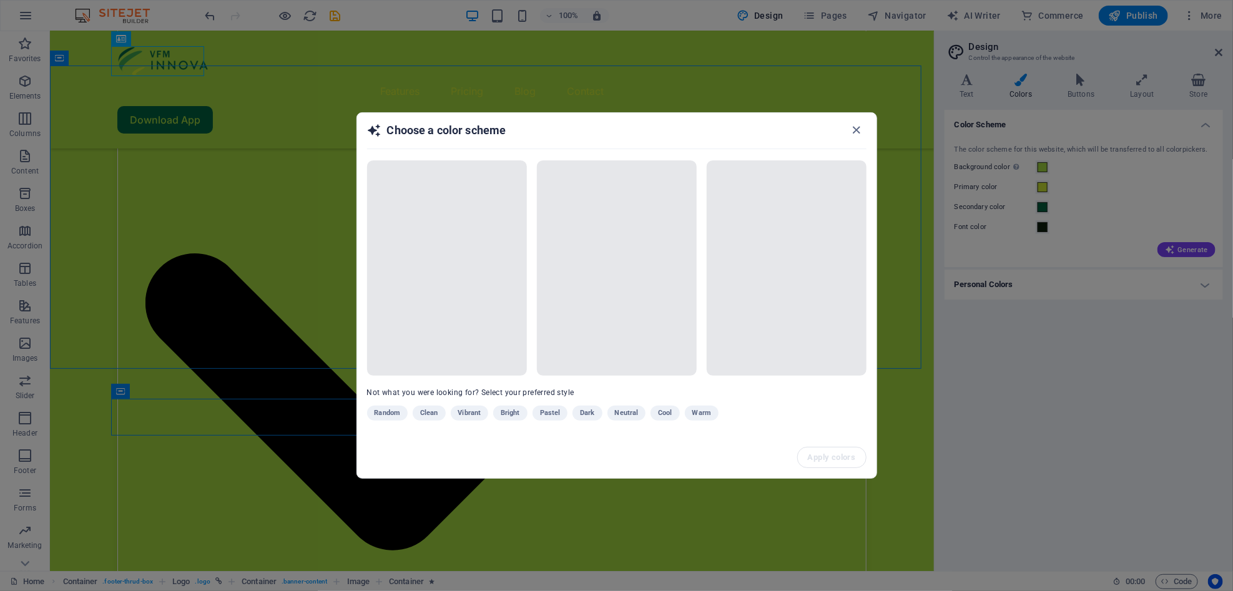
drag, startPoint x: 1176, startPoint y: 247, endPoint x: 1119, endPoint y: 247, distance: 57.4
click at [1119, 247] on div "Choose a color scheme Not what you were looking for? Select your preferred styl…" at bounding box center [616, 295] width 1233 height 591
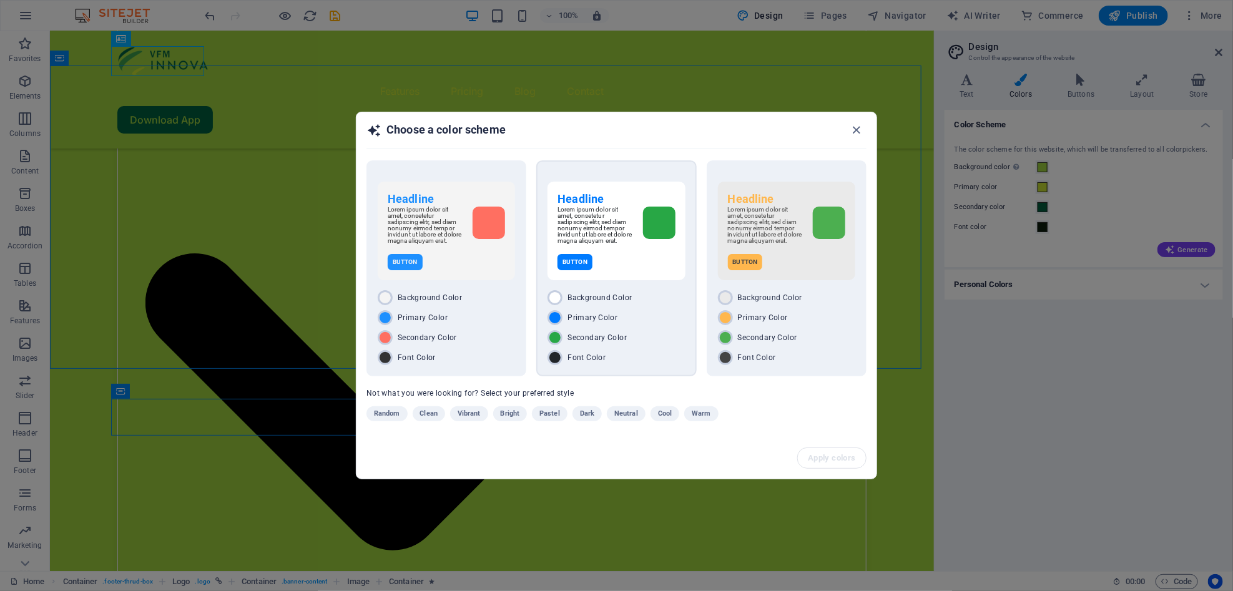
click at [609, 270] on div "Button" at bounding box center [616, 262] width 117 height 16
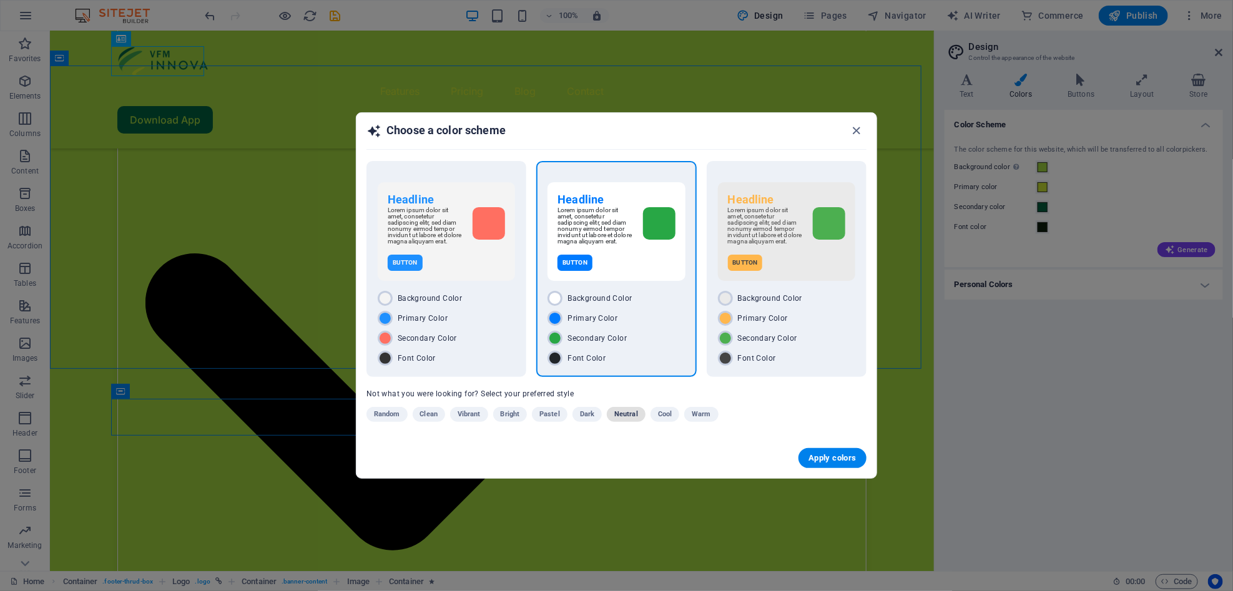
click at [635, 418] on span "Neutral" at bounding box center [626, 414] width 24 height 15
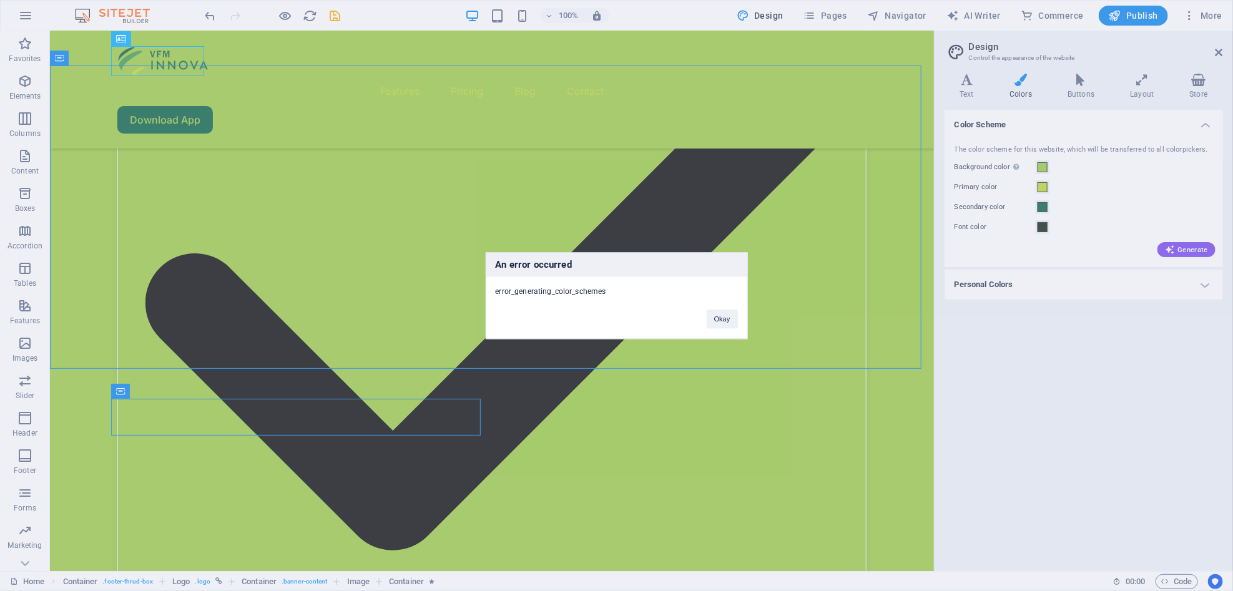
click at [740, 319] on div "Okay" at bounding box center [722, 313] width 50 height 32
click at [713, 320] on button "Okay" at bounding box center [722, 319] width 31 height 19
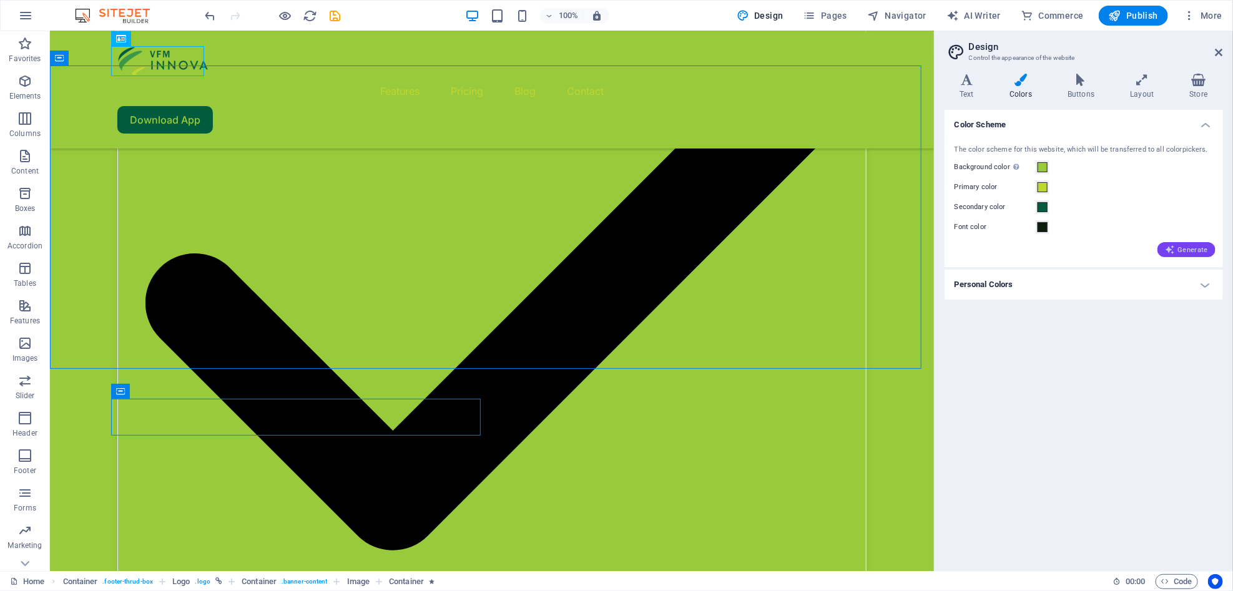
click at [1193, 242] on button "Generate" at bounding box center [1187, 249] width 58 height 15
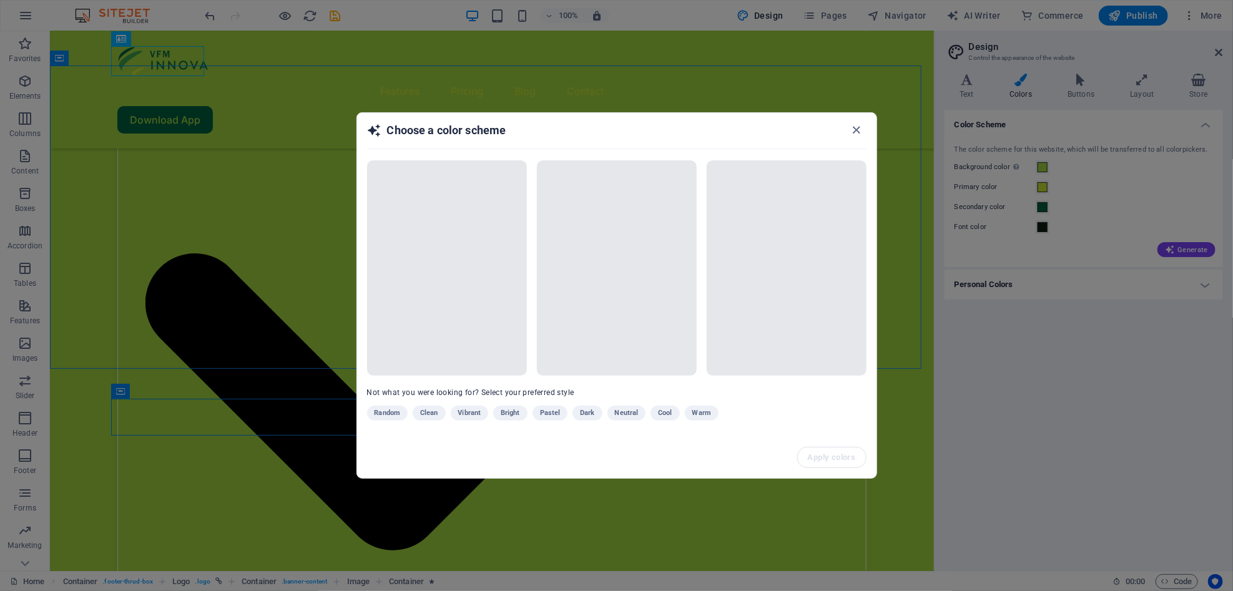
click at [624, 412] on div "Random Clean Vibrant Bright Pastel Dark Neutral Cool Warm" at bounding box center [585, 416] width 437 height 20
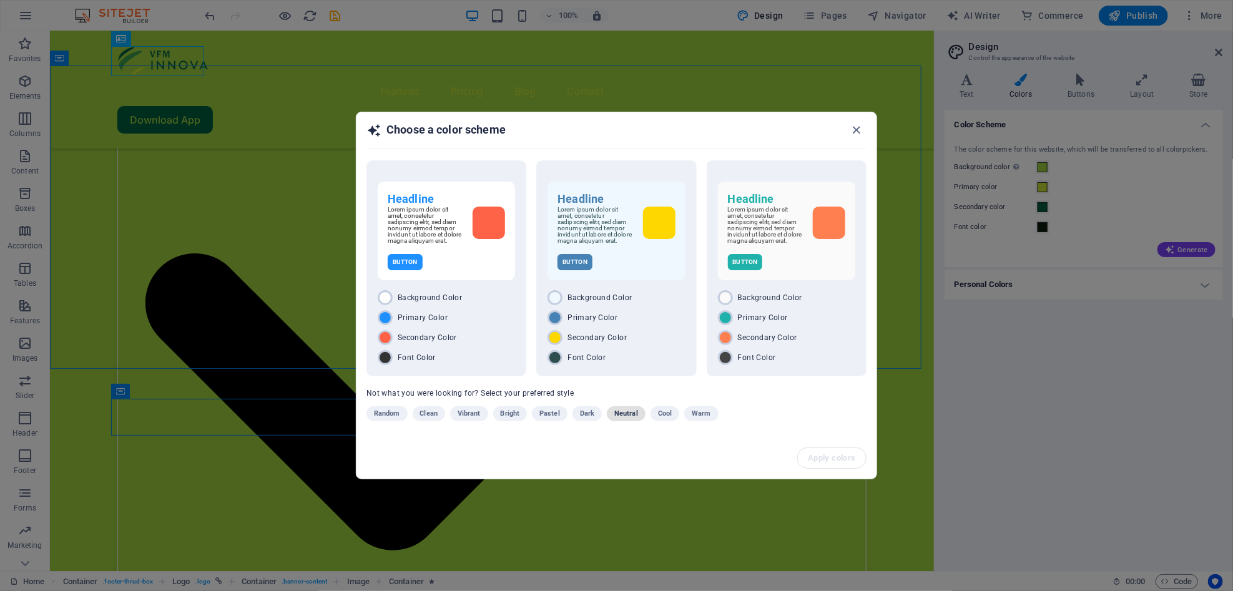
click at [621, 412] on span "Neutral" at bounding box center [626, 413] width 24 height 15
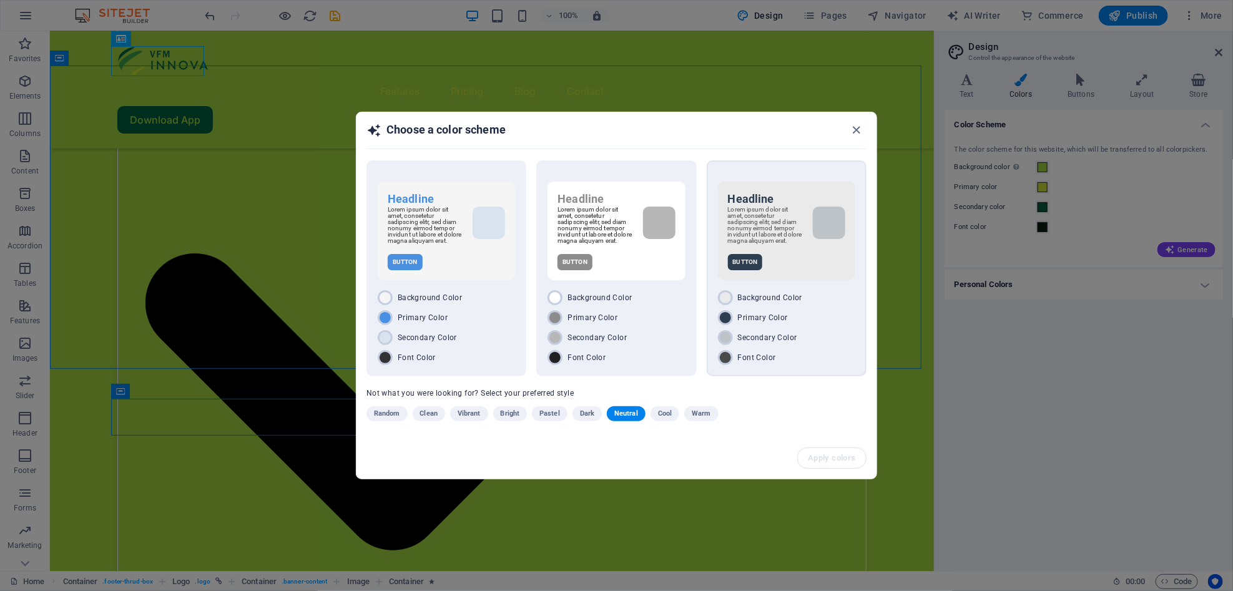
click at [777, 289] on div "Headline Lorem ipsum dolor sit amet, consetetur sadipscing elitr, sed diam nonu…" at bounding box center [787, 268] width 160 height 216
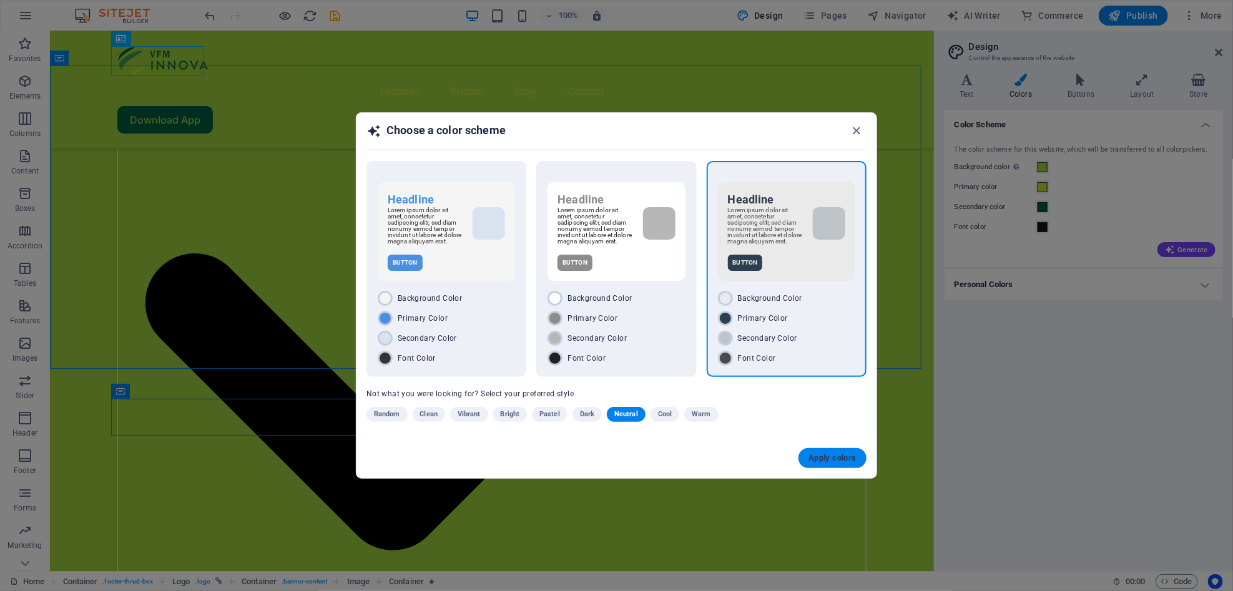
click at [817, 458] on span "Apply colors" at bounding box center [833, 458] width 48 height 10
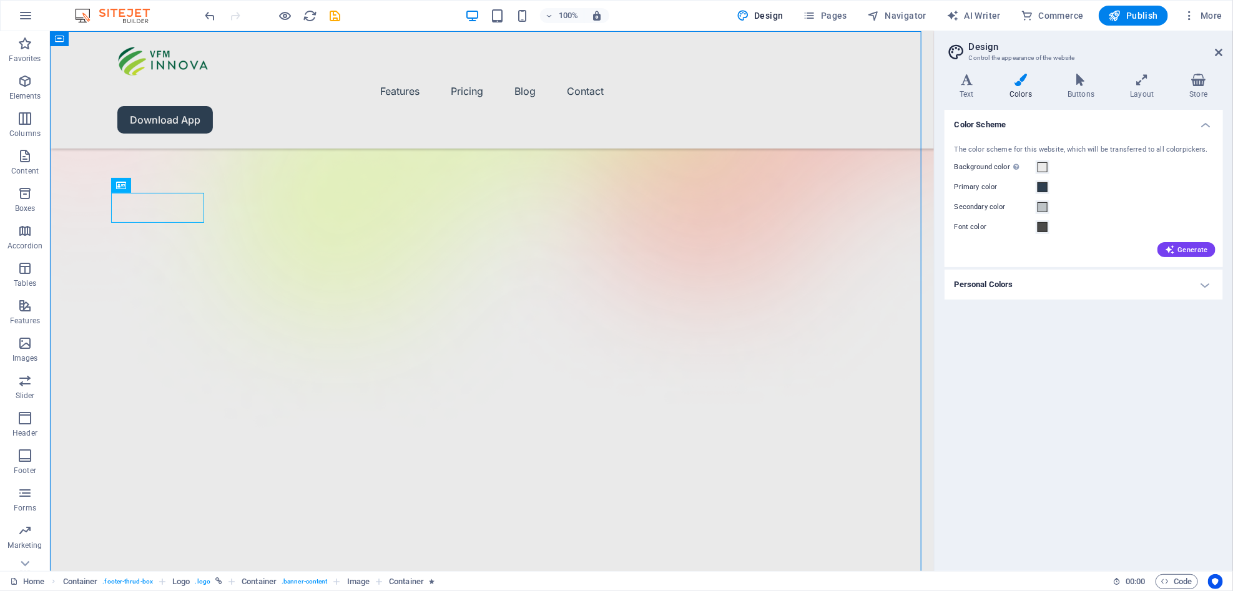
scroll to position [0, 0]
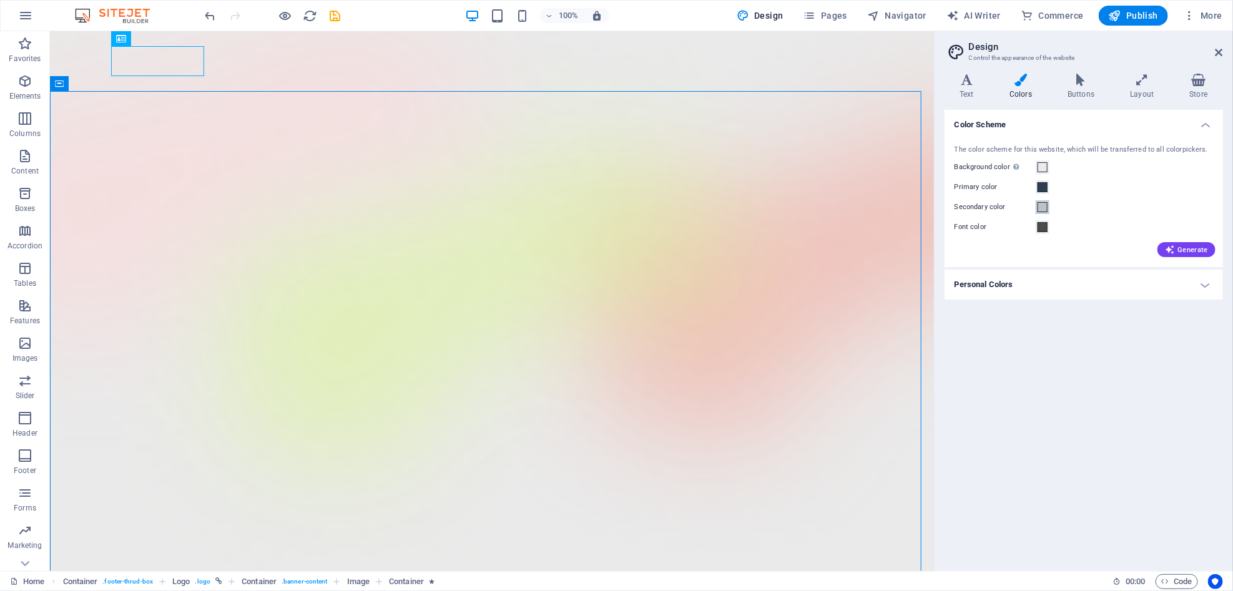
click at [1040, 202] on span at bounding box center [1043, 207] width 10 height 10
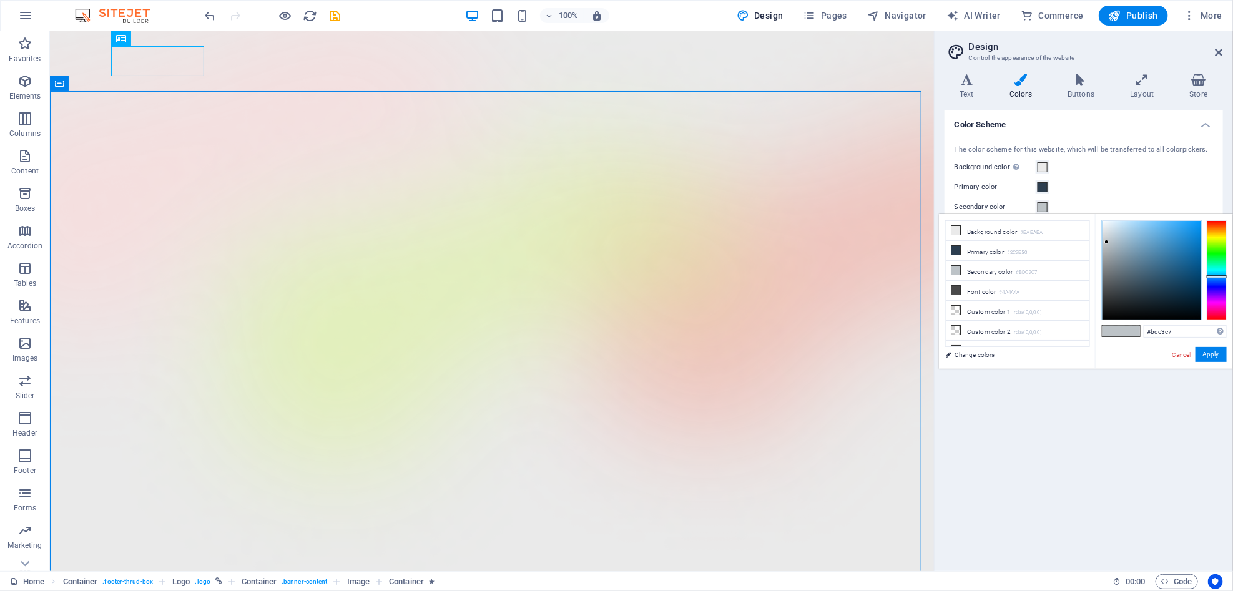
click at [1040, 202] on span at bounding box center [1043, 207] width 10 height 10
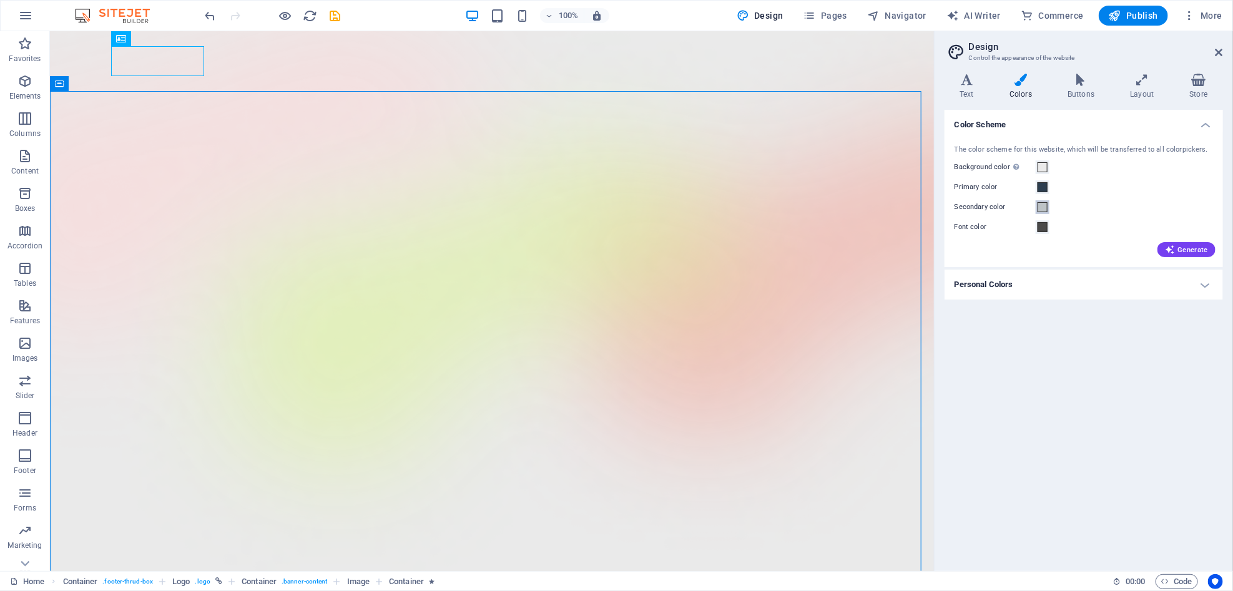
click at [1040, 202] on span at bounding box center [1043, 207] width 10 height 10
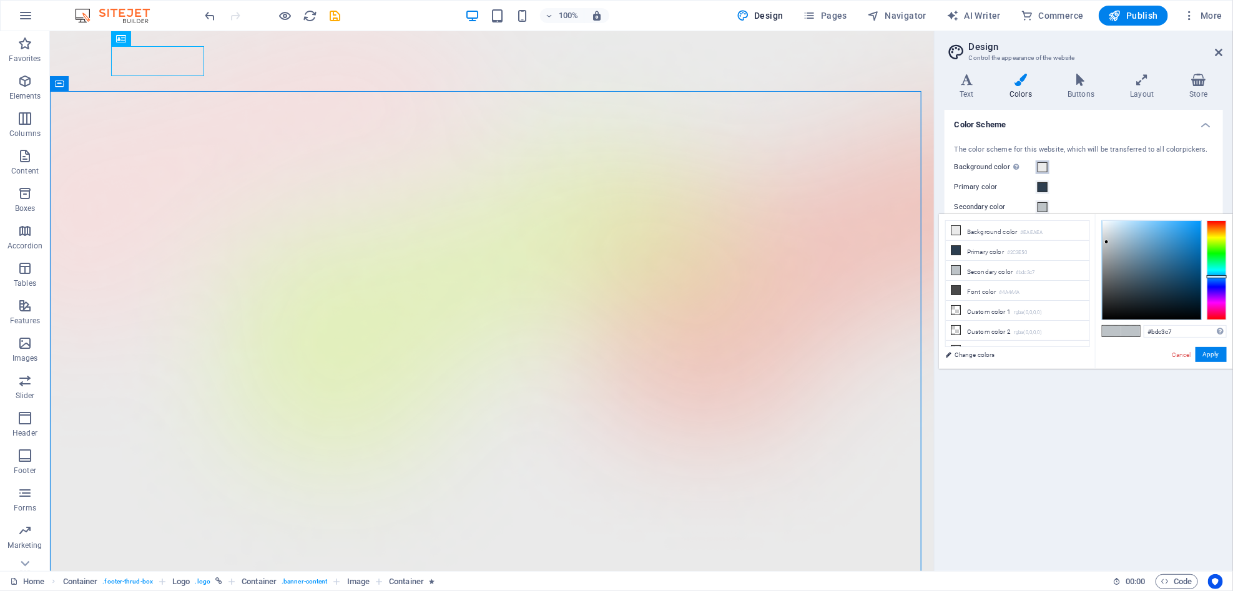
click at [1040, 166] on span at bounding box center [1043, 167] width 10 height 10
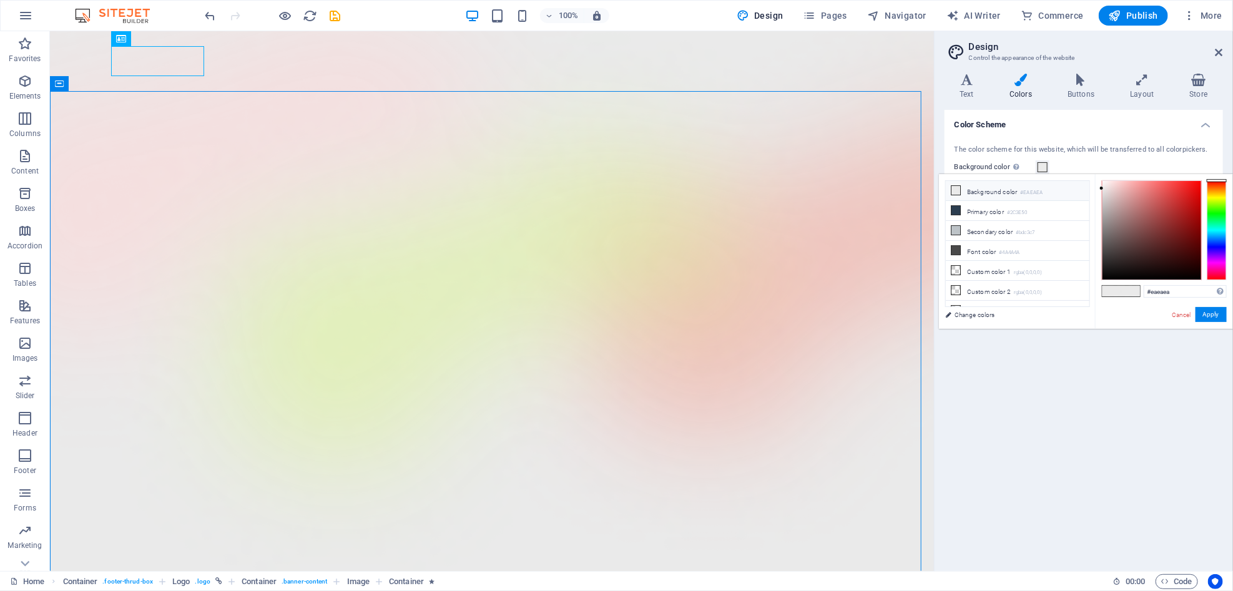
click at [1042, 195] on small "#EAEAEA" at bounding box center [1031, 193] width 22 height 9
click at [1216, 209] on div at bounding box center [1217, 230] width 20 height 100
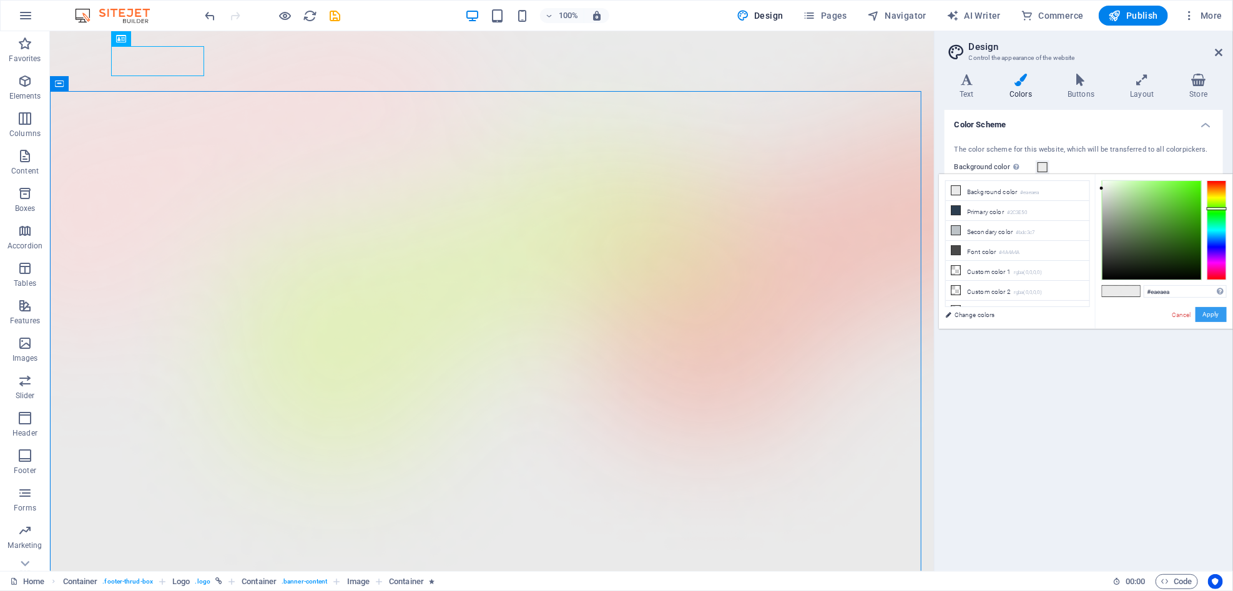
click at [1210, 309] on button "Apply" at bounding box center [1211, 314] width 31 height 15
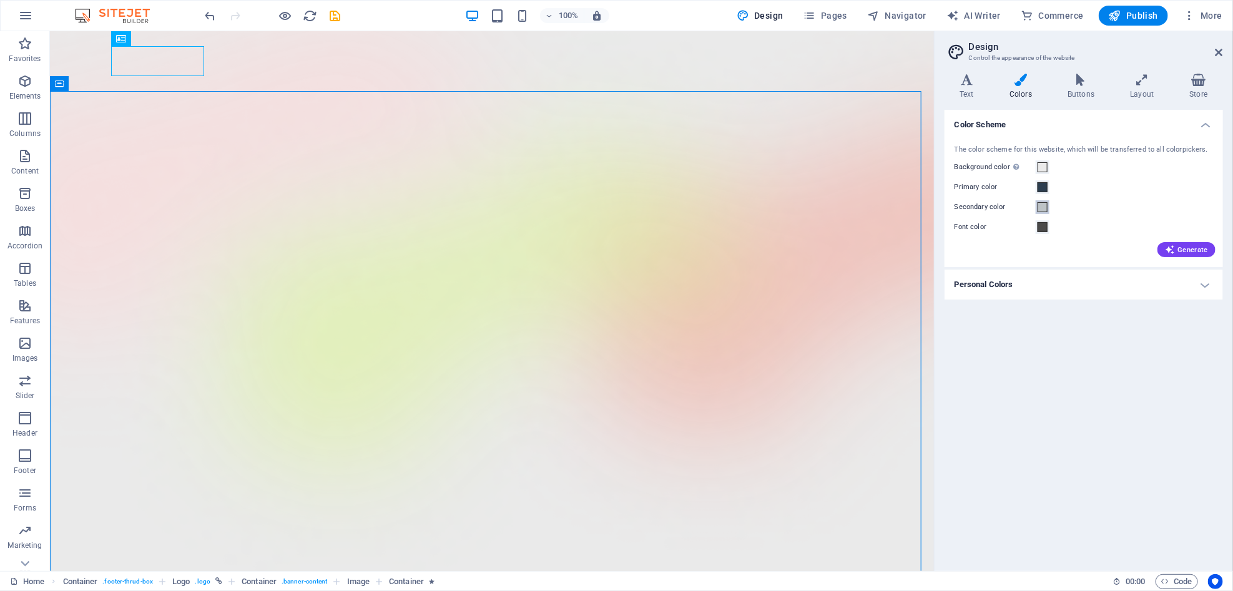
click at [1039, 204] on span at bounding box center [1043, 207] width 10 height 10
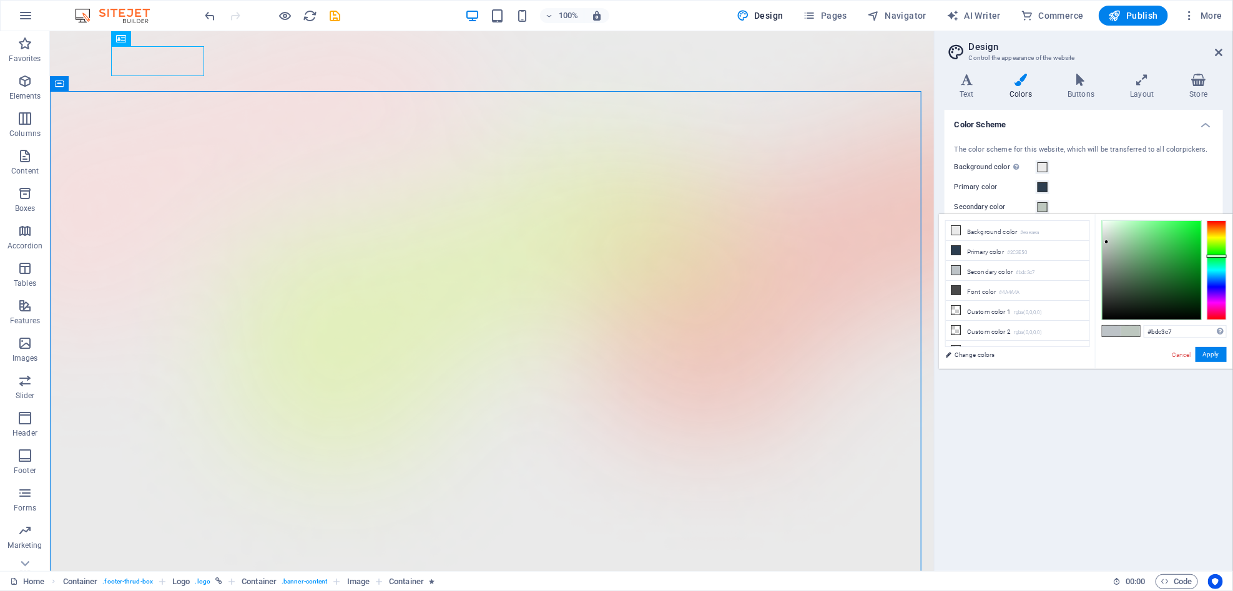
click at [1218, 256] on div at bounding box center [1217, 270] width 20 height 100
type input "#bdc7bf"
click at [1212, 359] on button "Apply" at bounding box center [1211, 354] width 31 height 15
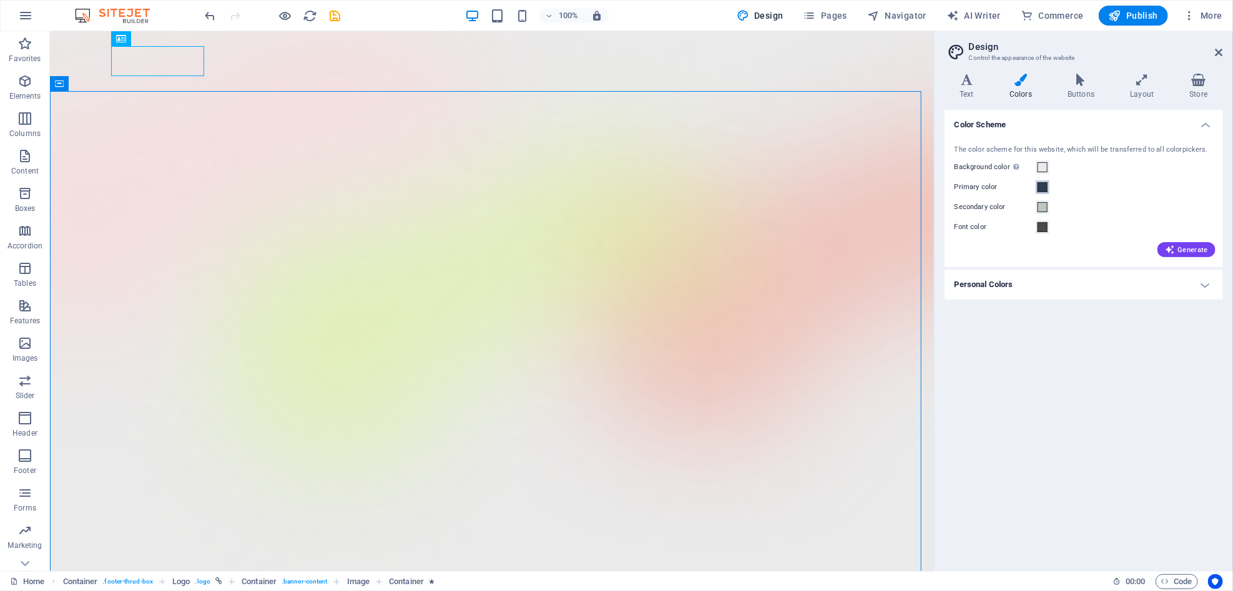
click at [1043, 188] on span at bounding box center [1043, 187] width 10 height 10
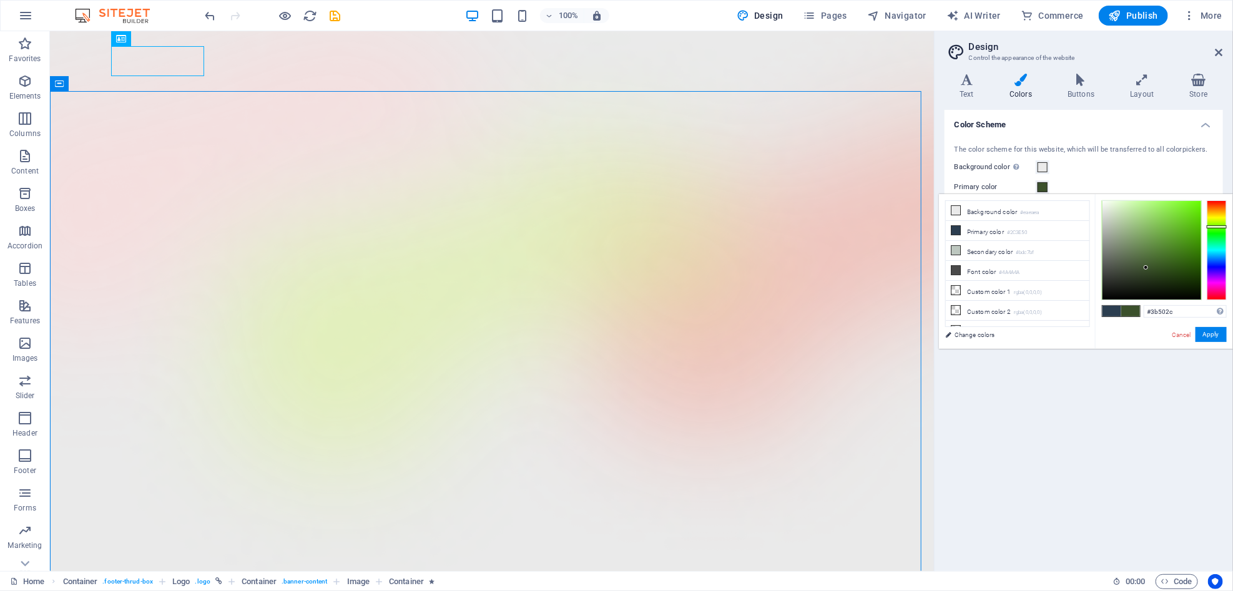
click at [1219, 227] on div at bounding box center [1217, 250] width 20 height 100
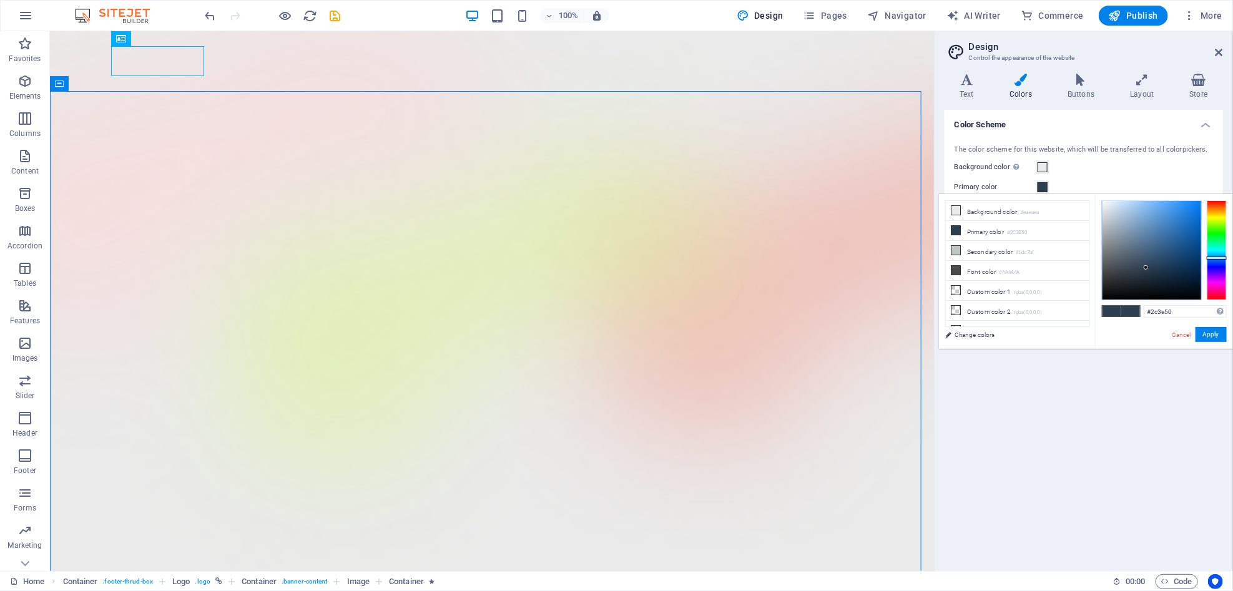
type input "#2c5035"
click at [1215, 237] on div at bounding box center [1217, 250] width 20 height 100
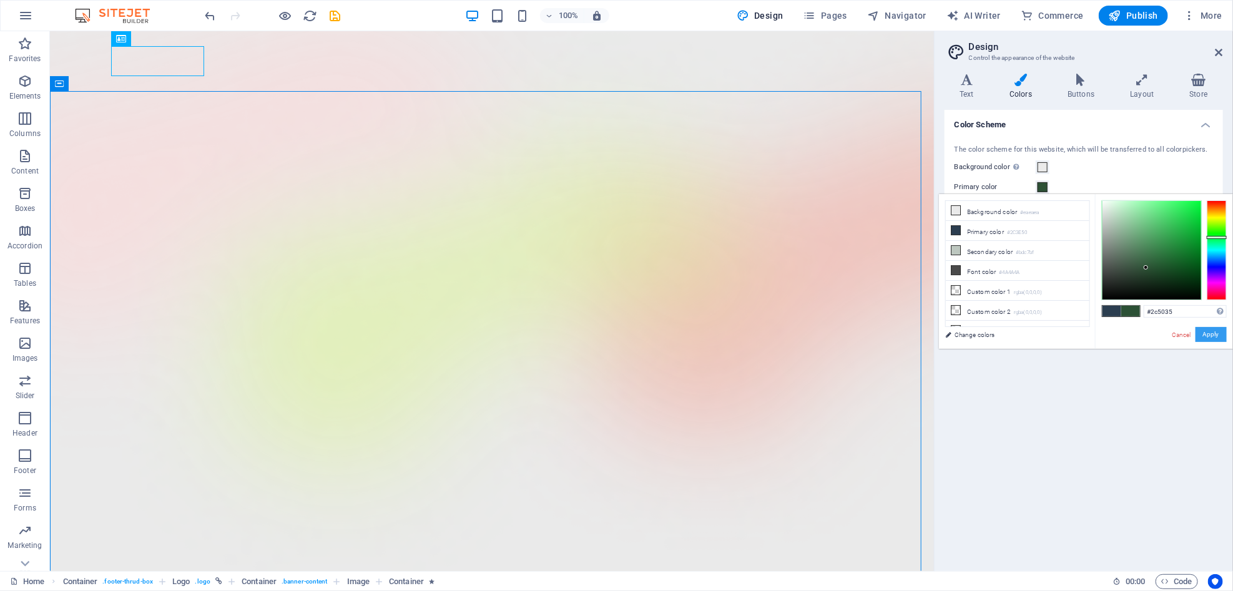
click at [1208, 340] on button "Apply" at bounding box center [1211, 334] width 31 height 15
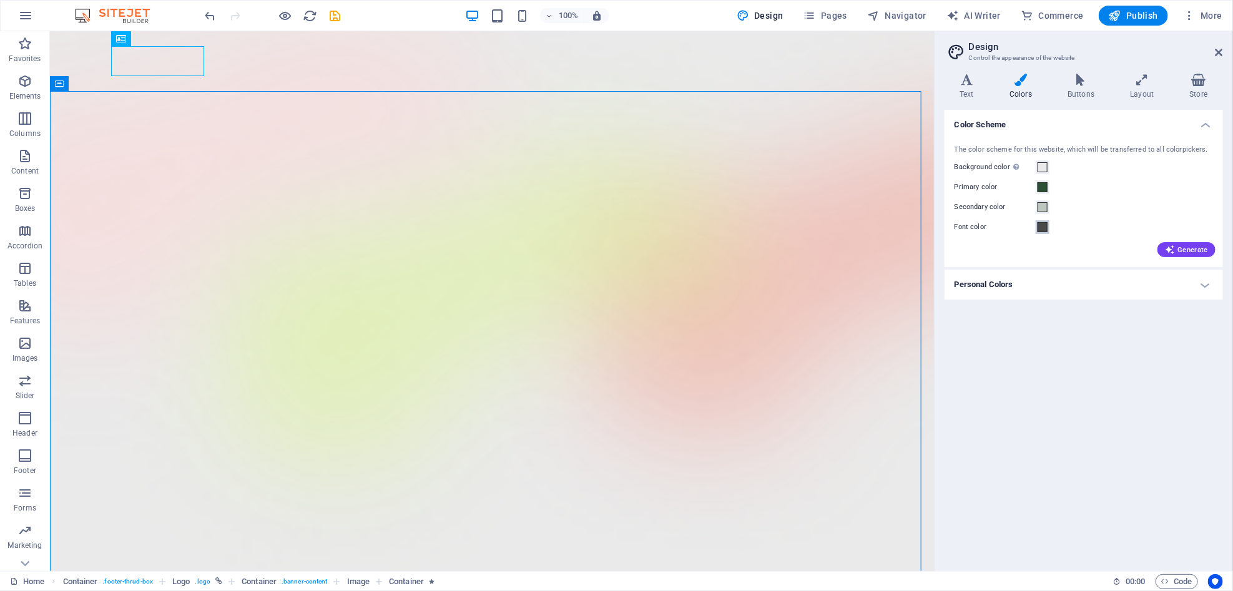
click at [1045, 234] on button "Font color" at bounding box center [1043, 227] width 14 height 14
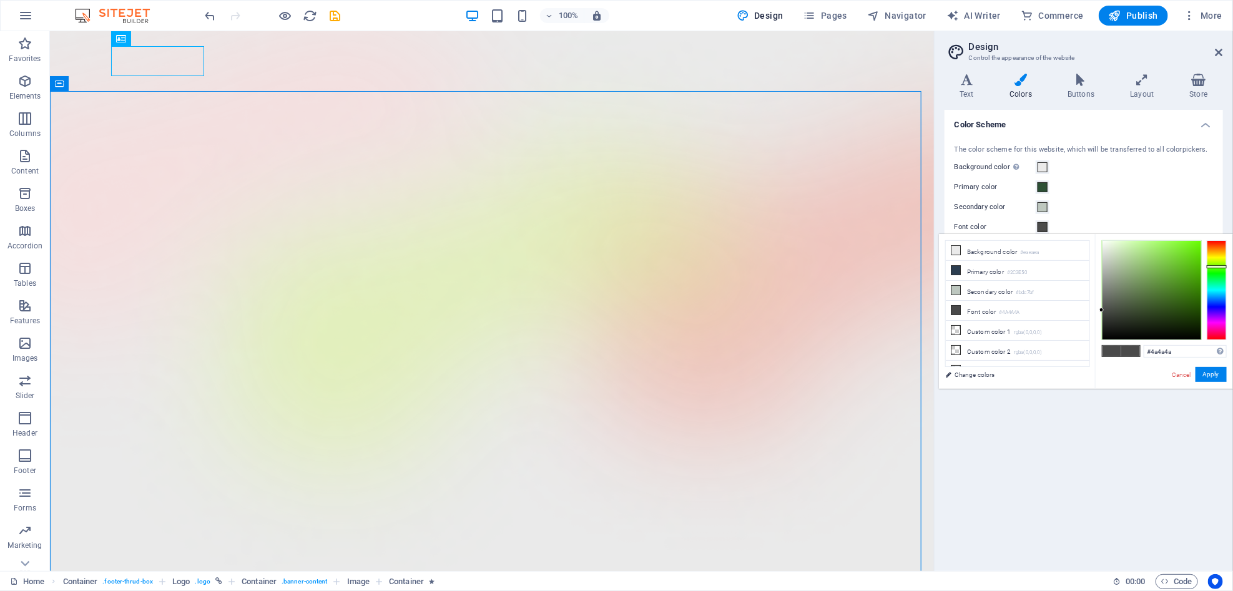
click at [1219, 267] on div at bounding box center [1217, 290] width 20 height 100
click at [1208, 376] on button "Apply" at bounding box center [1211, 374] width 31 height 15
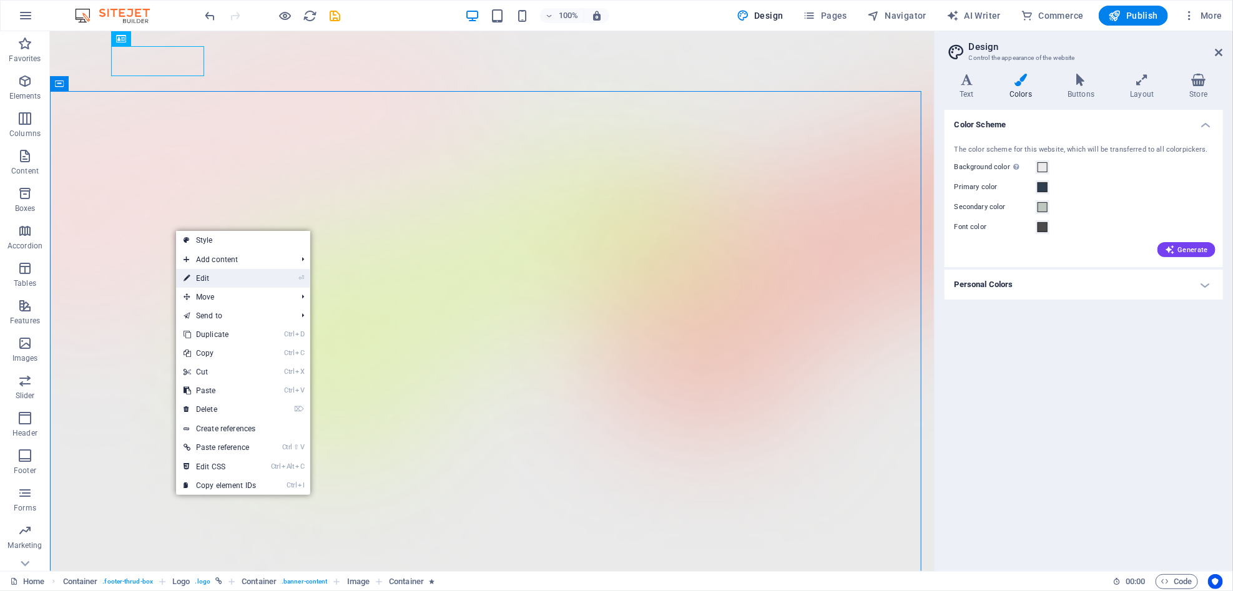
click at [228, 277] on link "⏎ Edit" at bounding box center [219, 278] width 87 height 19
select select "px"
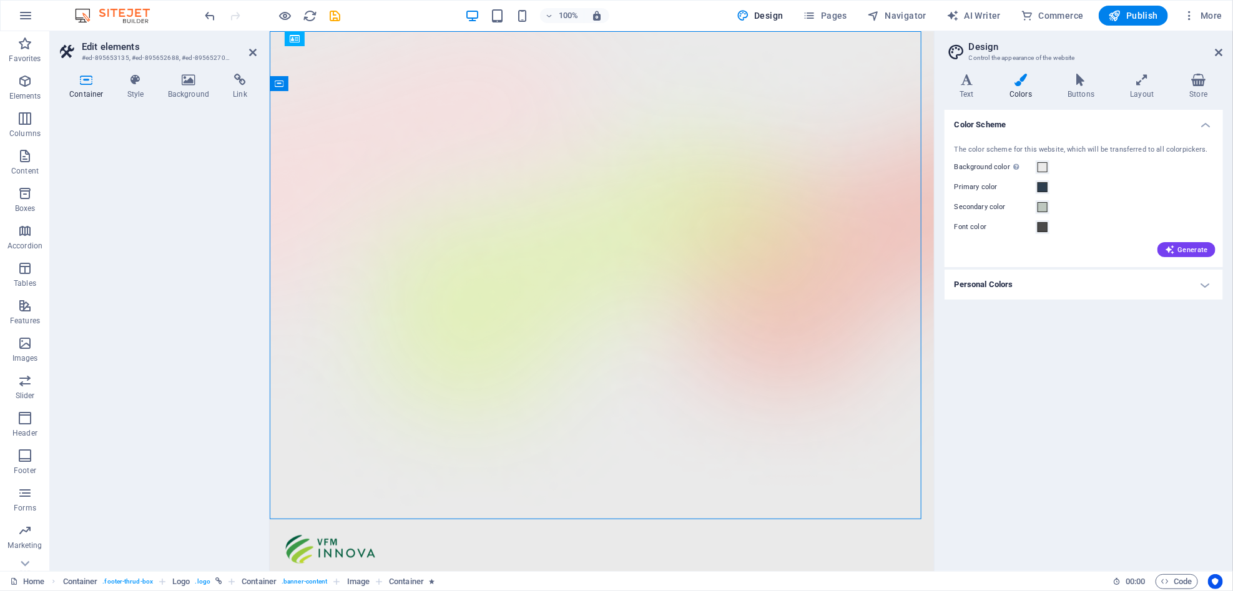
drag, startPoint x: 925, startPoint y: 480, endPoint x: 1209, endPoint y: 52, distance: 514.3
click at [138, 86] on h4 "Style" at bounding box center [138, 87] width 41 height 26
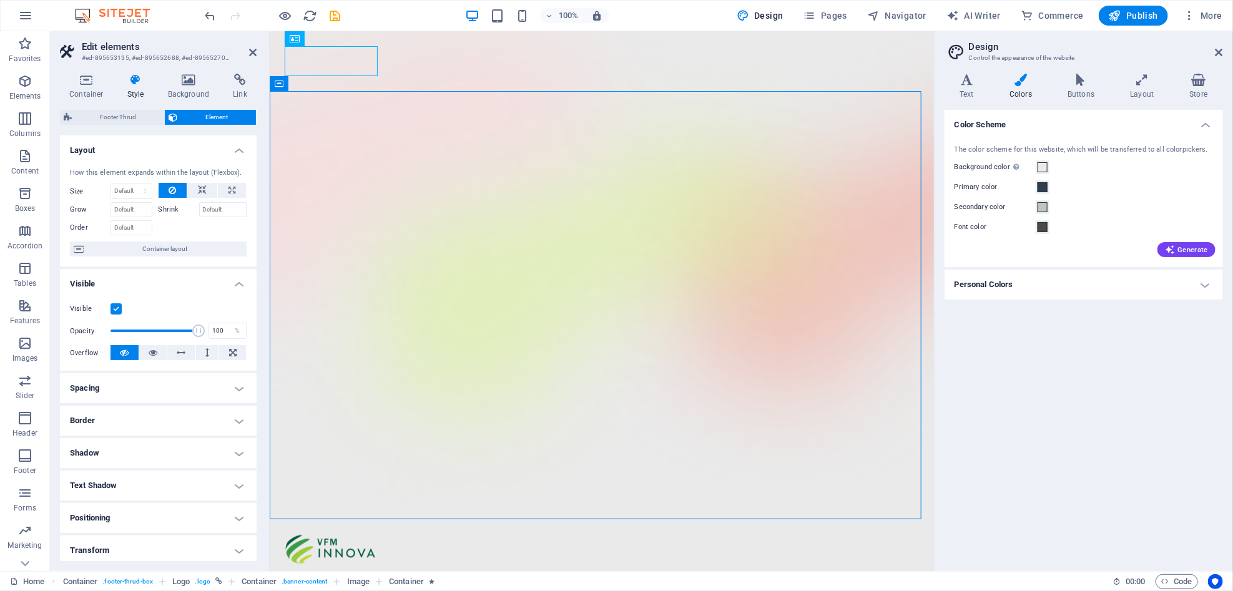
drag, startPoint x: 256, startPoint y: 458, endPoint x: 255, endPoint y: 440, distance: 18.2
click at [255, 440] on div "Container Style Background Link Size Height Default px rem % vh vw Min. height …" at bounding box center [158, 318] width 217 height 508
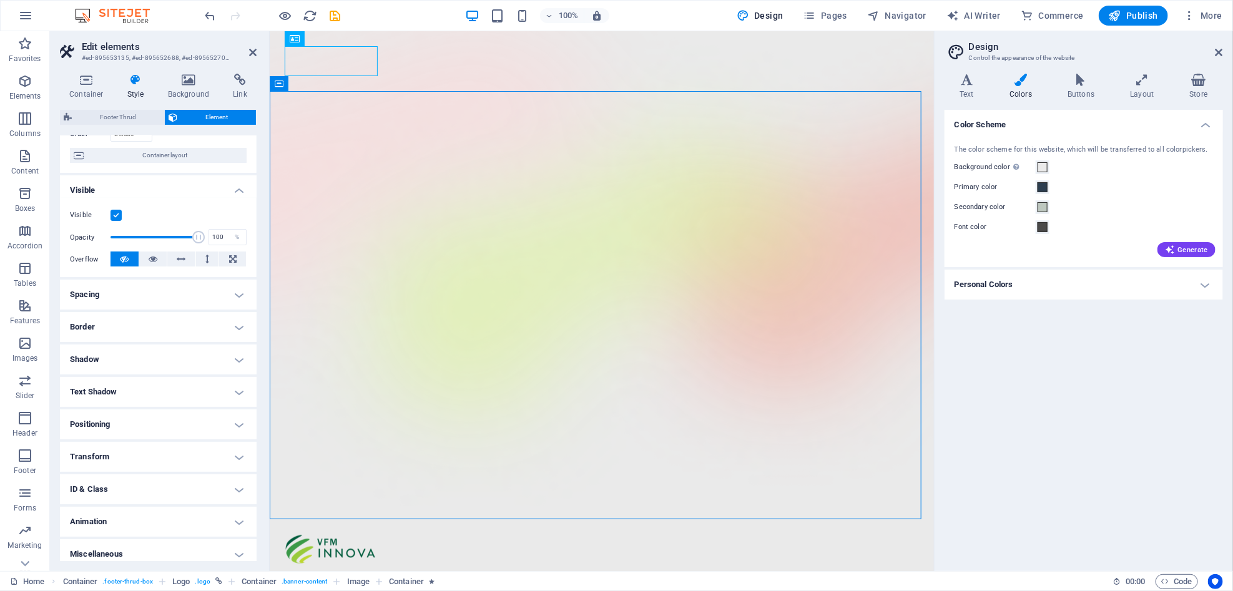
scroll to position [102, 0]
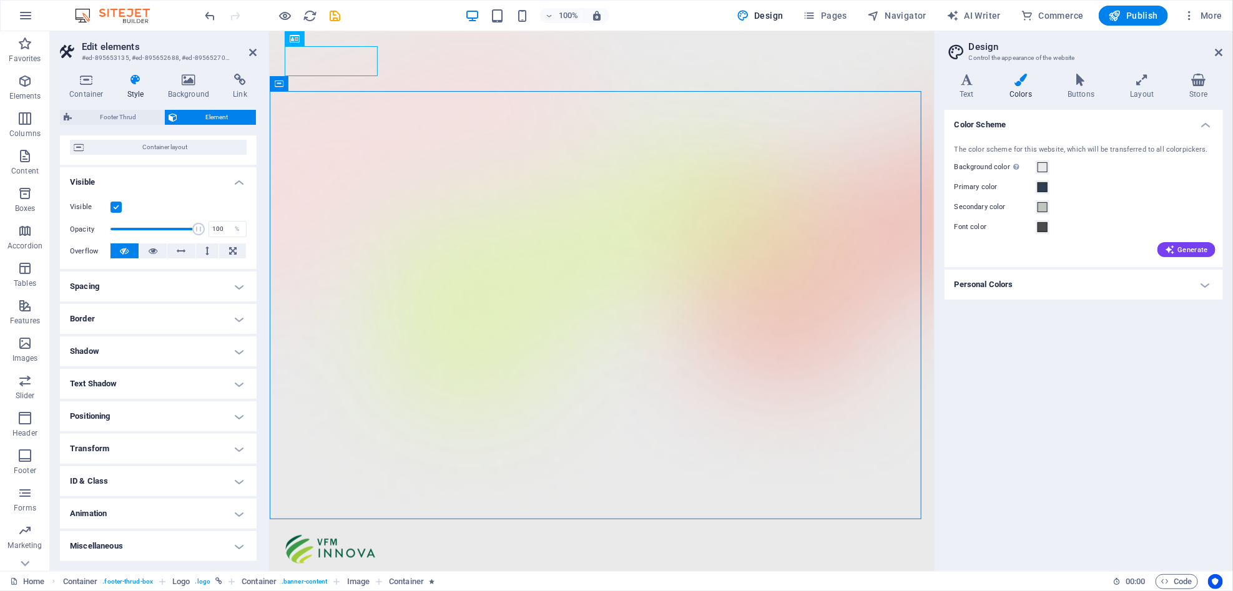
click at [211, 320] on h4 "Border" at bounding box center [158, 319] width 197 height 30
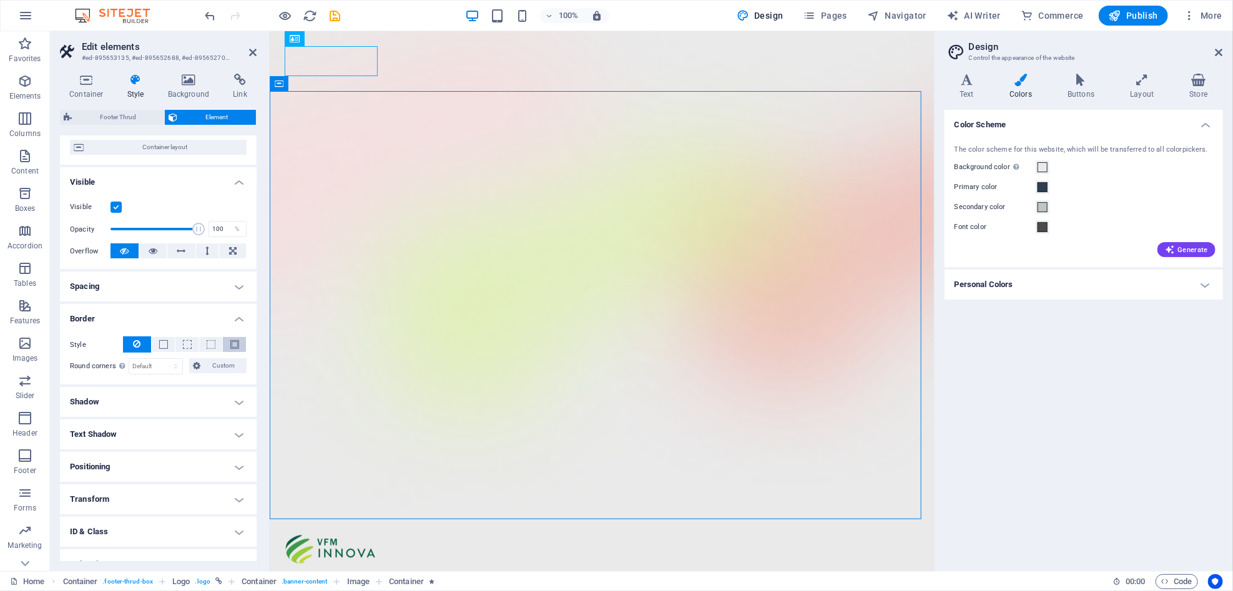
click at [231, 345] on span at bounding box center [234, 344] width 9 height 9
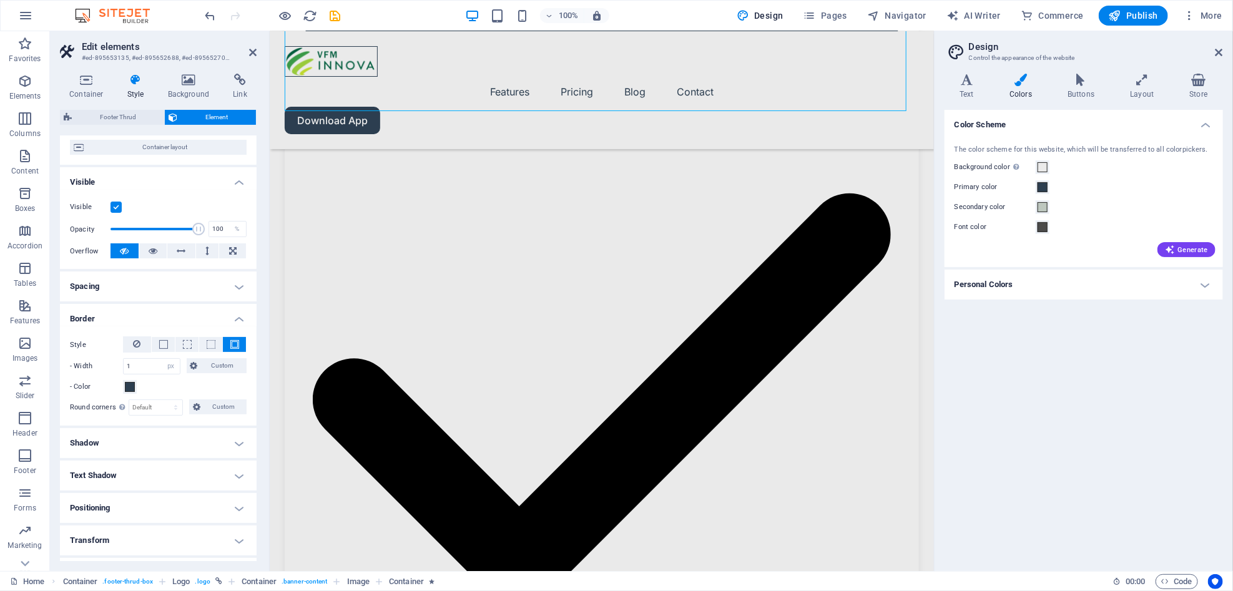
scroll to position [2330, 0]
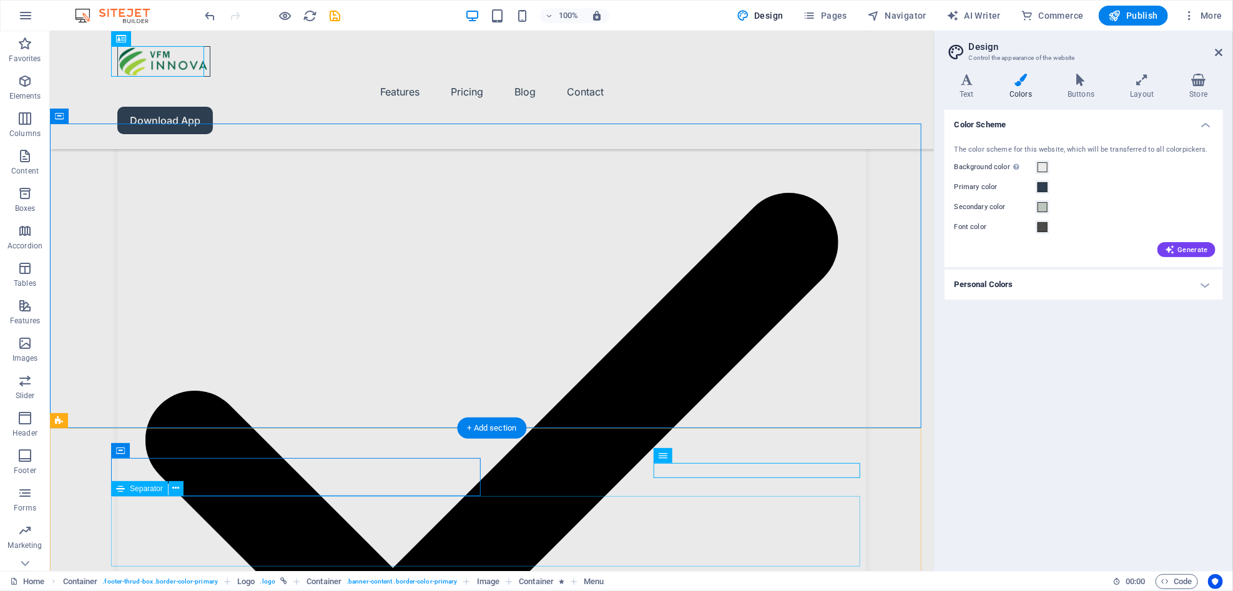
scroll to position [2463, 0]
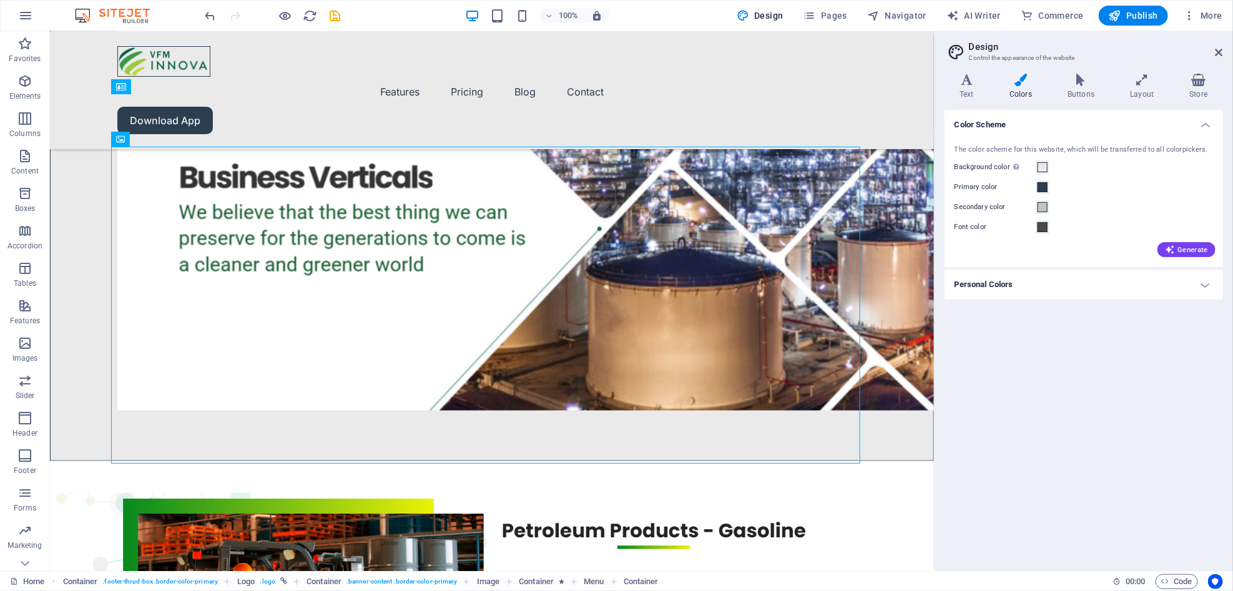
scroll to position [721, 0]
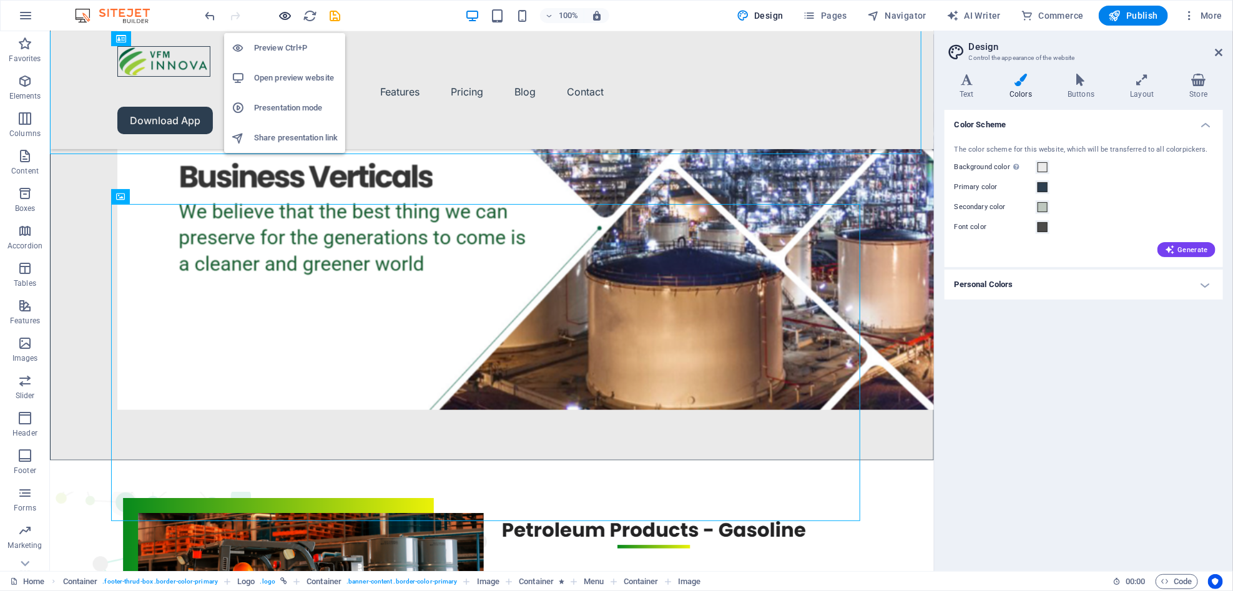
click at [289, 15] on icon "button" at bounding box center [285, 16] width 14 height 14
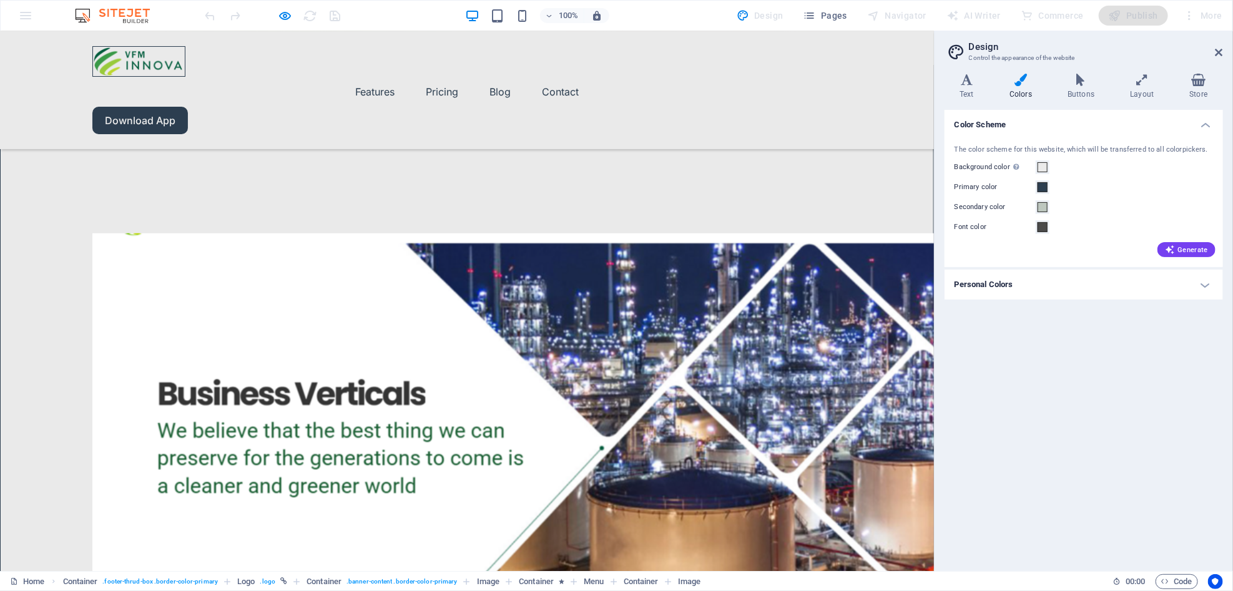
scroll to position [516, 0]
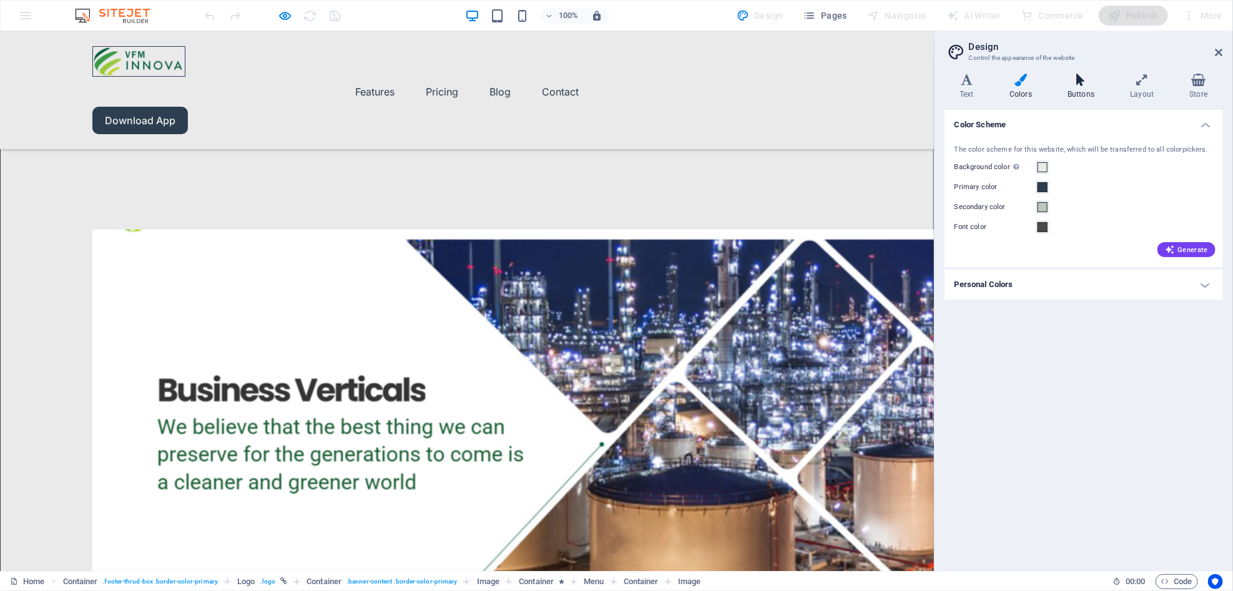
click at [1076, 89] on h4 "Buttons" at bounding box center [1084, 87] width 62 height 26
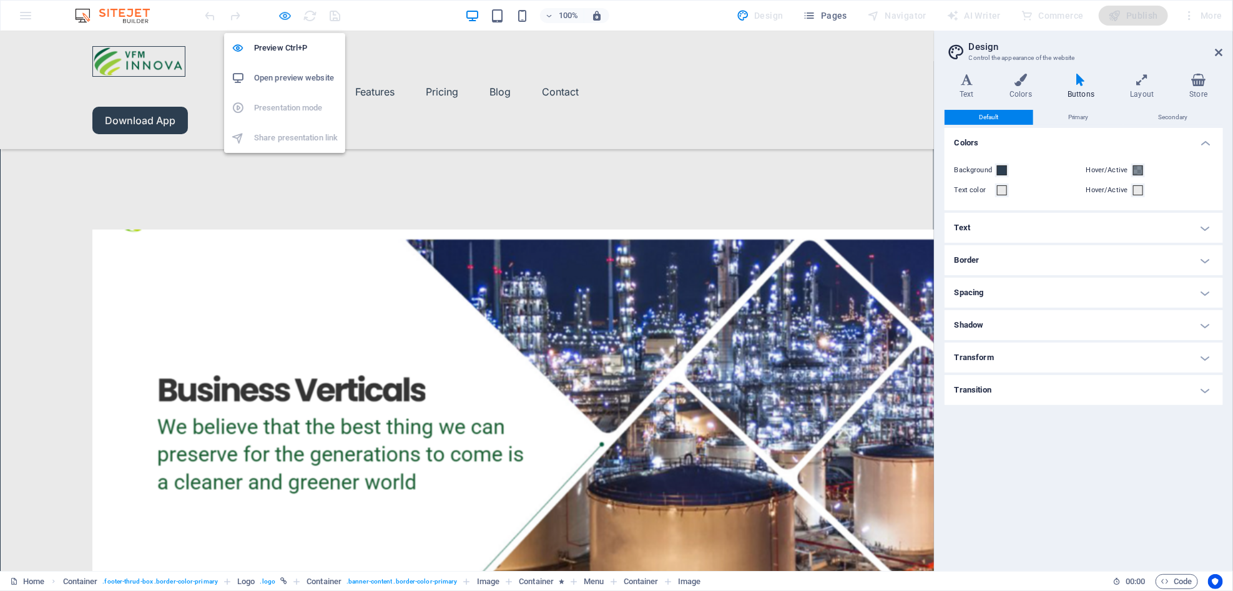
click at [283, 18] on icon "button" at bounding box center [285, 16] width 14 height 14
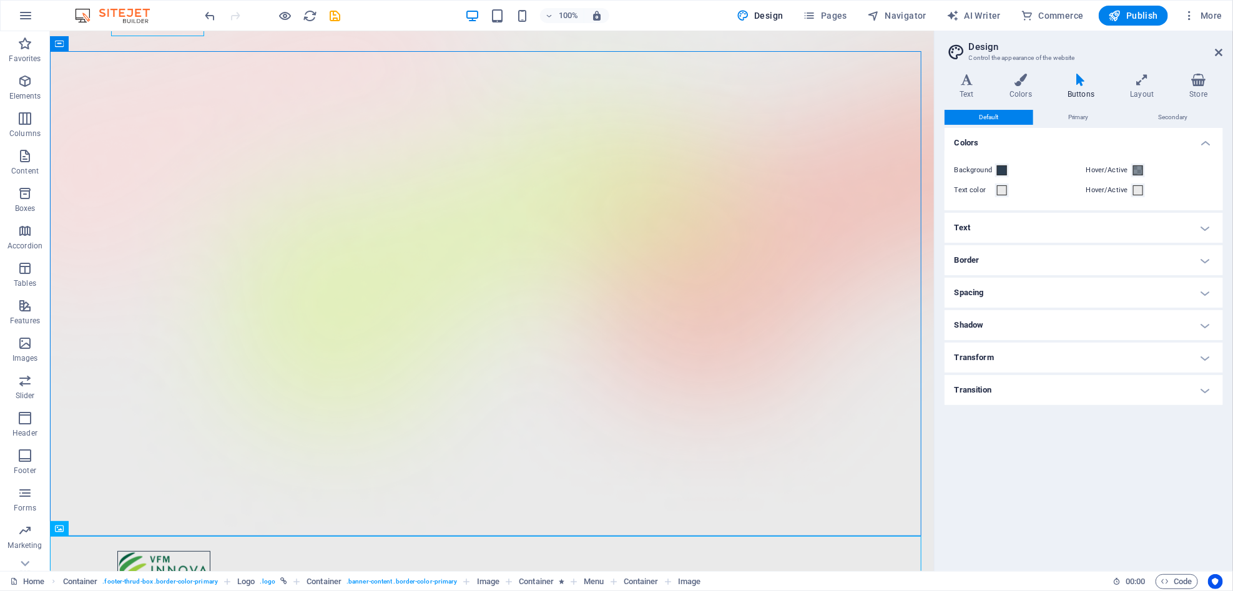
scroll to position [0, 0]
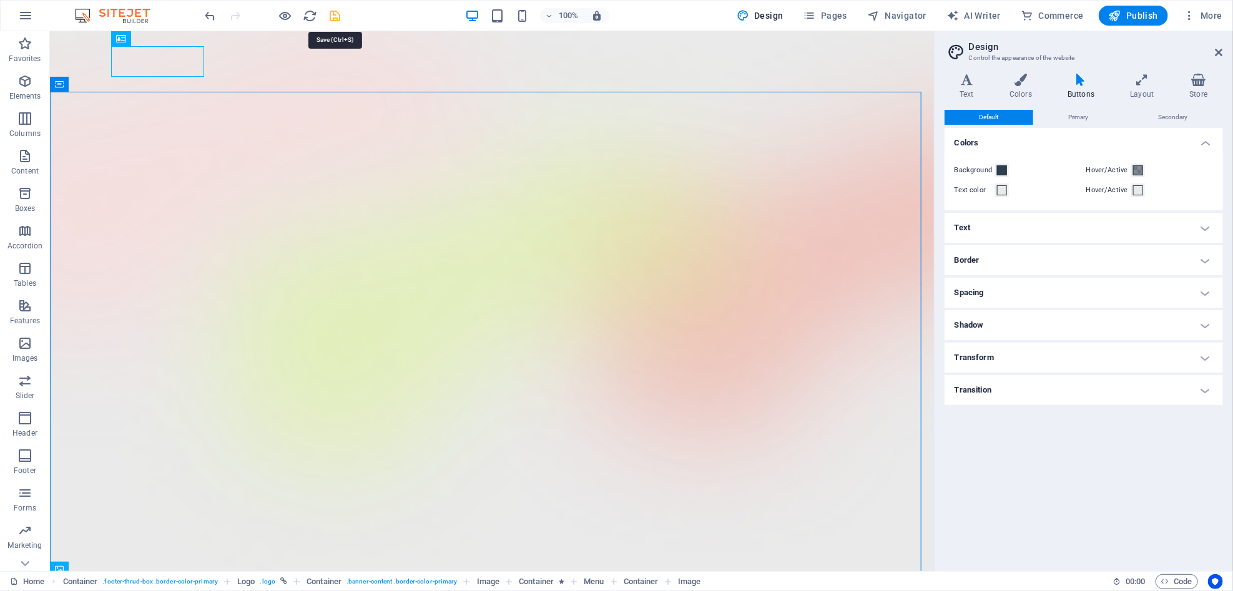
click at [338, 17] on icon "save" at bounding box center [335, 16] width 14 height 14
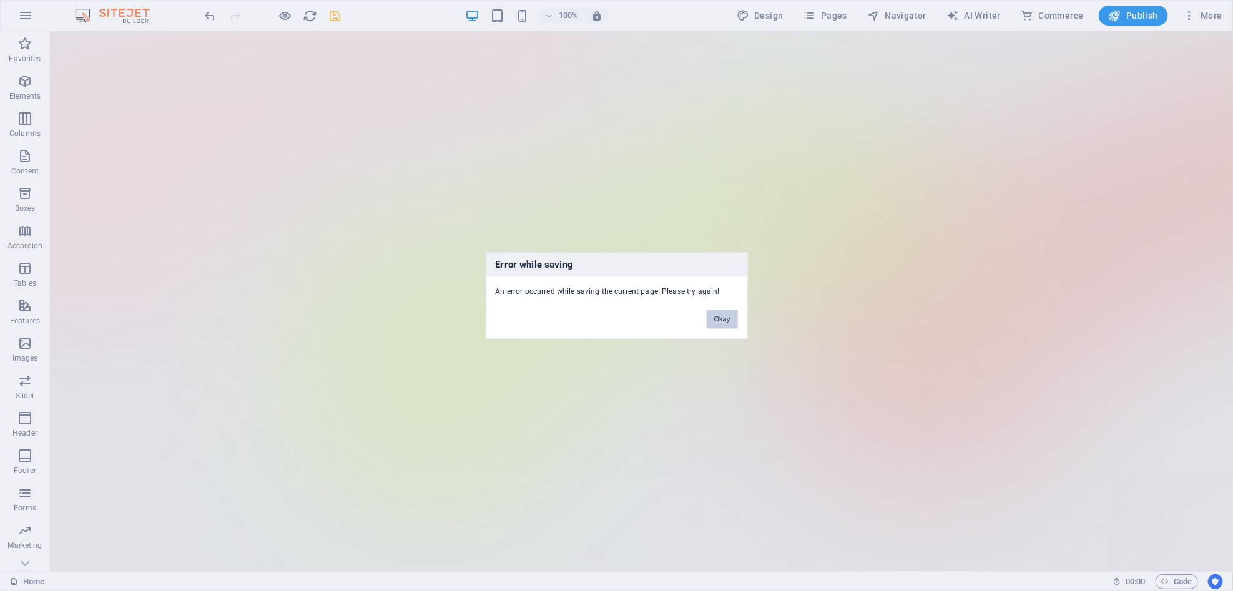
click at [729, 318] on button "Okay" at bounding box center [722, 319] width 31 height 19
